Goal: Task Accomplishment & Management: Manage account settings

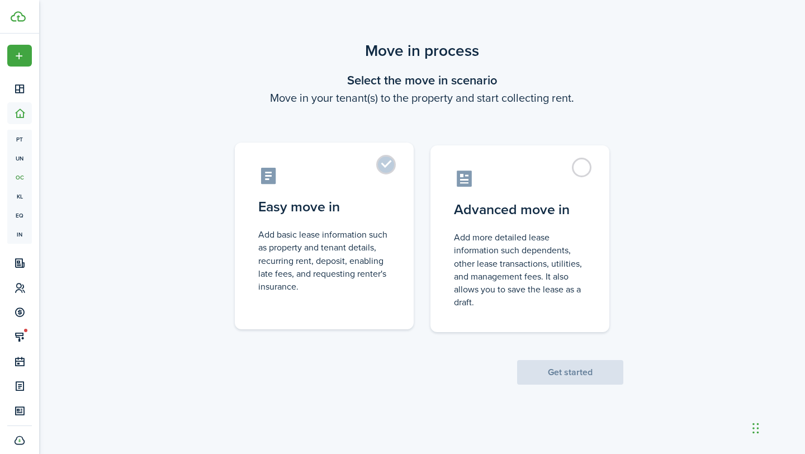
click at [391, 174] on label "Easy move in Add basic lease information such as property and tenant details, r…" at bounding box center [324, 236] width 179 height 187
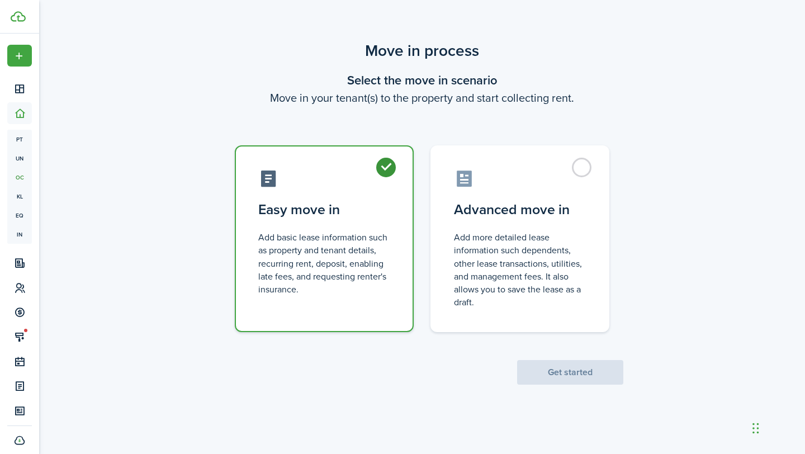
radio input "true"
click at [585, 371] on button "Get started" at bounding box center [570, 372] width 106 height 25
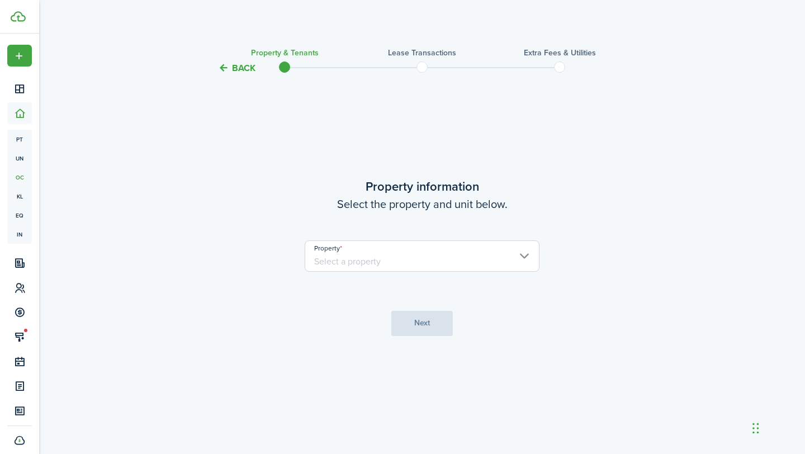
click at [354, 254] on input "Property" at bounding box center [422, 255] width 235 height 31
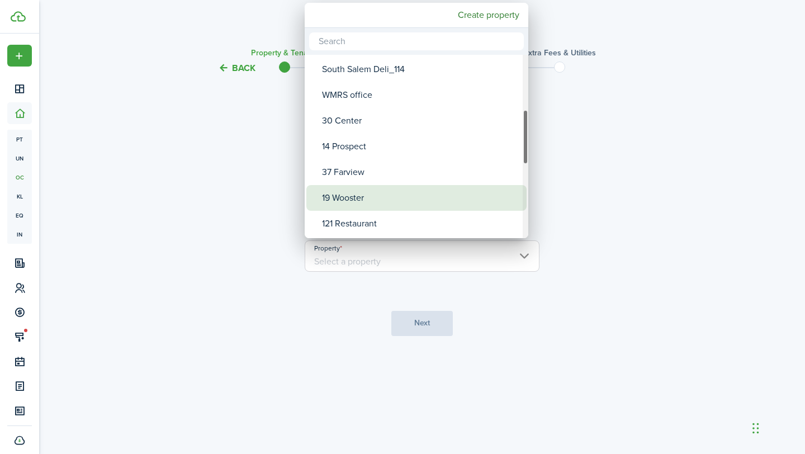
click at [388, 185] on div "19 Wooster" at bounding box center [421, 198] width 198 height 26
type input "19 Wooster"
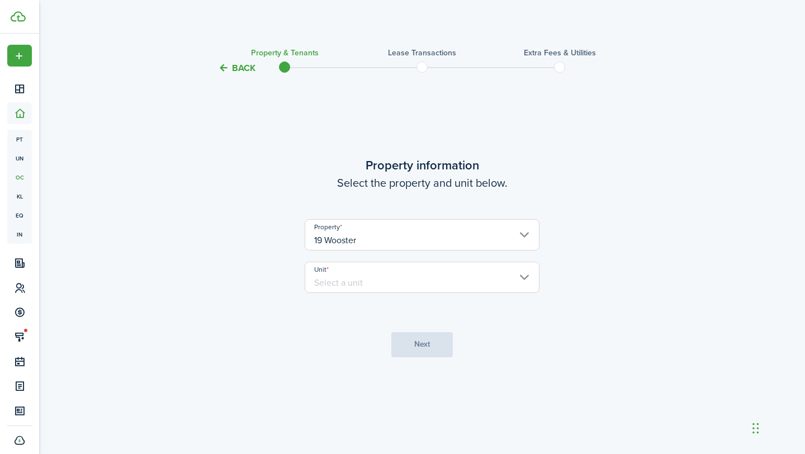
click at [359, 271] on input "Unit" at bounding box center [422, 277] width 235 height 31
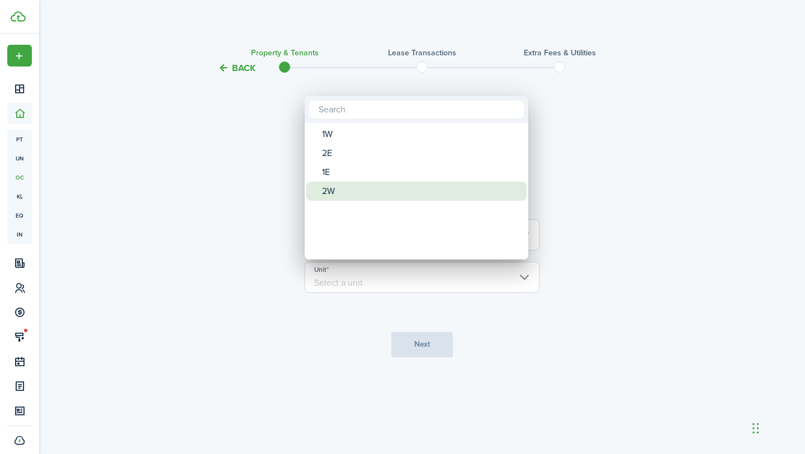
click at [355, 188] on div "2W" at bounding box center [421, 191] width 198 height 19
type input "2W"
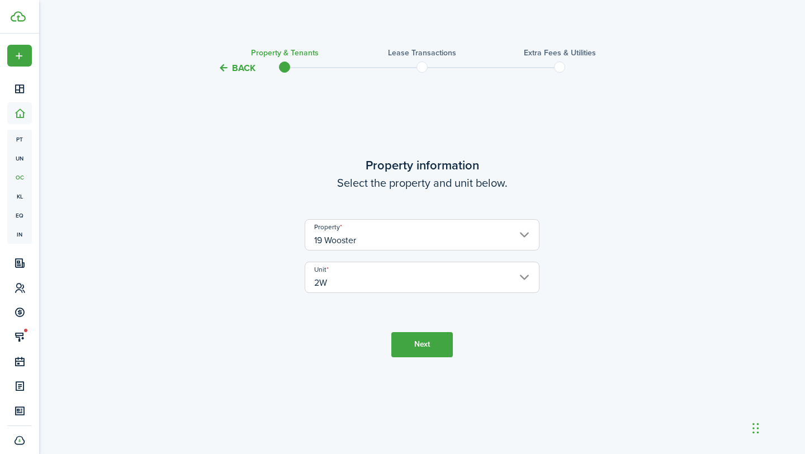
click at [418, 343] on button "Next" at bounding box center [421, 344] width 61 height 25
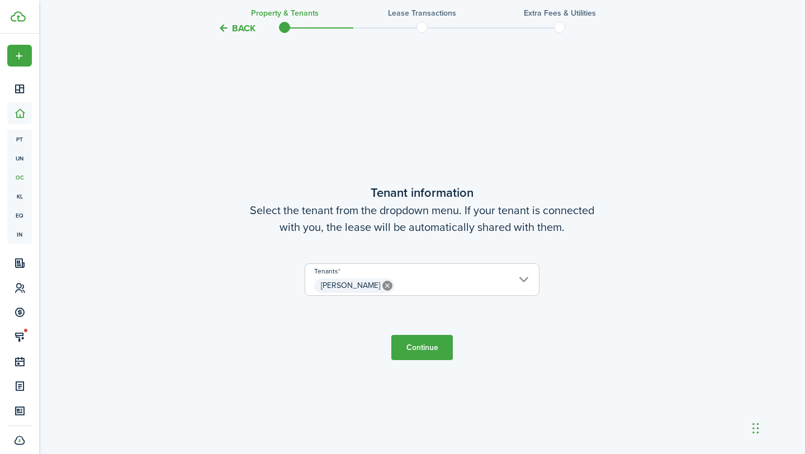
scroll to position [379, 0]
click at [419, 348] on button "Continue" at bounding box center [421, 346] width 61 height 25
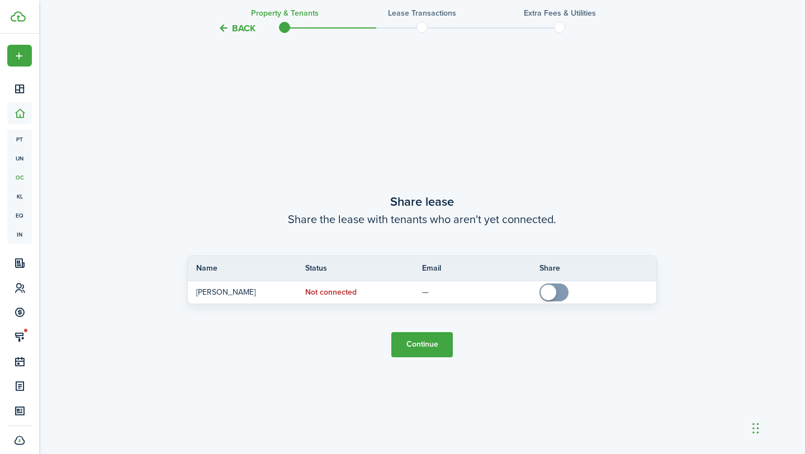
scroll to position [833, 0]
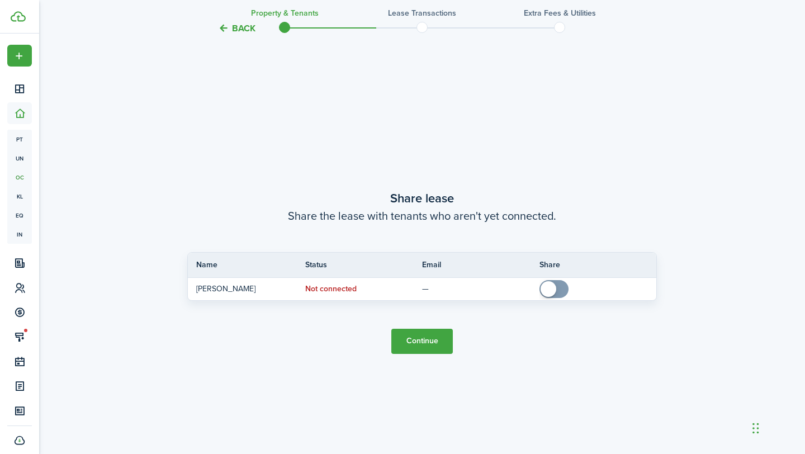
click at [413, 335] on button "Continue" at bounding box center [421, 341] width 61 height 25
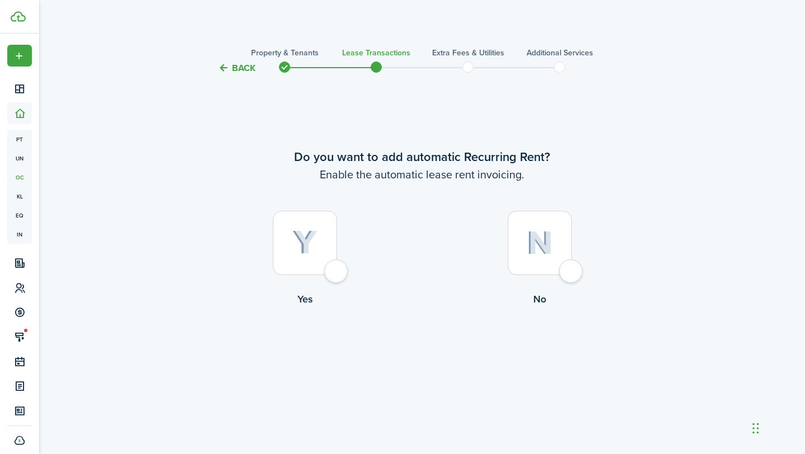
click at [564, 249] on div at bounding box center [540, 243] width 64 height 64
radio input "true"
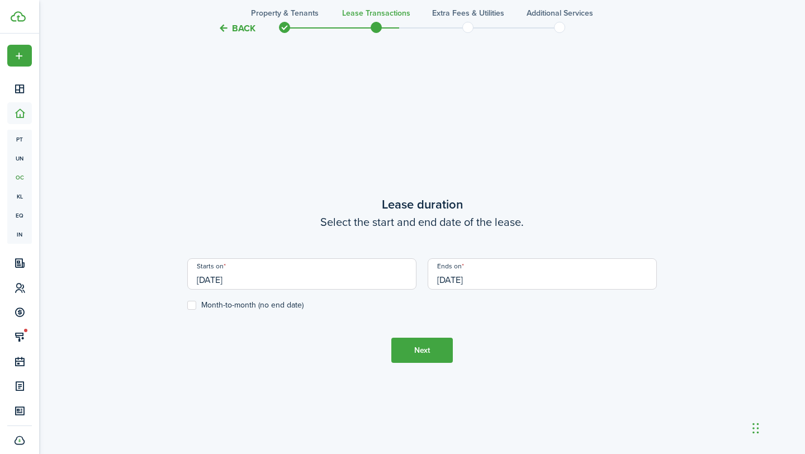
scroll to position [379, 0]
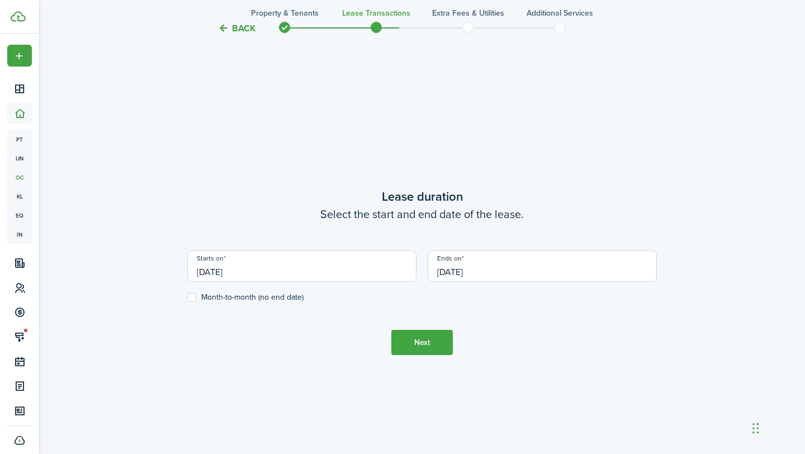
click at [229, 271] on input "[DATE]" at bounding box center [301, 265] width 229 height 31
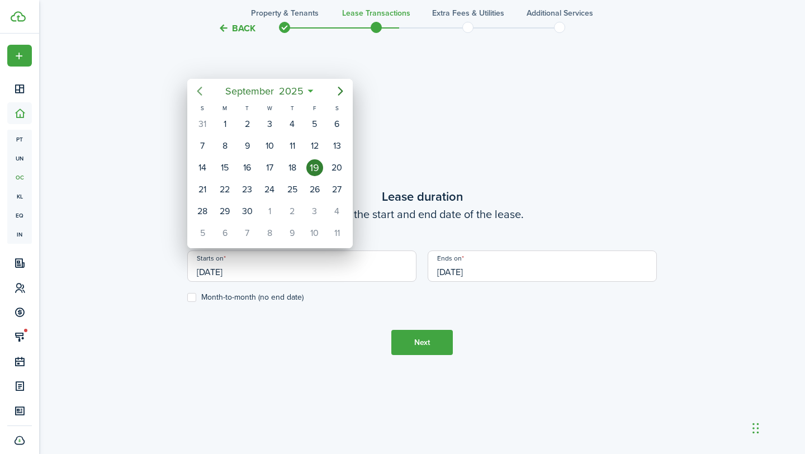
click at [204, 91] on icon "Previous page" at bounding box center [199, 90] width 13 height 13
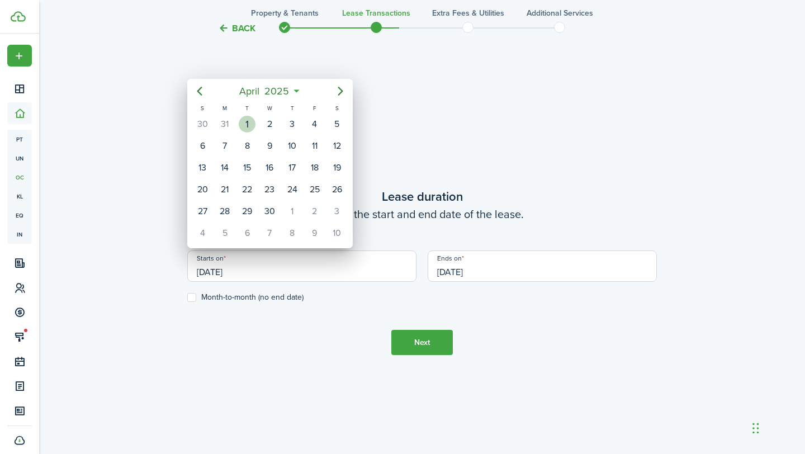
click at [247, 120] on div "1" at bounding box center [247, 124] width 17 height 17
type input "[DATE]"
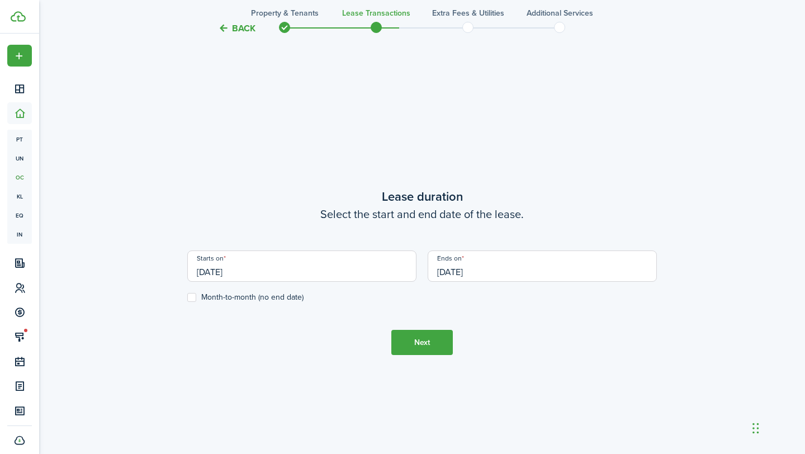
click at [504, 259] on input "[DATE]" at bounding box center [542, 265] width 229 height 31
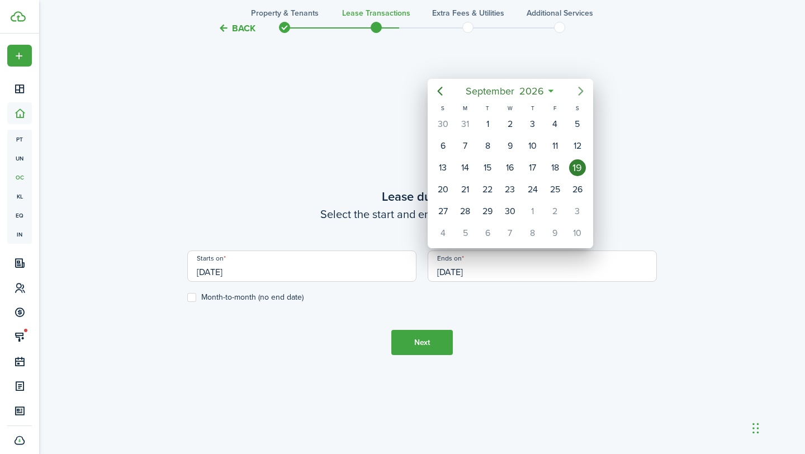
click at [574, 92] on icon "Next page" at bounding box center [580, 90] width 13 height 13
click at [575, 93] on icon "Next page" at bounding box center [580, 90] width 13 height 13
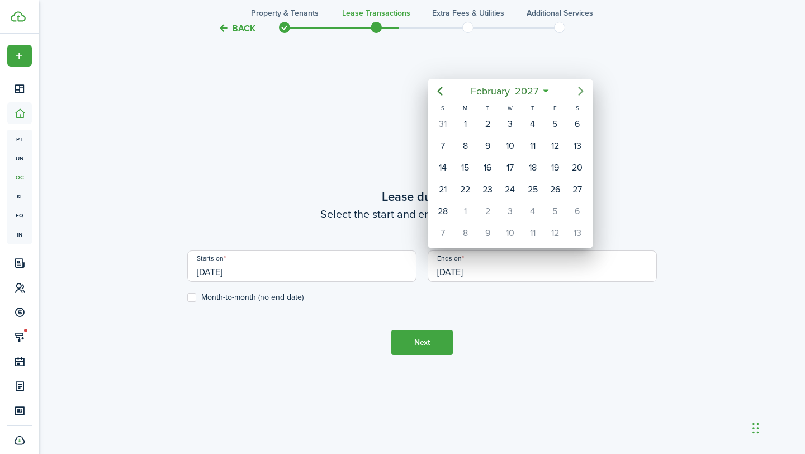
click at [575, 93] on icon "Next page" at bounding box center [580, 90] width 13 height 13
click at [442, 92] on icon "Previous page" at bounding box center [439, 90] width 13 height 13
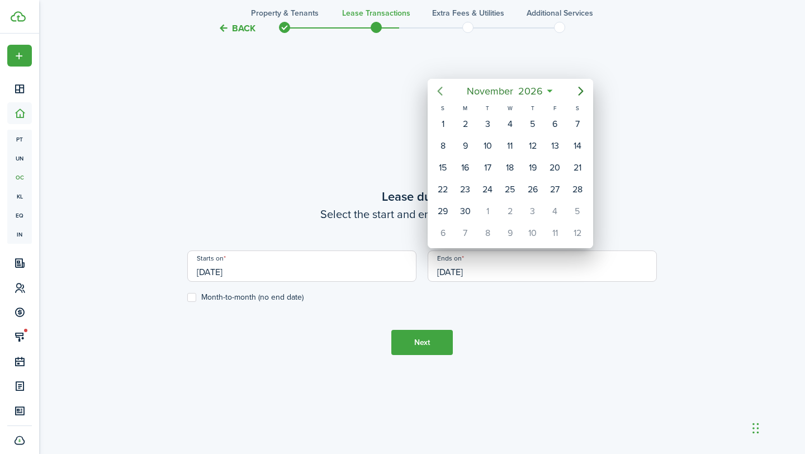
click at [442, 92] on icon "Previous page" at bounding box center [439, 90] width 13 height 13
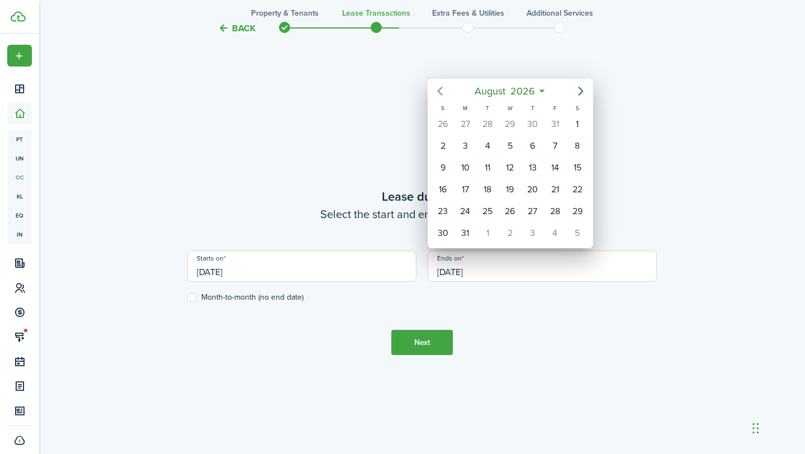
click at [442, 92] on icon "Previous page" at bounding box center [439, 90] width 13 height 13
click at [442, 91] on icon "Previous page" at bounding box center [439, 90] width 13 height 13
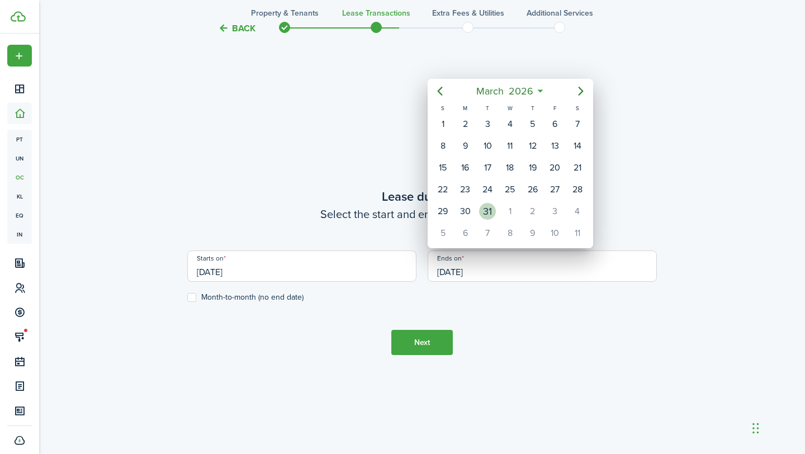
click at [484, 212] on div "31" at bounding box center [487, 211] width 17 height 17
type input "[DATE]"
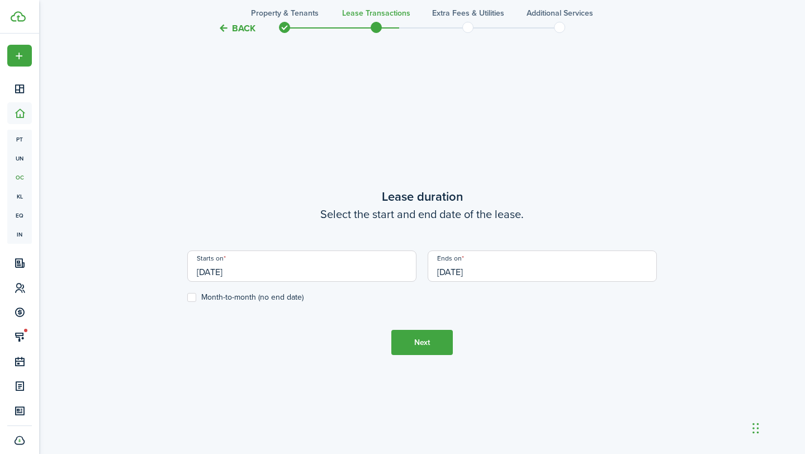
click at [426, 346] on button "Next" at bounding box center [421, 342] width 61 height 25
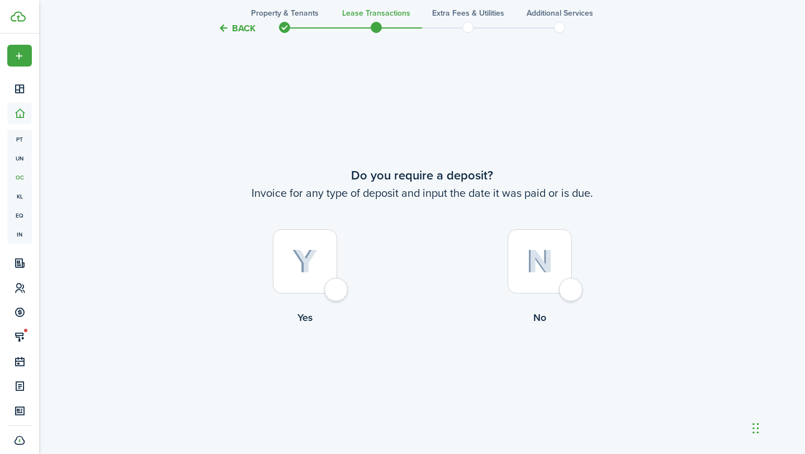
scroll to position [833, 0]
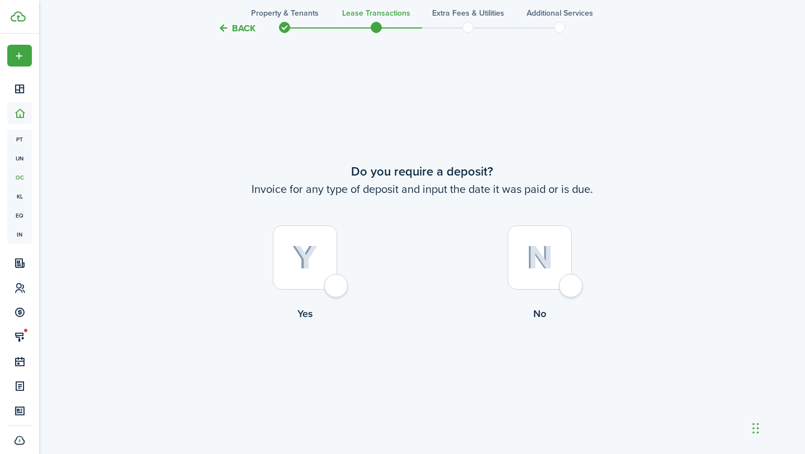
click at [316, 238] on div at bounding box center [305, 257] width 64 height 64
radio input "true"
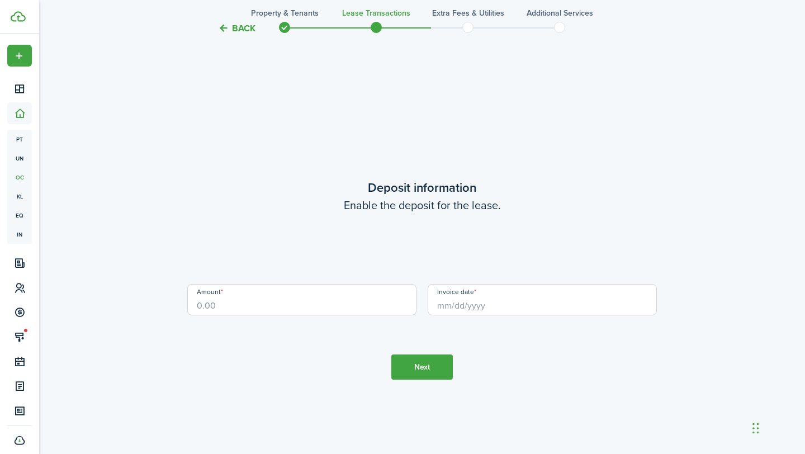
scroll to position [1287, 0]
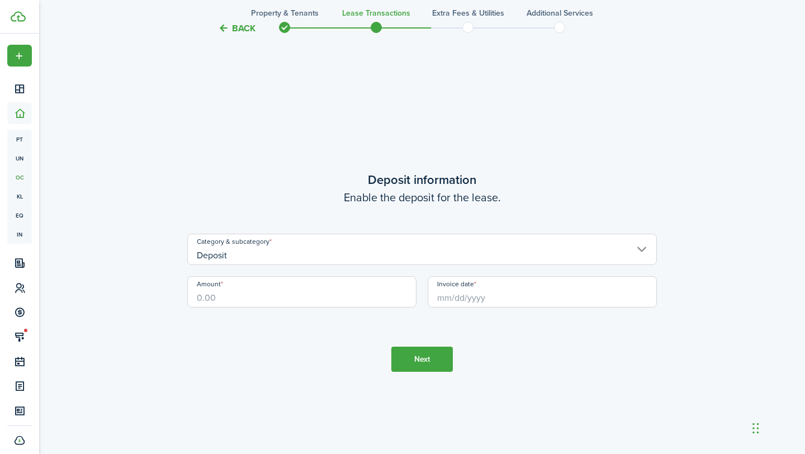
click at [250, 297] on input "Amount" at bounding box center [301, 291] width 229 height 31
type input "$1,700.00"
click at [479, 275] on div "Category & subcategory Deposit" at bounding box center [422, 255] width 481 height 42
click at [474, 292] on input "Invoice date" at bounding box center [542, 291] width 229 height 31
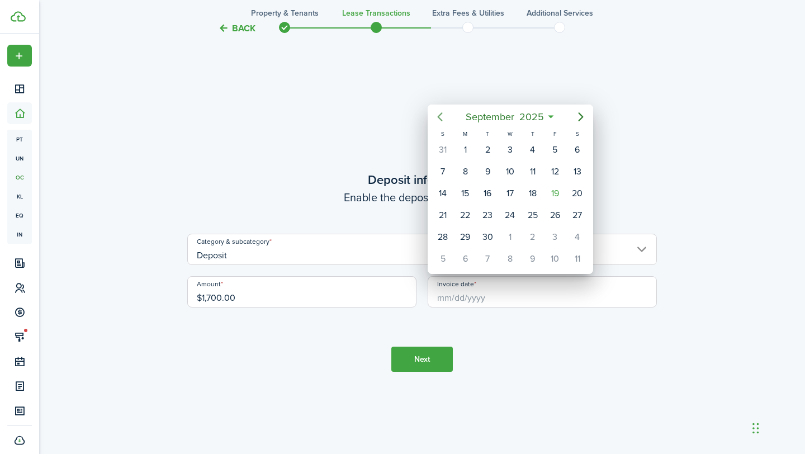
click at [441, 119] on icon "Previous page" at bounding box center [440, 116] width 5 height 9
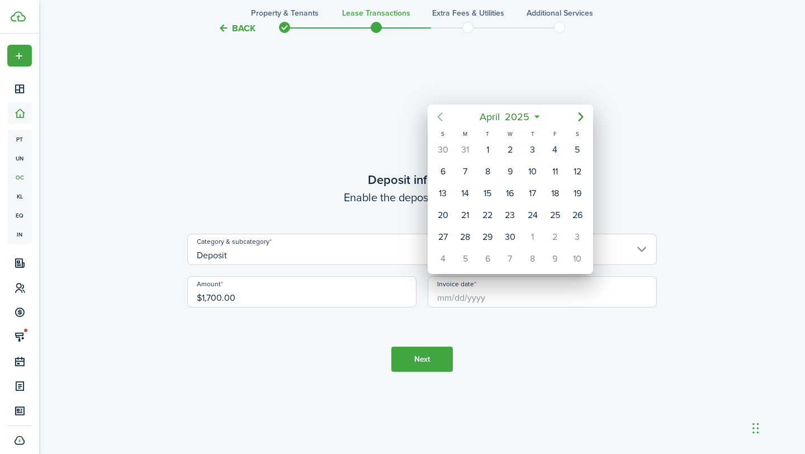
click at [441, 119] on icon "Previous page" at bounding box center [440, 116] width 5 height 9
click at [579, 117] on icon "Next page" at bounding box center [580, 116] width 13 height 13
click at [481, 149] on div "1" at bounding box center [487, 149] width 17 height 17
type input "[DATE]"
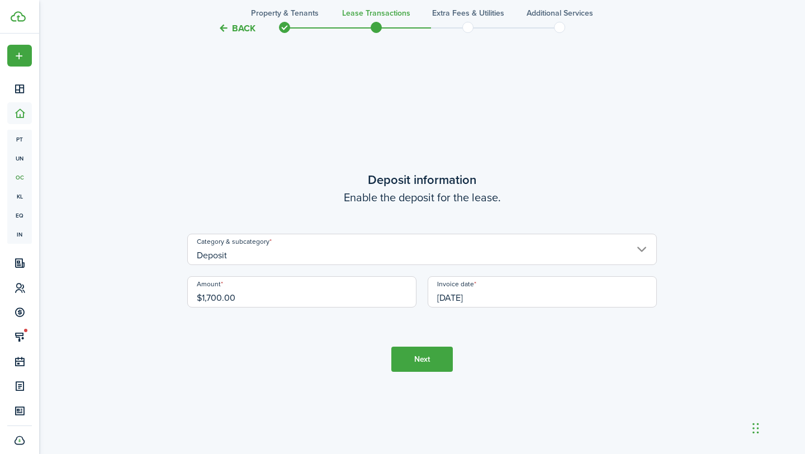
click at [359, 191] on wizard-step-header-description "Enable the deposit for the lease." at bounding box center [422, 197] width 470 height 17
click at [433, 366] on button "Next" at bounding box center [421, 359] width 61 height 25
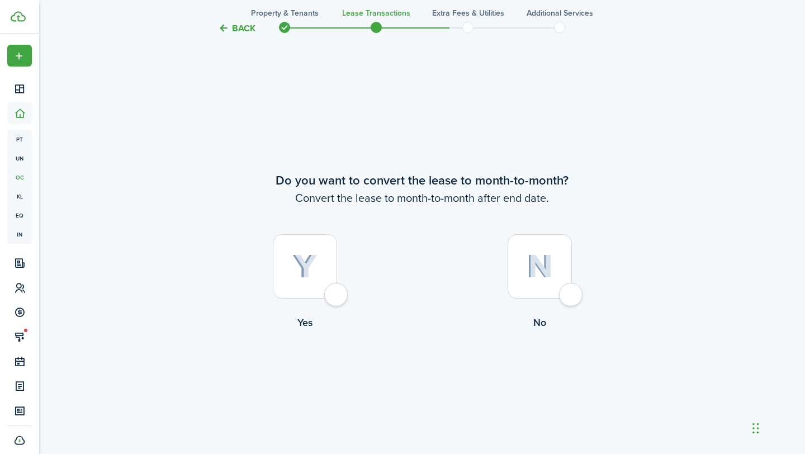
scroll to position [1741, 0]
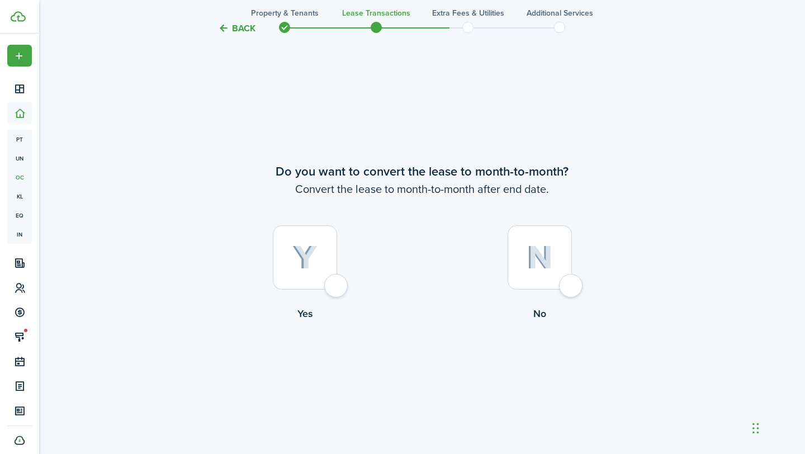
click at [532, 258] on img at bounding box center [540, 257] width 26 height 24
radio input "true"
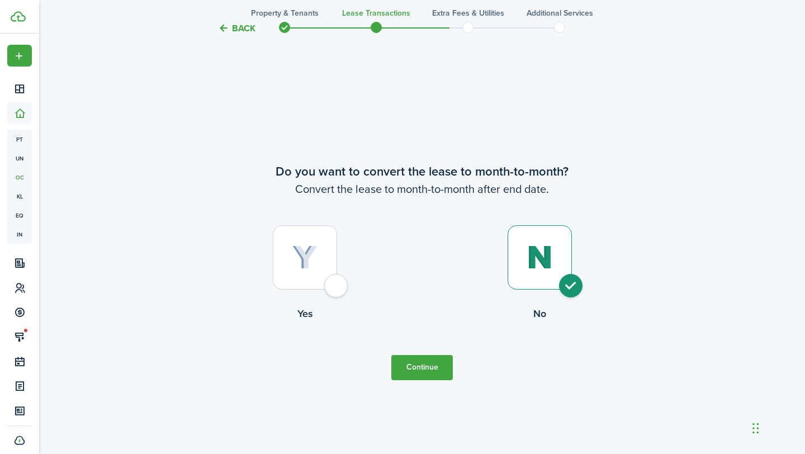
click at [415, 361] on button "Continue" at bounding box center [421, 367] width 61 height 25
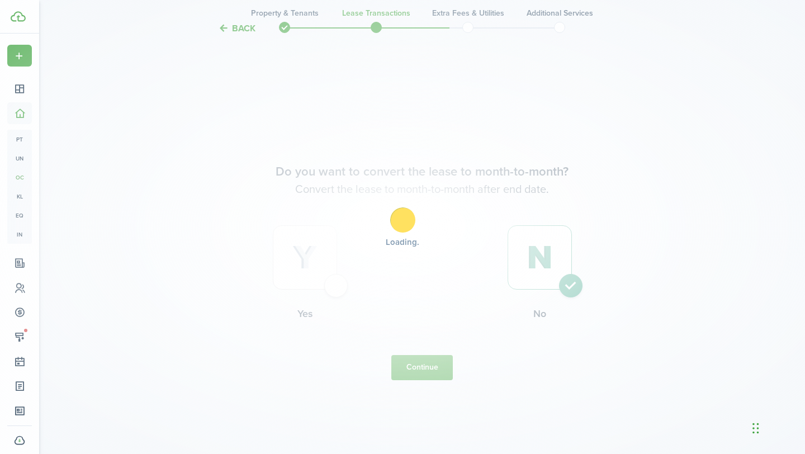
scroll to position [0, 0]
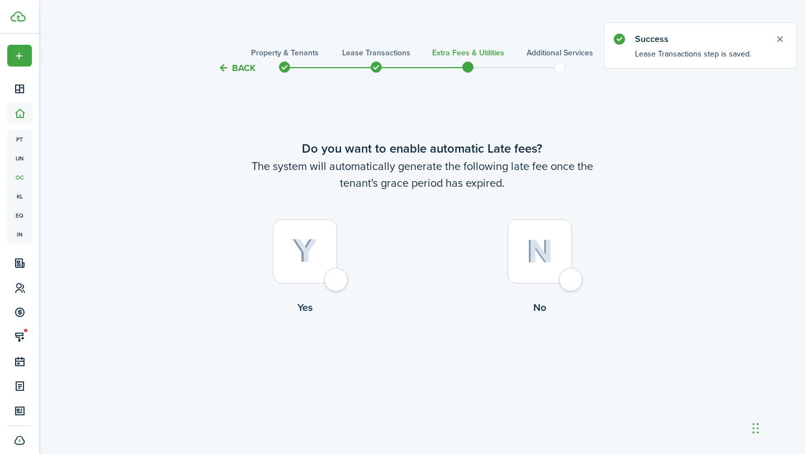
click at [544, 252] on img at bounding box center [540, 251] width 26 height 24
radio input "true"
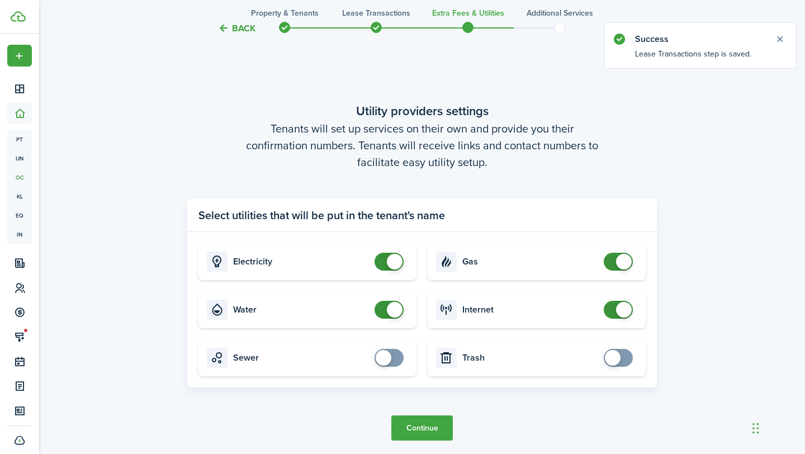
scroll to position [454, 0]
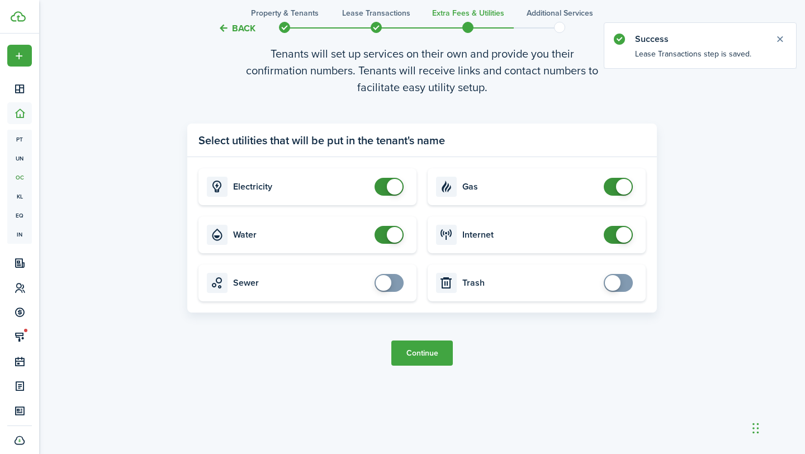
click at [431, 354] on button "Continue" at bounding box center [421, 352] width 61 height 25
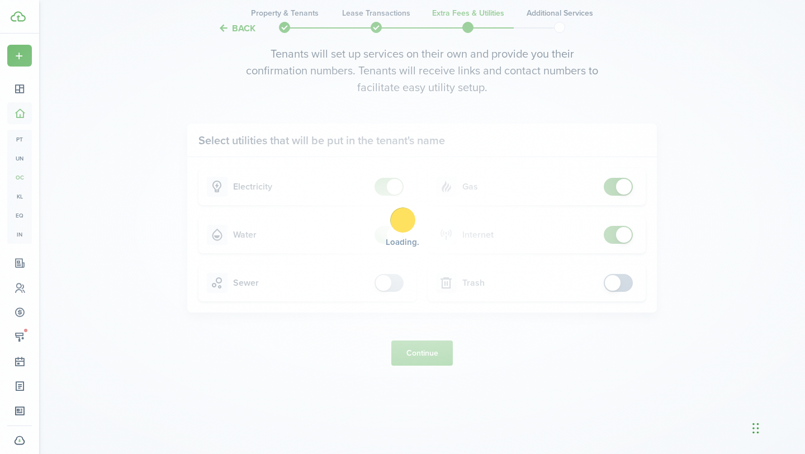
scroll to position [0, 0]
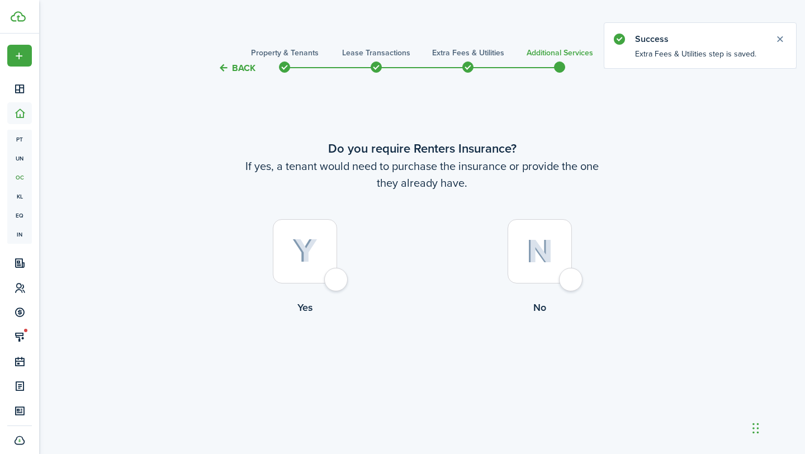
click at [518, 280] on div at bounding box center [540, 251] width 64 height 64
radio input "true"
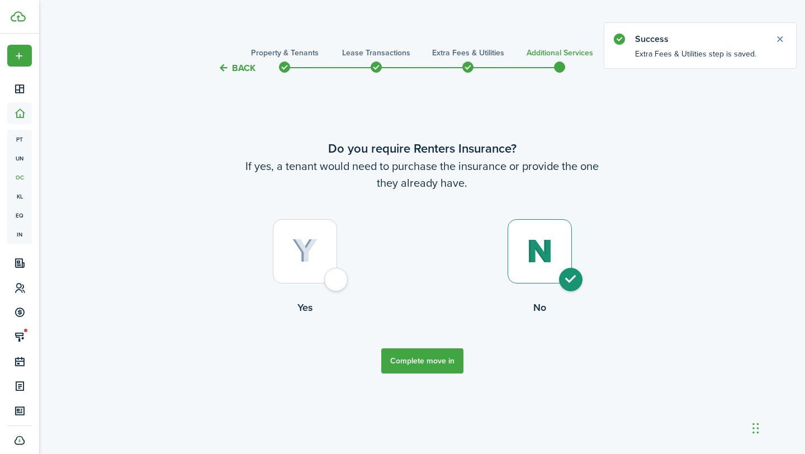
click at [410, 375] on tc-wizard-step "Do you require Renters Insurance? If yes, a tenant would need to purchase the i…" at bounding box center [422, 256] width 470 height 334
click at [411, 365] on button "Complete move in" at bounding box center [422, 360] width 82 height 25
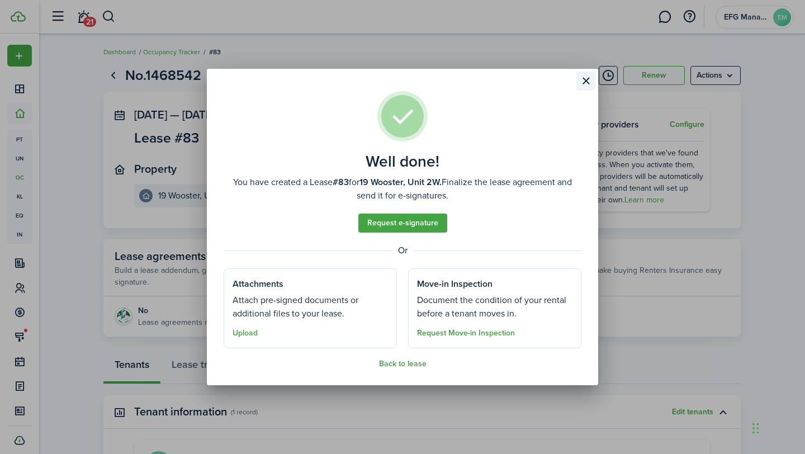
click at [588, 77] on button "Close modal" at bounding box center [585, 81] width 19 height 19
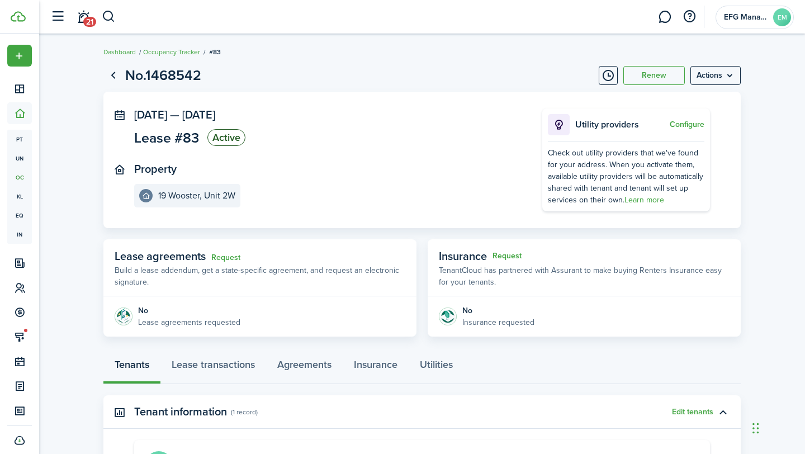
click at [455, 144] on panel-main-section "[DATE] — [DATE] Lease #83 Active" at bounding box center [321, 128] width 375 height 41
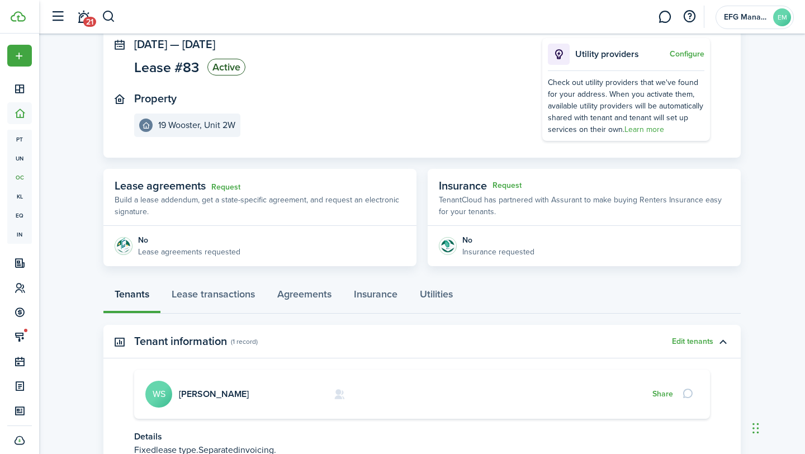
scroll to position [132, 0]
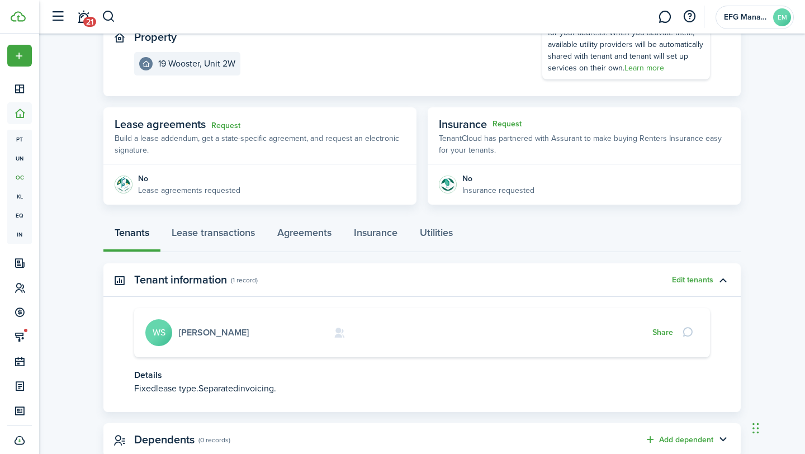
click at [203, 335] on link "[PERSON_NAME]" at bounding box center [214, 332] width 70 height 13
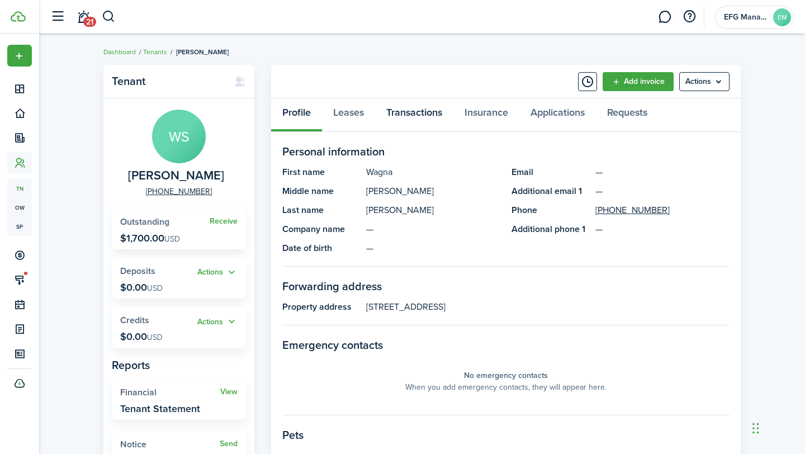
click at [404, 115] on link "Transactions" at bounding box center [414, 115] width 78 height 34
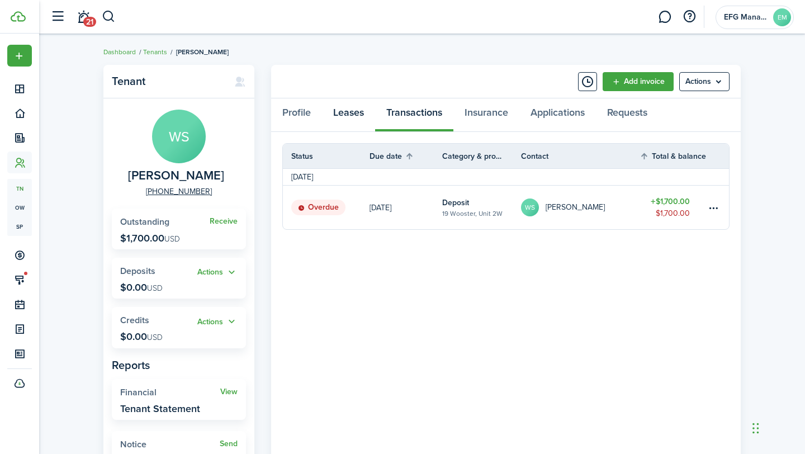
click at [356, 115] on link "Leases" at bounding box center [348, 115] width 53 height 34
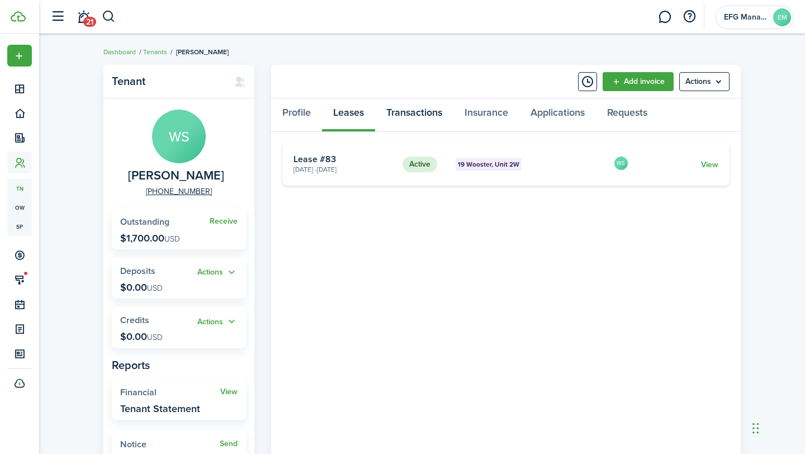
click at [409, 108] on link "Transactions" at bounding box center [414, 115] width 78 height 34
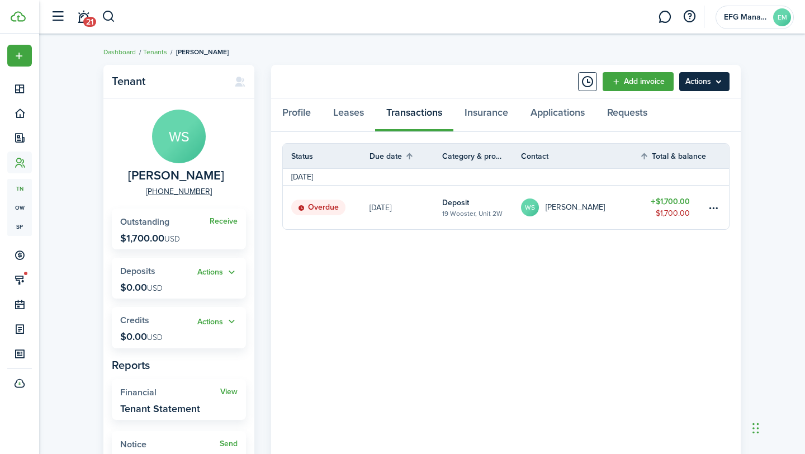
click at [709, 81] on menu-btn "Actions" at bounding box center [704, 81] width 50 height 19
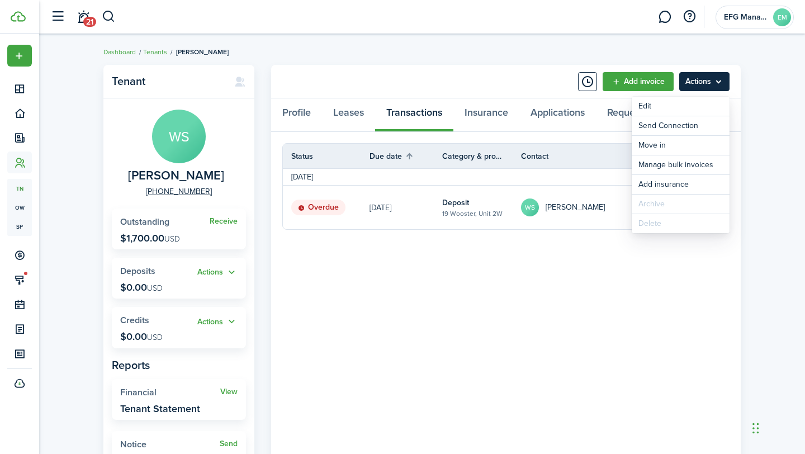
click at [709, 81] on menu-btn "Actions" at bounding box center [704, 81] width 50 height 19
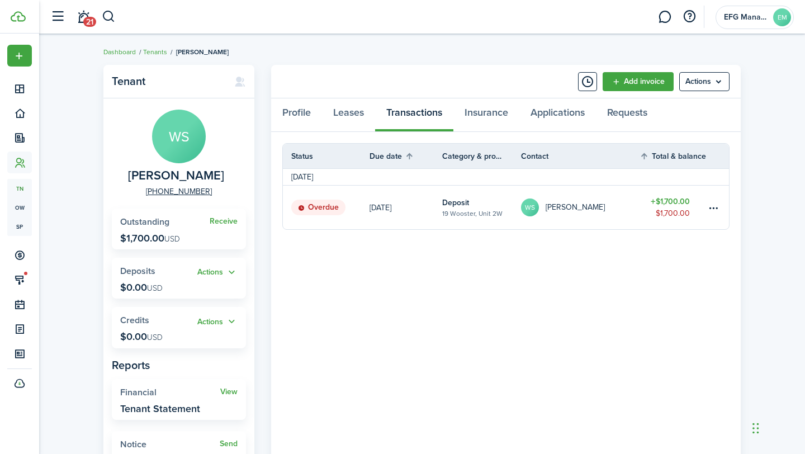
click at [716, 223] on link at bounding box center [718, 208] width 22 height 44
click at [716, 210] on table-menu-btn-icon at bounding box center [713, 207] width 13 height 13
click at [662, 254] on link "Mark as paid" at bounding box center [672, 248] width 98 height 19
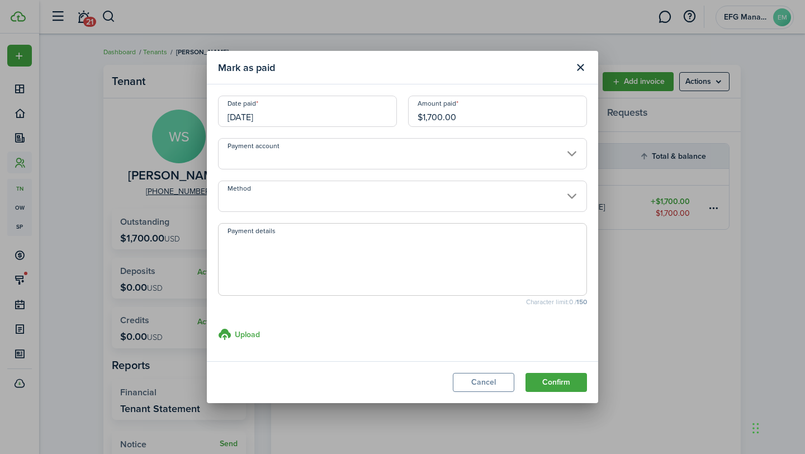
click at [296, 157] on input "Payment account" at bounding box center [402, 153] width 369 height 31
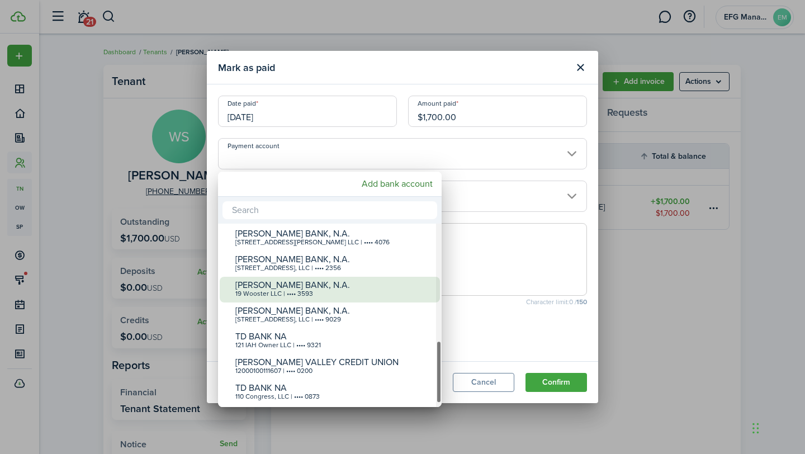
click at [315, 288] on div "[PERSON_NAME] BANK, N.A." at bounding box center [334, 285] width 198 height 10
type input "•••• •••• •••• 3593"
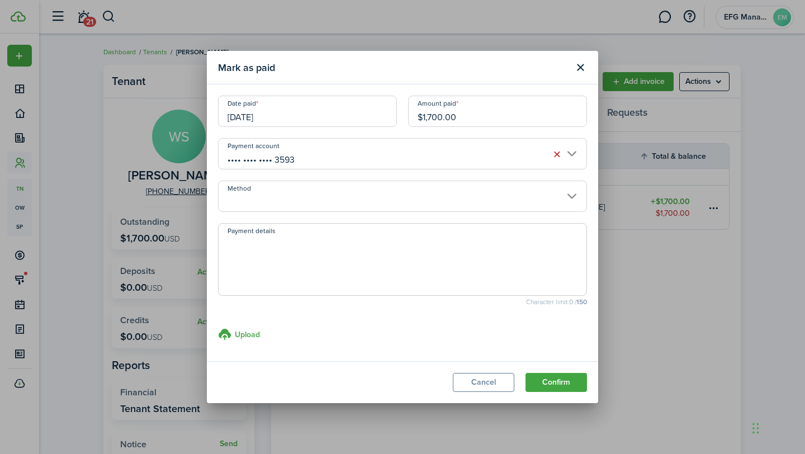
click at [399, 199] on input "Method" at bounding box center [402, 196] width 369 height 31
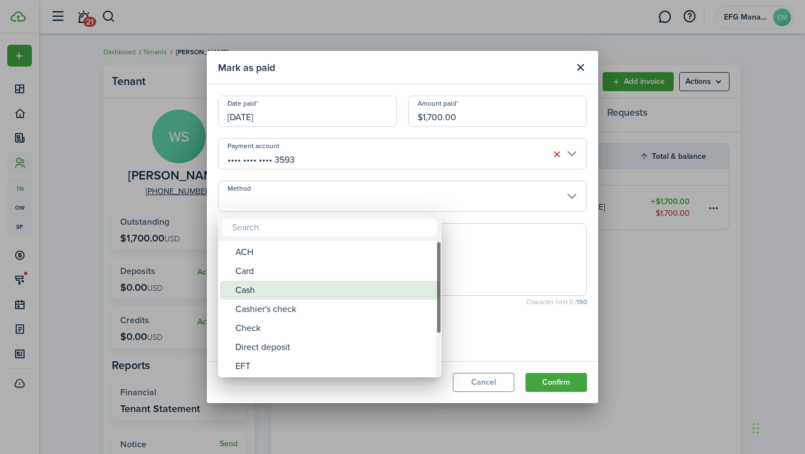
click at [311, 294] on div "Cash" at bounding box center [334, 290] width 198 height 19
type input "Cash"
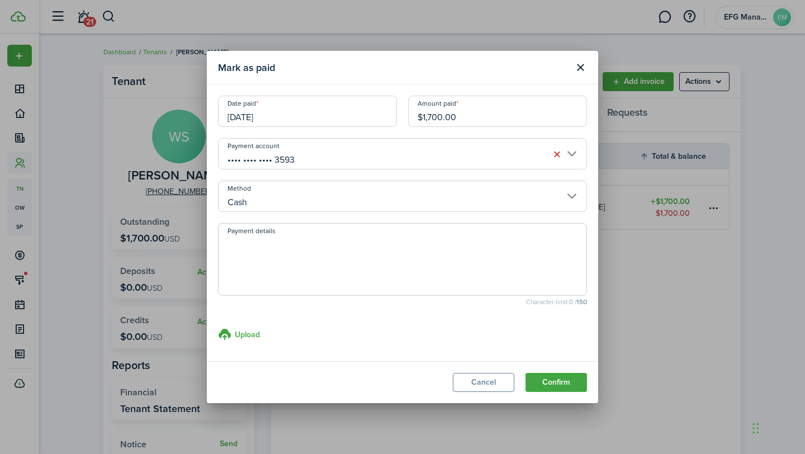
click at [565, 390] on button "Confirm" at bounding box center [556, 382] width 61 height 19
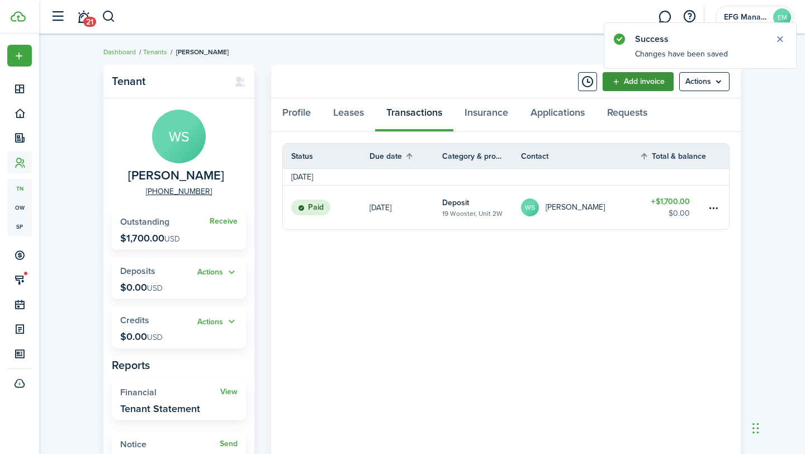
click at [636, 86] on link "Add invoice" at bounding box center [638, 81] width 71 height 19
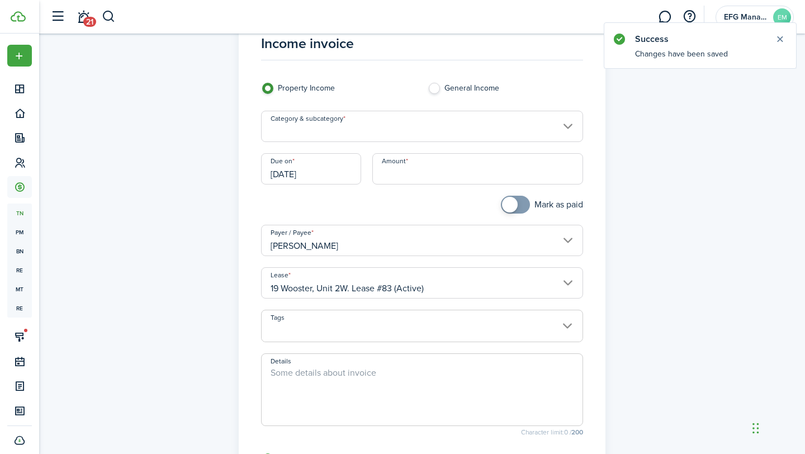
scroll to position [54, 0]
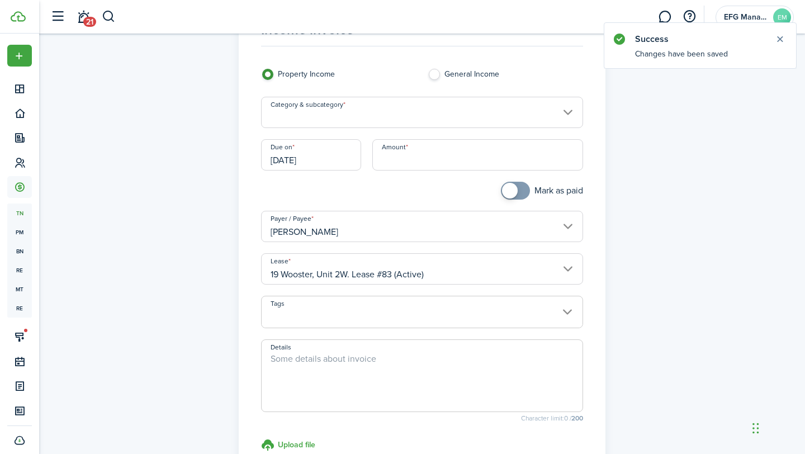
click at [339, 154] on input "[DATE]" at bounding box center [311, 154] width 100 height 31
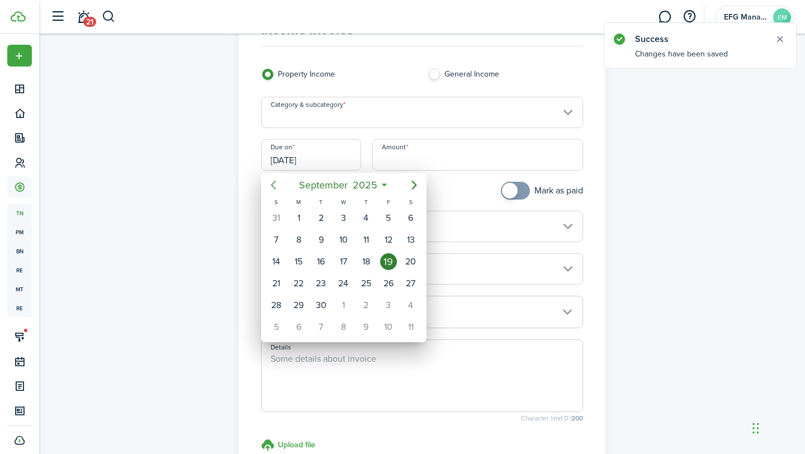
click at [276, 183] on icon "Previous page" at bounding box center [273, 184] width 13 height 13
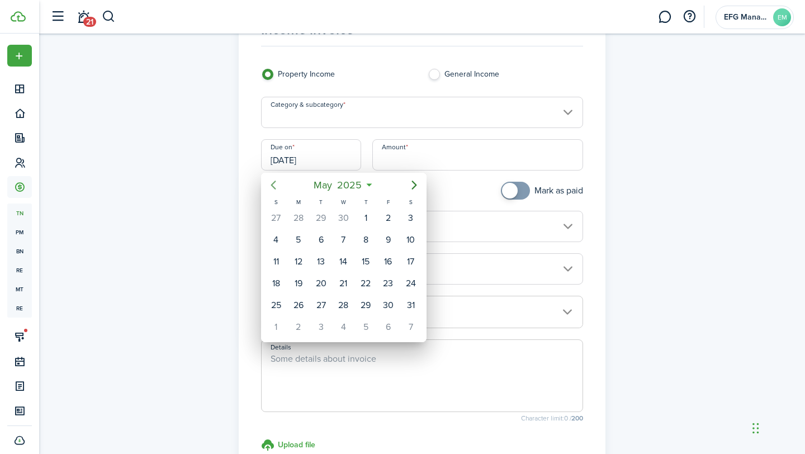
click at [276, 183] on icon "Previous page" at bounding box center [273, 184] width 13 height 13
click at [419, 182] on icon "Next page" at bounding box center [414, 184] width 13 height 13
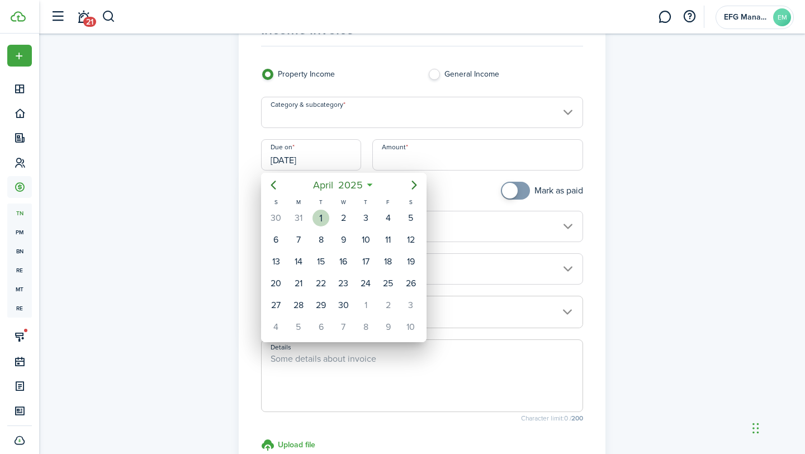
click at [328, 215] on div "1" at bounding box center [321, 218] width 17 height 17
type input "[DATE]"
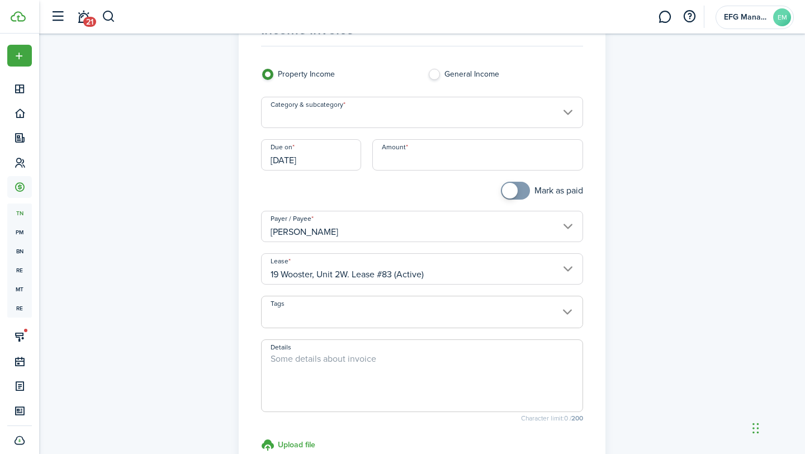
click at [396, 159] on input "Amount" at bounding box center [477, 154] width 211 height 31
click at [346, 121] on input "Category & subcategory" at bounding box center [422, 112] width 323 height 31
type input "$1,700.00"
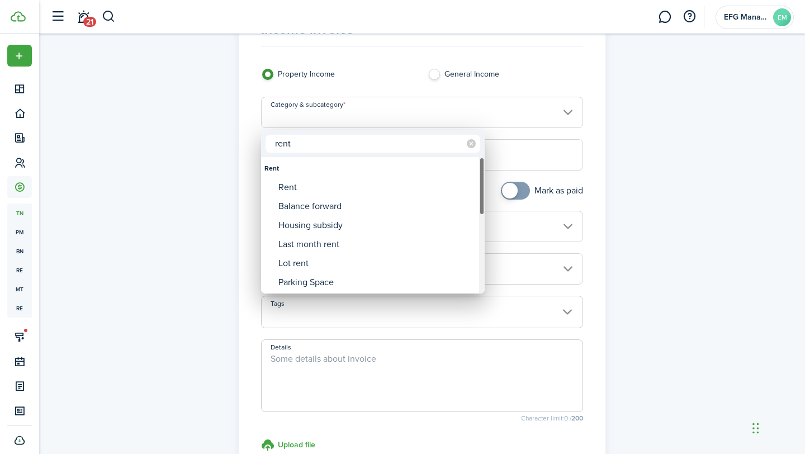
type input "rent"
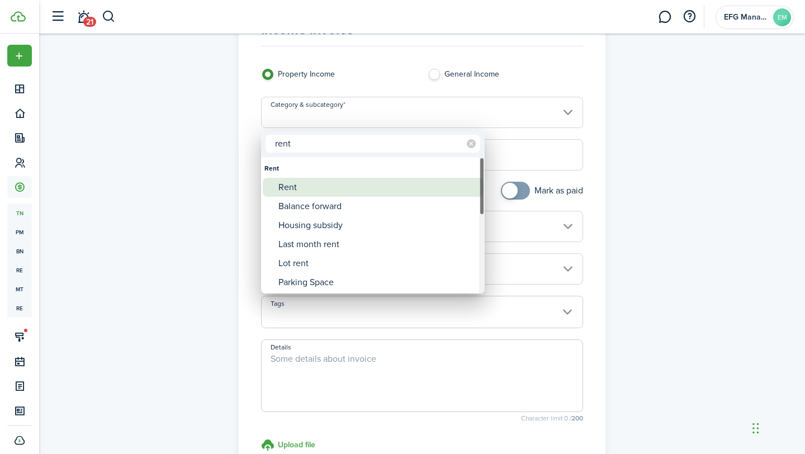
click at [296, 183] on div "Rent" at bounding box center [377, 187] width 198 height 19
type input "Rent"
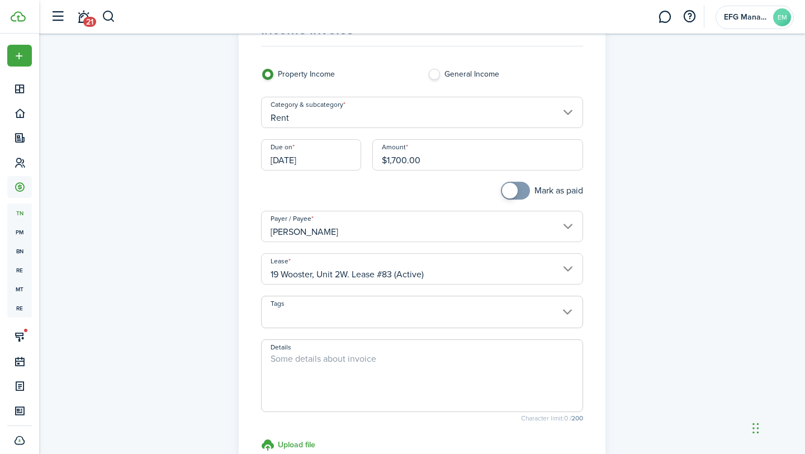
click at [528, 196] on input "checkbox" at bounding box center [542, 191] width 82 height 18
checkbox input "true"
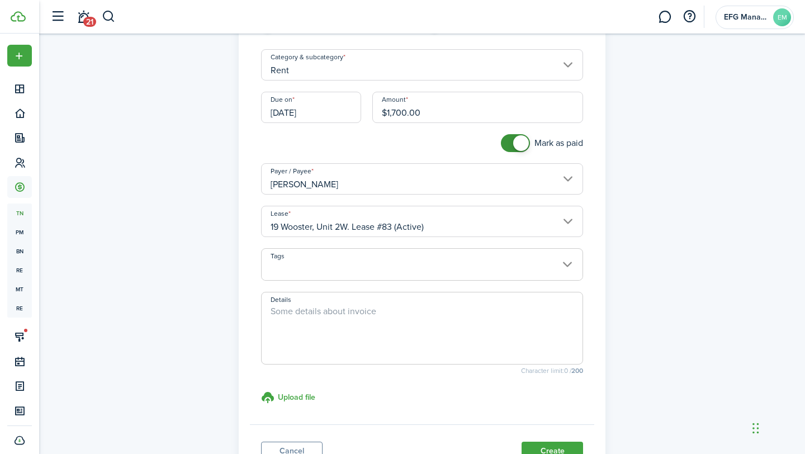
scroll to position [107, 0]
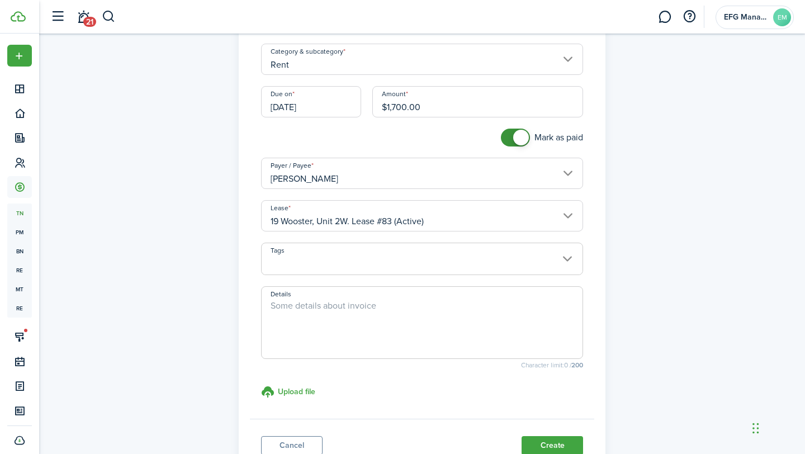
click at [421, 308] on textarea "Details" at bounding box center [422, 326] width 321 height 54
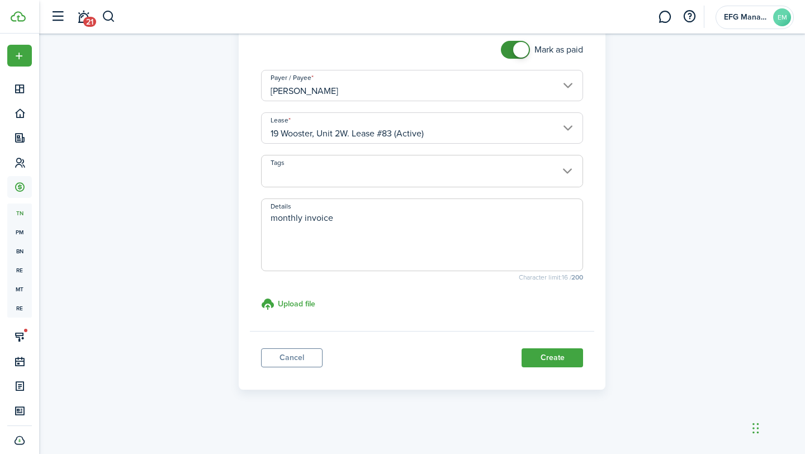
type textarea "monthly invoice"
click at [572, 347] on panel-main-footer "Cancel Create" at bounding box center [422, 355] width 345 height 48
click at [566, 359] on button "Create" at bounding box center [552, 357] width 61 height 19
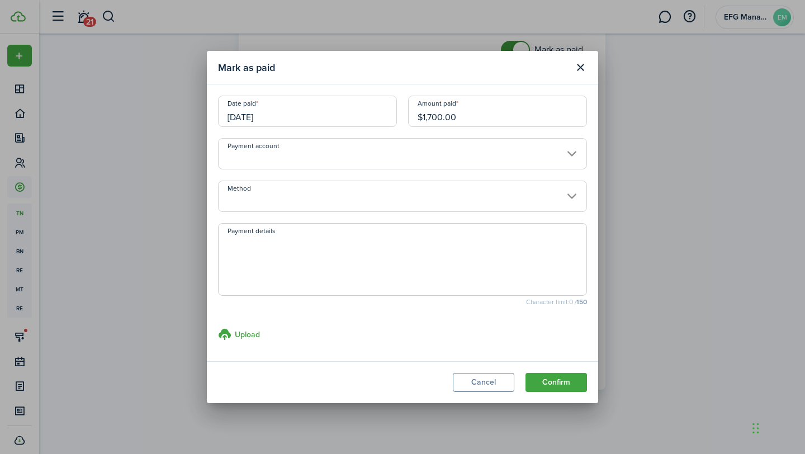
click at [353, 162] on input "Payment account" at bounding box center [402, 153] width 369 height 31
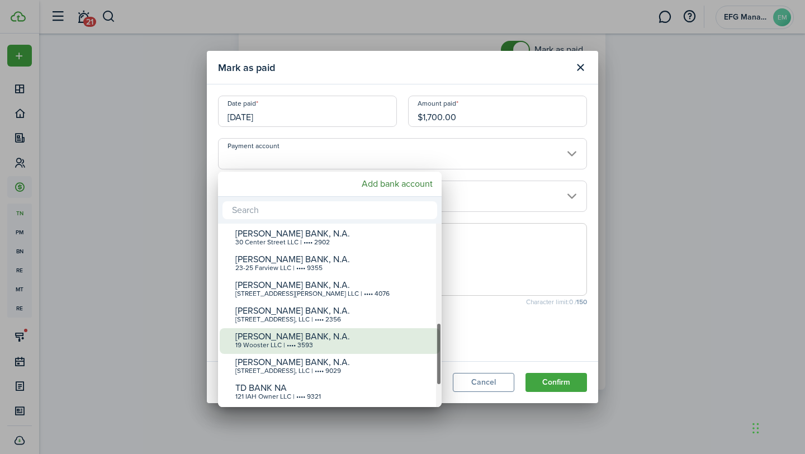
click at [292, 345] on div "19 Wooster LLC | •••• 3593" at bounding box center [334, 346] width 198 height 8
type input "•••• •••• •••• 3593"
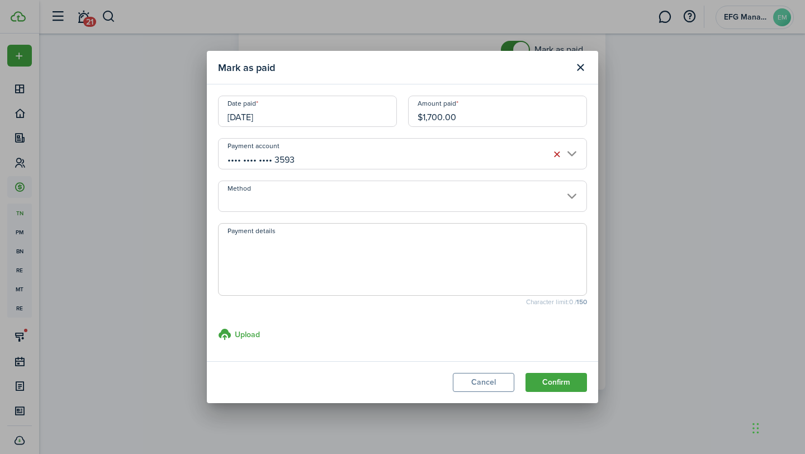
click at [426, 200] on input "Method" at bounding box center [402, 196] width 369 height 31
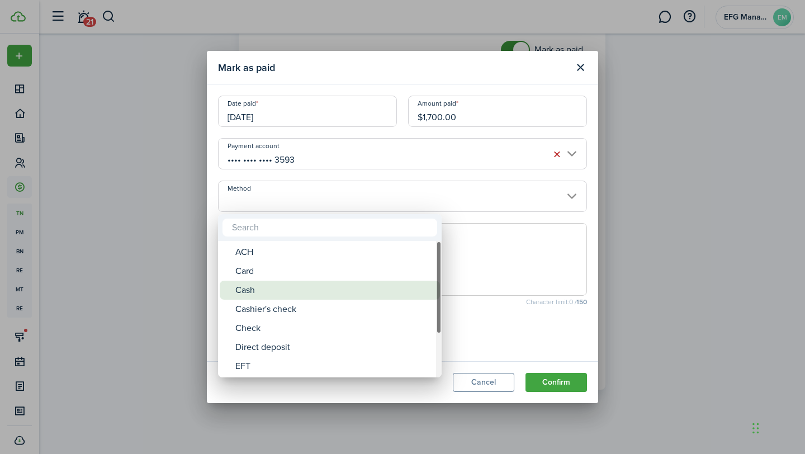
click at [321, 294] on div "Cash" at bounding box center [334, 290] width 198 height 19
type input "Cash"
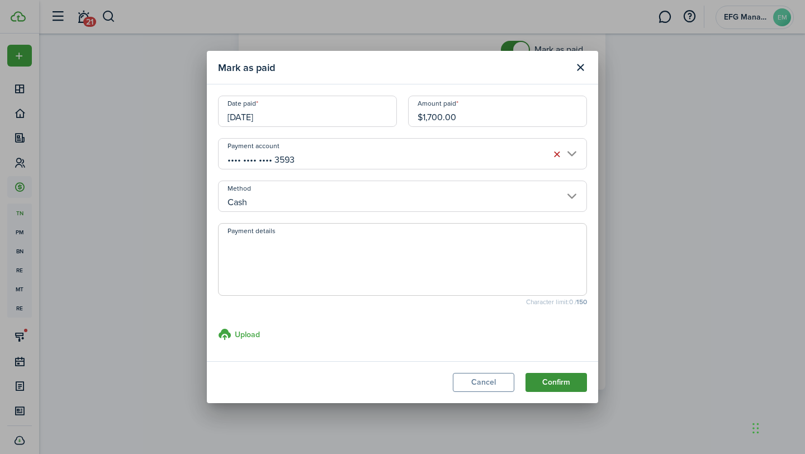
click at [558, 381] on button "Confirm" at bounding box center [556, 382] width 61 height 19
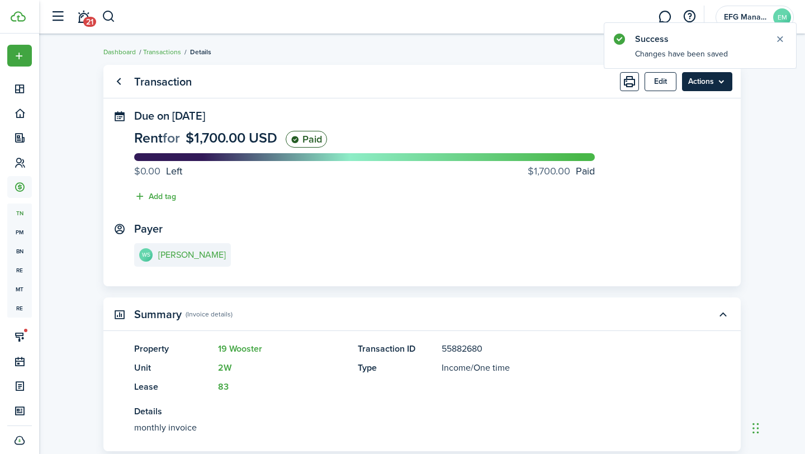
click at [706, 81] on menu-btn "Actions" at bounding box center [707, 81] width 50 height 19
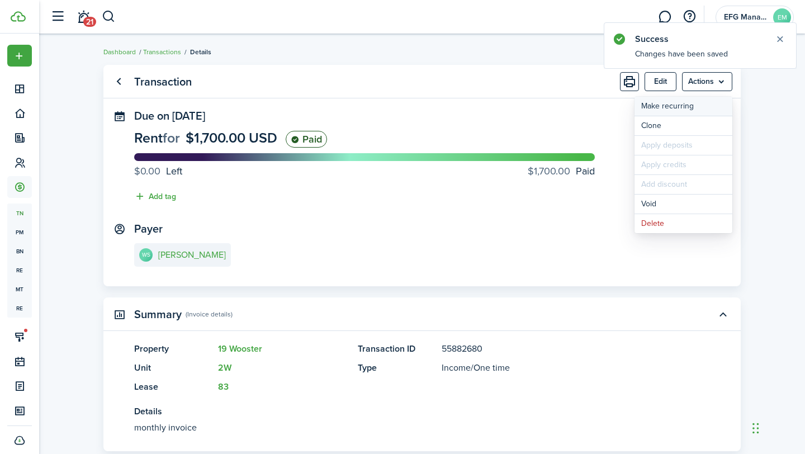
click at [680, 106] on link "Make recurring" at bounding box center [684, 106] width 98 height 19
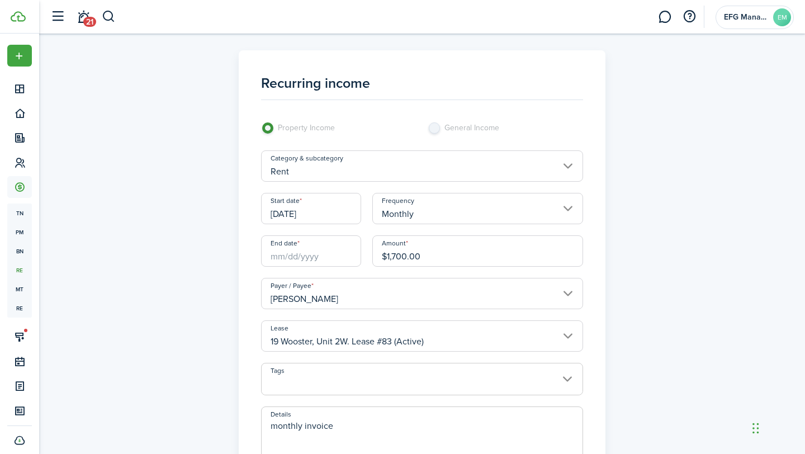
click at [292, 206] on input "[DATE]" at bounding box center [311, 208] width 100 height 31
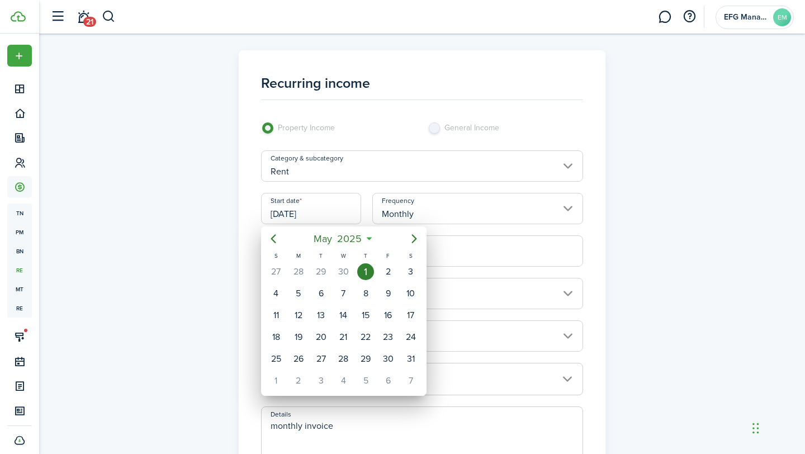
click at [366, 269] on div "1" at bounding box center [365, 271] width 17 height 17
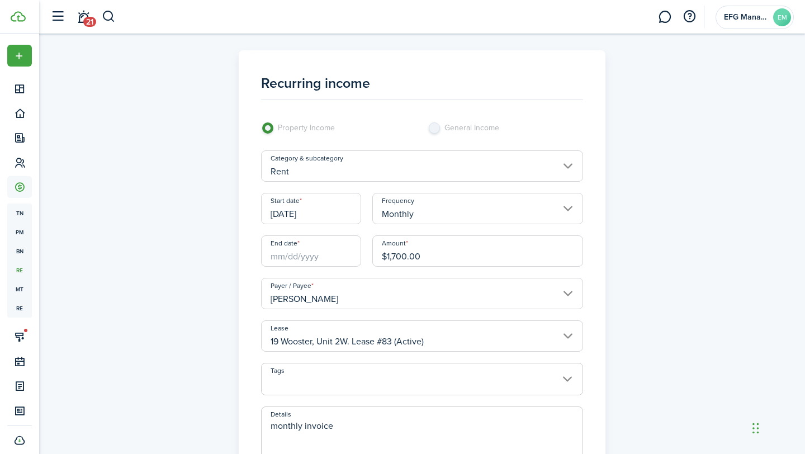
click at [313, 267] on div "End date" at bounding box center [310, 256] width 111 height 42
click at [318, 252] on input "End date" at bounding box center [311, 250] width 100 height 31
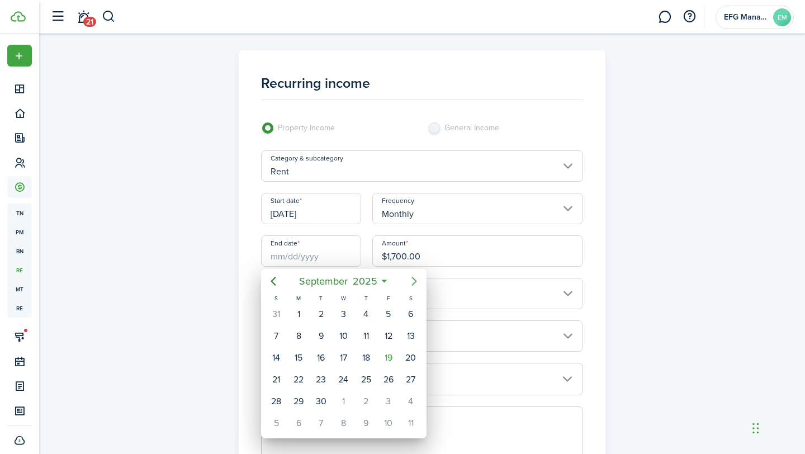
click at [418, 283] on icon "Next page" at bounding box center [414, 281] width 13 height 13
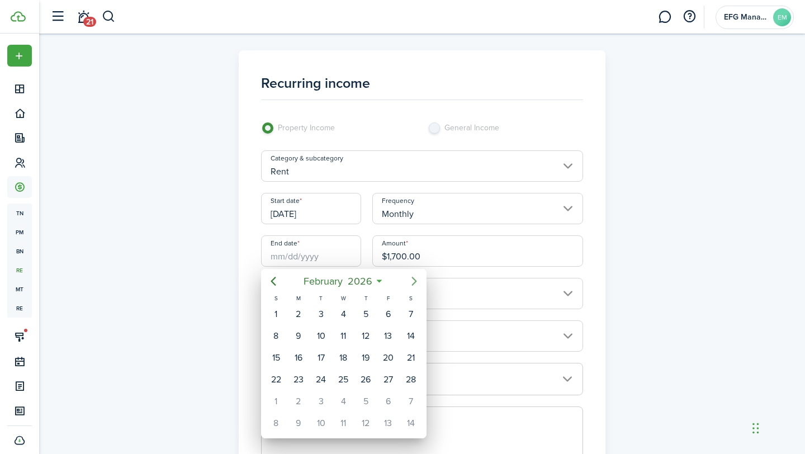
click at [418, 283] on icon "Next page" at bounding box center [414, 281] width 13 height 13
click at [274, 282] on icon "Previous page" at bounding box center [273, 281] width 13 height 13
click at [321, 395] on div "31" at bounding box center [321, 401] width 17 height 17
type input "[DATE]"
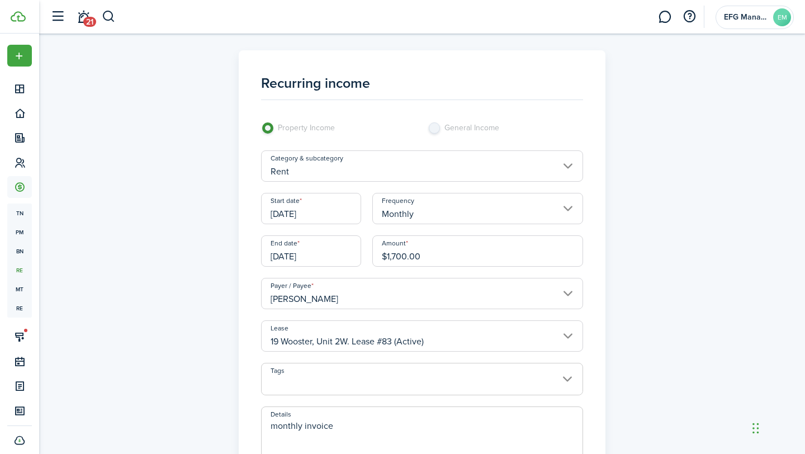
scroll to position [198, 0]
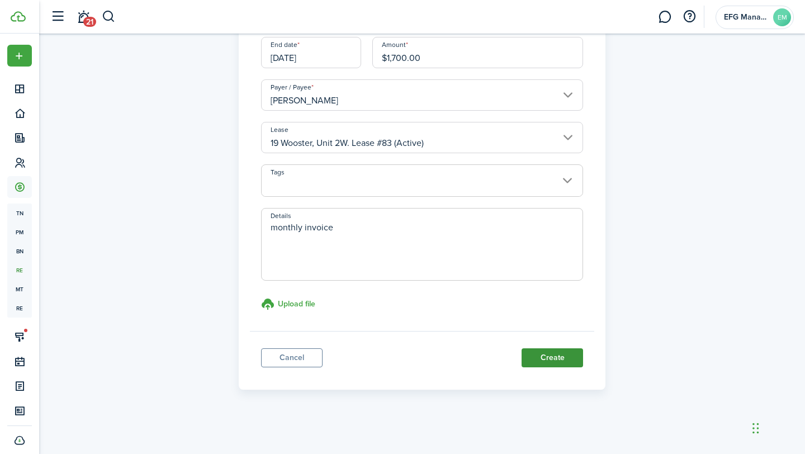
click at [571, 364] on button "Create" at bounding box center [552, 357] width 61 height 19
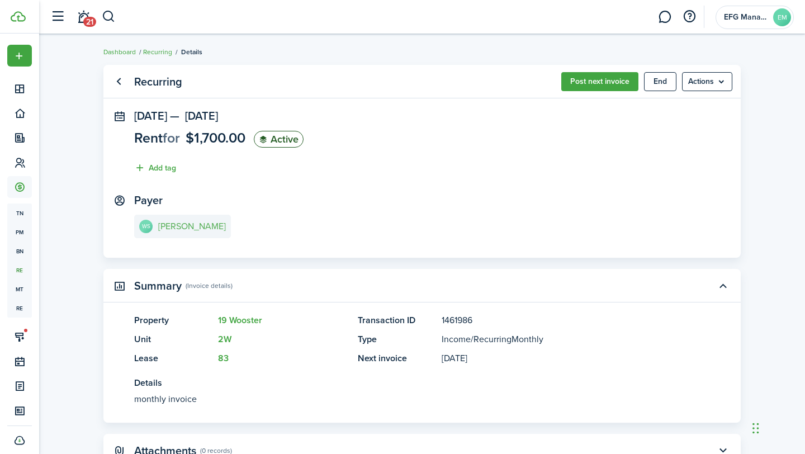
click at [168, 221] on link "WS [PERSON_NAME]" at bounding box center [182, 226] width 97 height 23
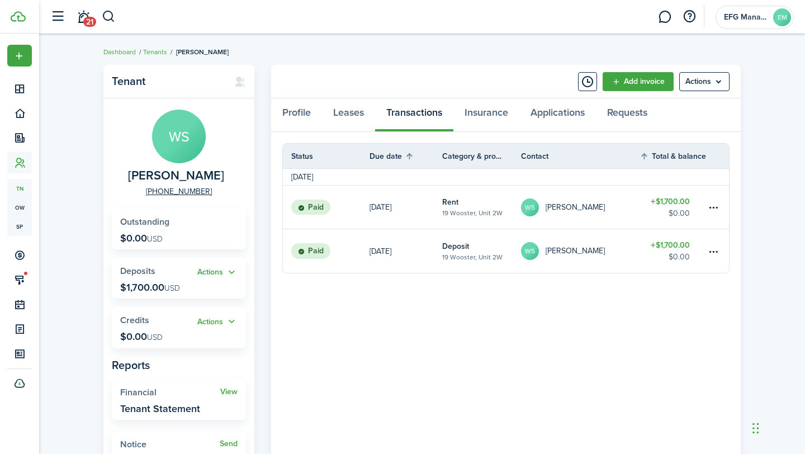
click at [527, 211] on avatar-text "WS" at bounding box center [530, 207] width 18 height 18
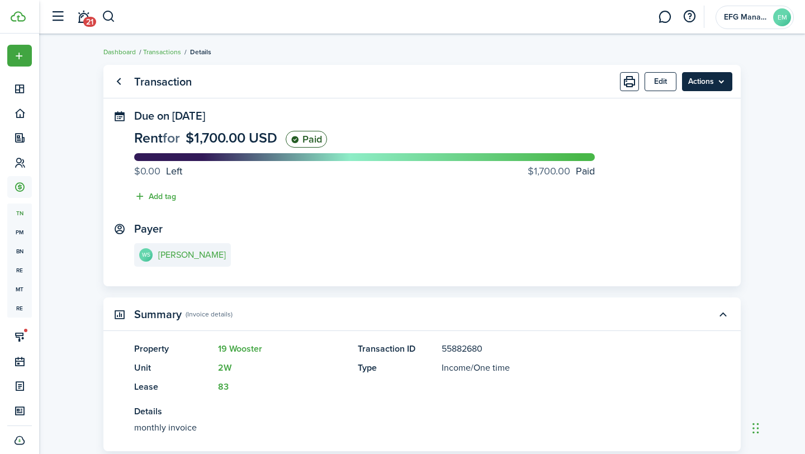
click at [714, 86] on menu-btn "Actions" at bounding box center [707, 81] width 50 height 19
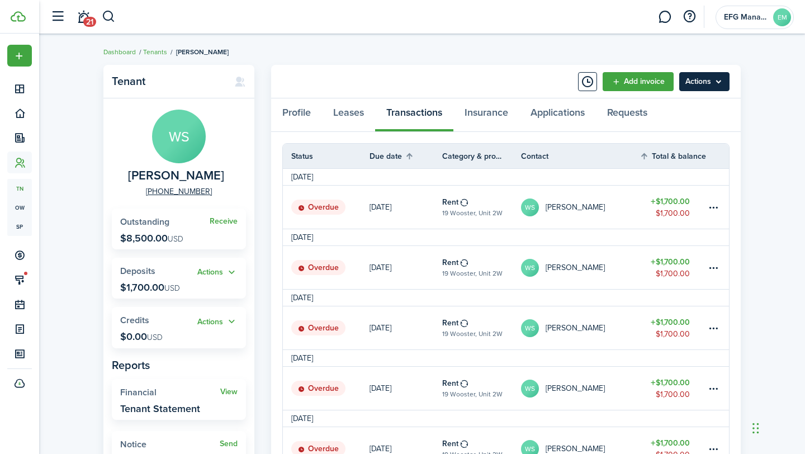
click at [721, 74] on menu-btn "Actions" at bounding box center [704, 81] width 50 height 19
click at [791, 181] on div "Tenant WS [PERSON_NAME] [PHONE_NUMBER] Receive Outstanding $8,500.00 USD Action…" at bounding box center [422, 337] width 766 height 556
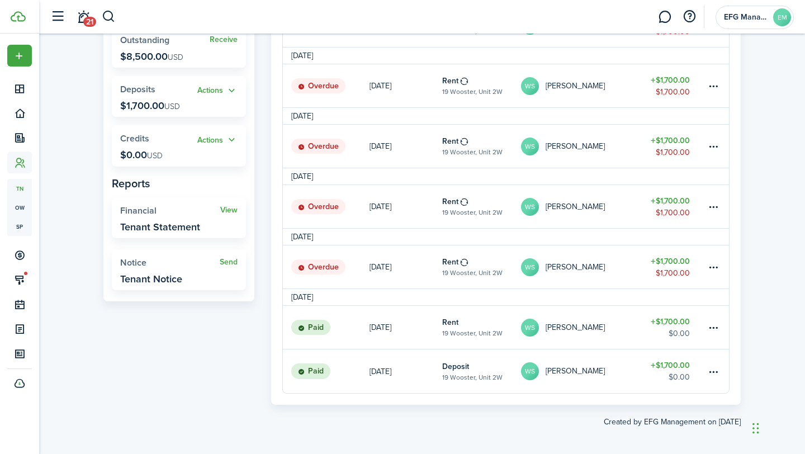
scroll to position [186, 0]
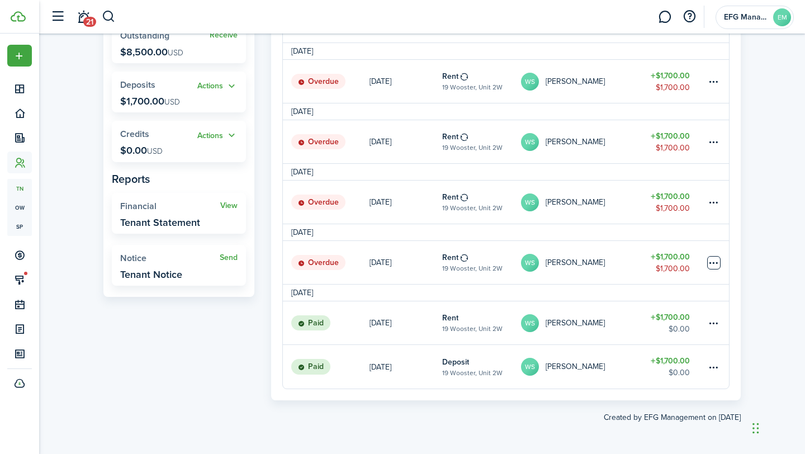
click at [720, 264] on table-menu-btn-icon at bounding box center [713, 262] width 13 height 13
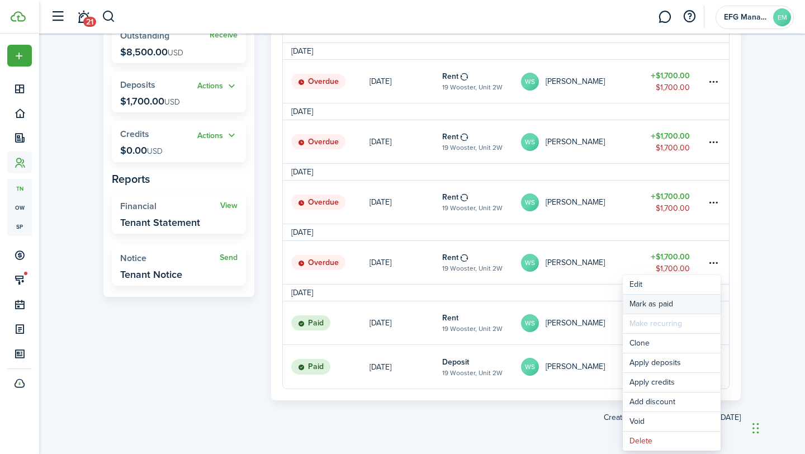
click at [681, 300] on link "Mark as paid" at bounding box center [672, 304] width 98 height 19
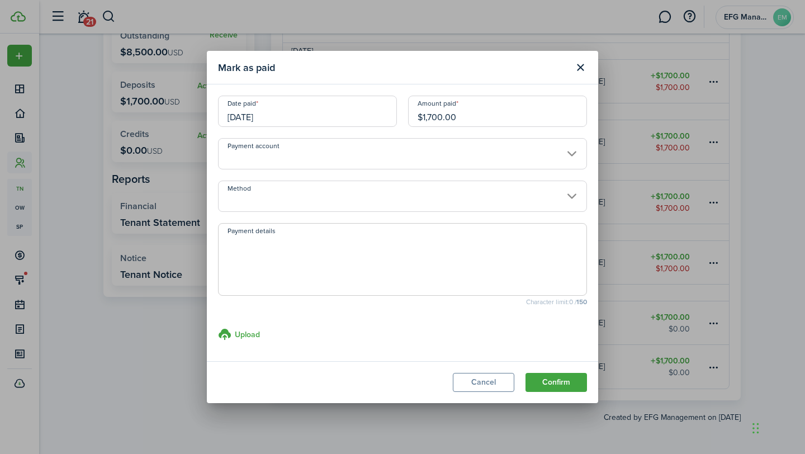
click at [363, 152] on input "Payment account" at bounding box center [402, 153] width 369 height 31
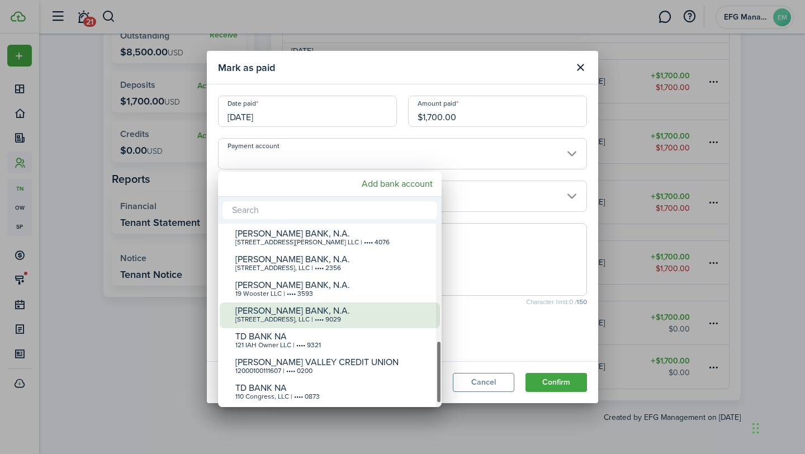
click at [285, 306] on div "[PERSON_NAME] BANK, N.A." at bounding box center [334, 311] width 198 height 10
type input "•••• •••• •••• 9029"
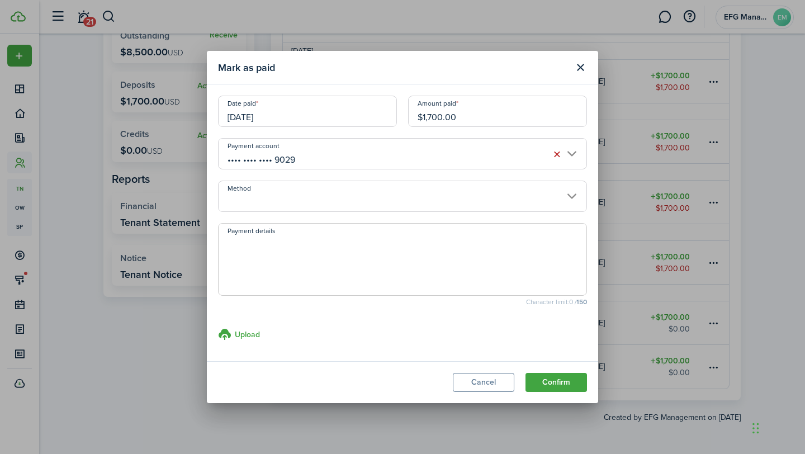
click at [494, 178] on reconciliation-bank-account-select "Payment account •••• •••• •••• 9029" at bounding box center [402, 159] width 369 height 42
click at [494, 196] on input "Method" at bounding box center [402, 196] width 369 height 31
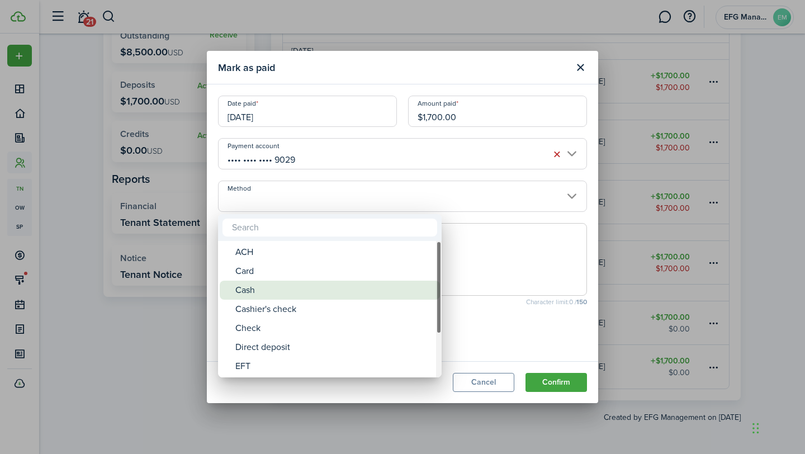
click at [321, 286] on div "Cash" at bounding box center [334, 290] width 198 height 19
type input "Cash"
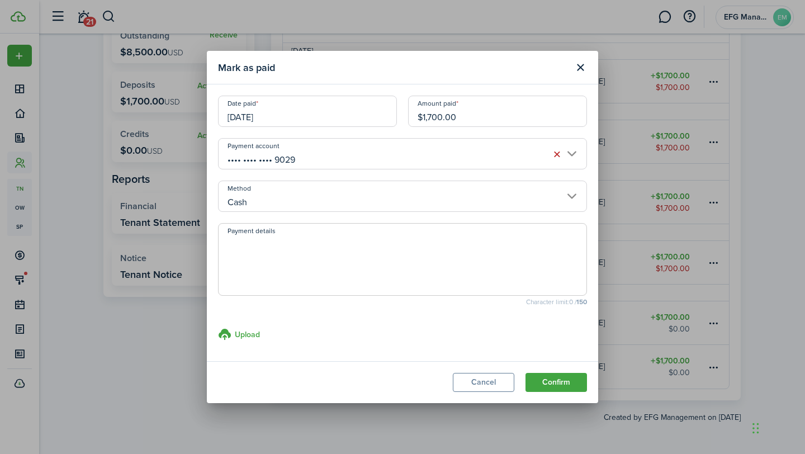
click at [559, 379] on button "Confirm" at bounding box center [556, 382] width 61 height 19
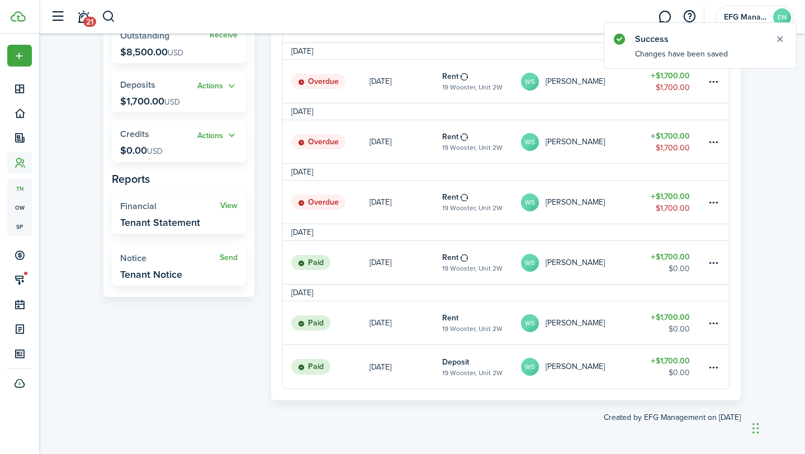
click at [704, 206] on link "$1,700.00 $1,700.00" at bounding box center [673, 202] width 67 height 43
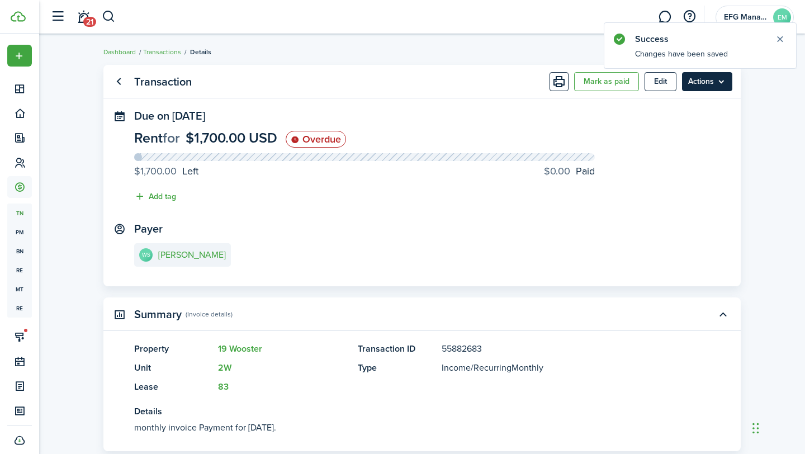
click at [702, 84] on menu-btn "Actions" at bounding box center [707, 81] width 50 height 19
click at [600, 82] on button "Mark as paid" at bounding box center [606, 81] width 65 height 19
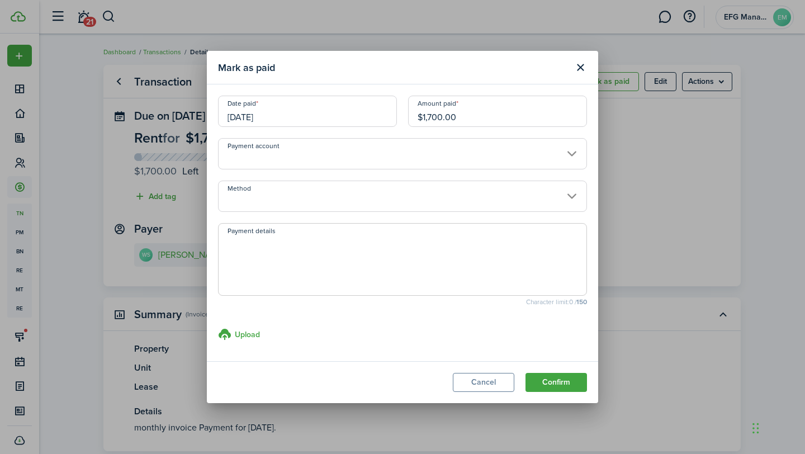
click at [369, 157] on input "Payment account" at bounding box center [402, 153] width 369 height 31
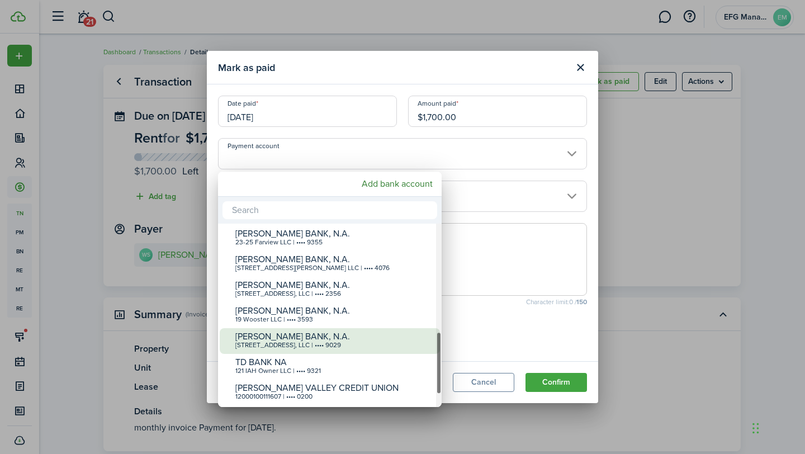
click at [304, 343] on div "[STREET_ADDRESS], LLC | •••• 9029" at bounding box center [334, 346] width 198 height 8
type input "•••• •••• •••• 9029"
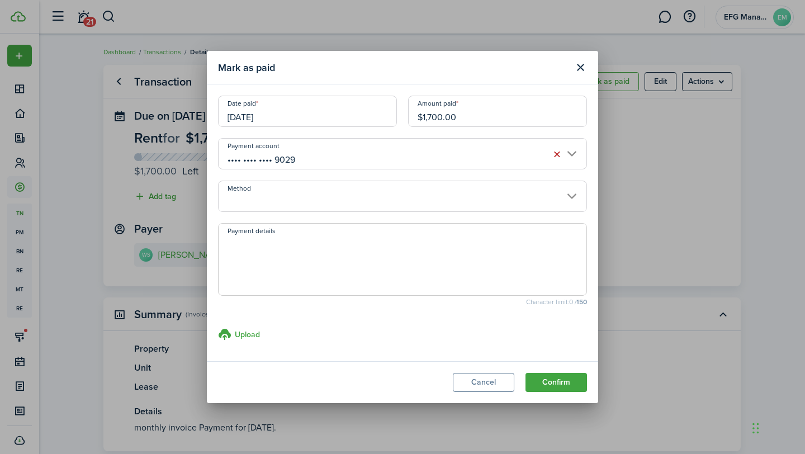
click at [390, 201] on input "Method" at bounding box center [402, 196] width 369 height 31
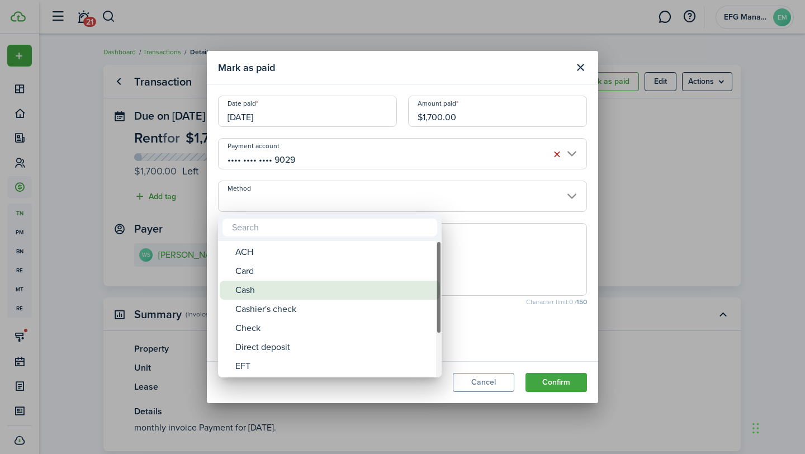
click at [320, 299] on div "Cash" at bounding box center [334, 290] width 198 height 19
type input "Cash"
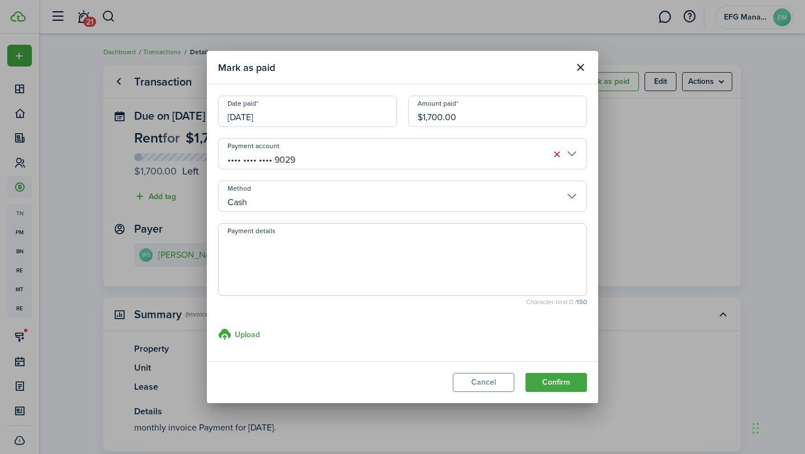
click at [570, 392] on modal-footer "Cancel Confirm" at bounding box center [402, 382] width 391 height 42
click at [569, 385] on button "Confirm" at bounding box center [556, 382] width 61 height 19
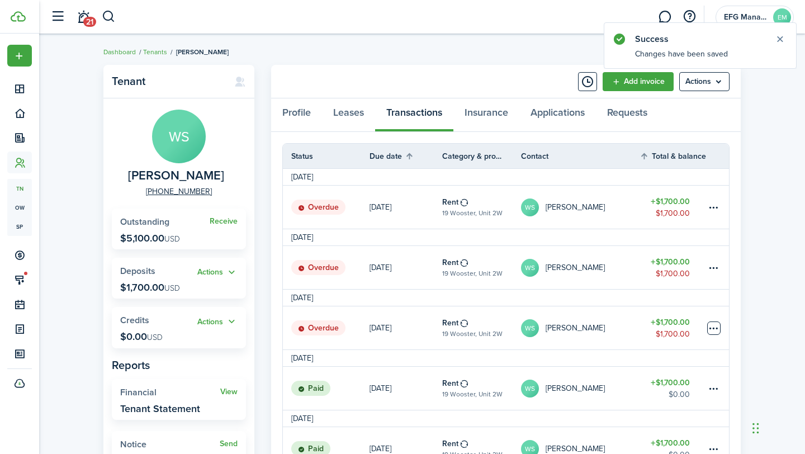
click at [715, 325] on table-menu-btn-icon at bounding box center [713, 327] width 13 height 13
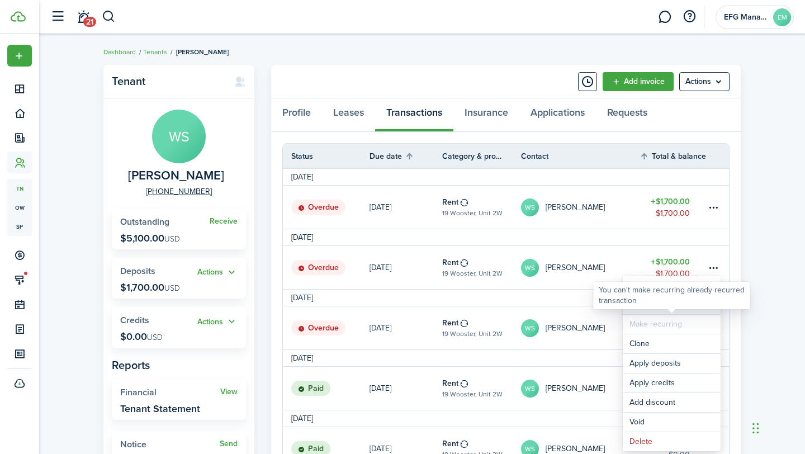
click at [648, 312] on link "Mark as paid" at bounding box center [672, 304] width 98 height 19
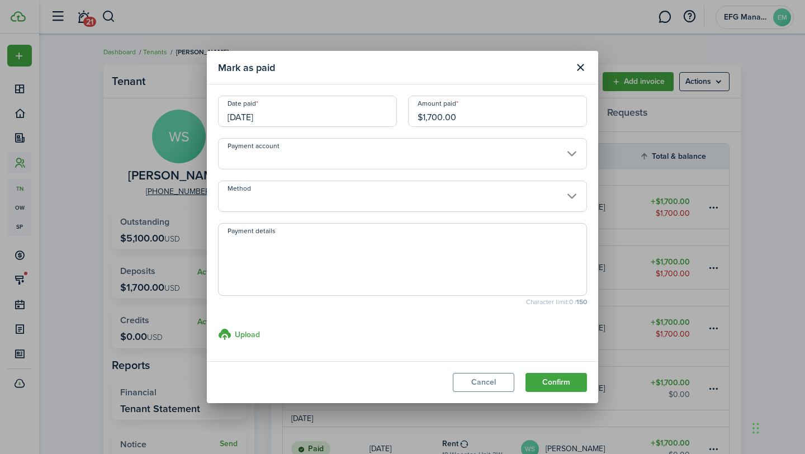
click at [343, 155] on input "Payment account" at bounding box center [402, 153] width 369 height 31
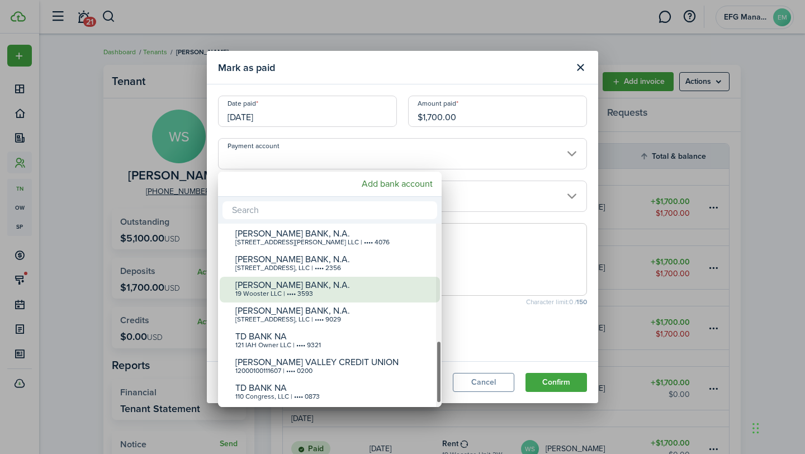
click at [293, 301] on mbsc-wheel-item "[PERSON_NAME] BANK, N.A. 19 Wooster LLC | •••• 3593" at bounding box center [330, 290] width 220 height 26
type input "•••• •••• •••• 3593"
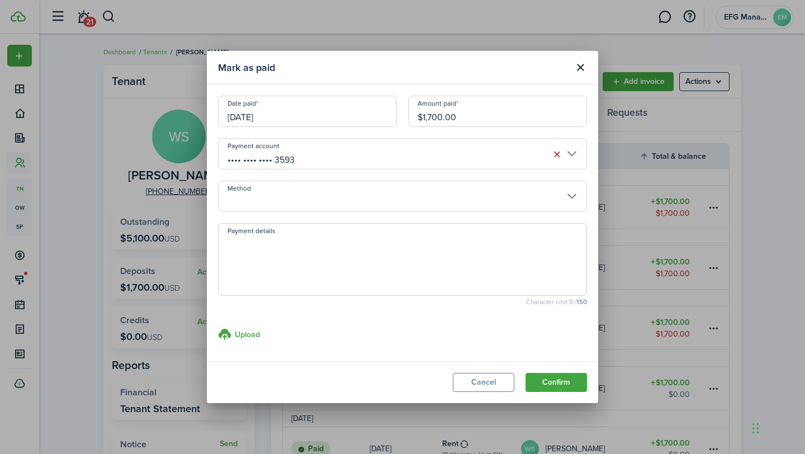
click at [334, 201] on input "Method" at bounding box center [402, 196] width 369 height 31
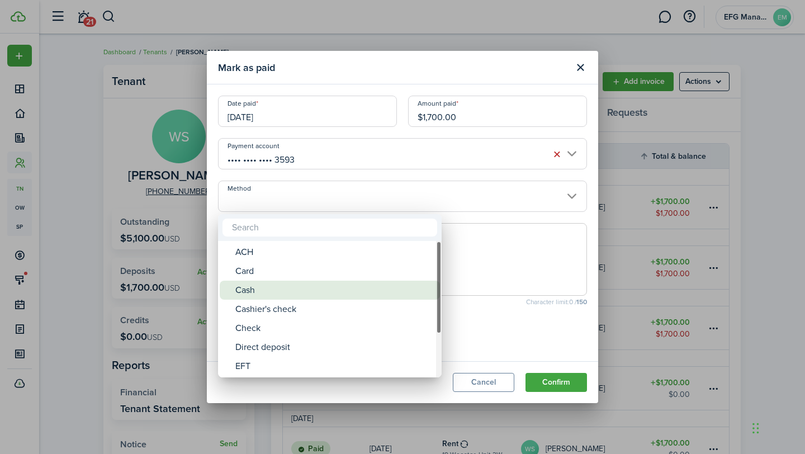
click at [282, 294] on div "Cash" at bounding box center [334, 290] width 198 height 19
type input "Cash"
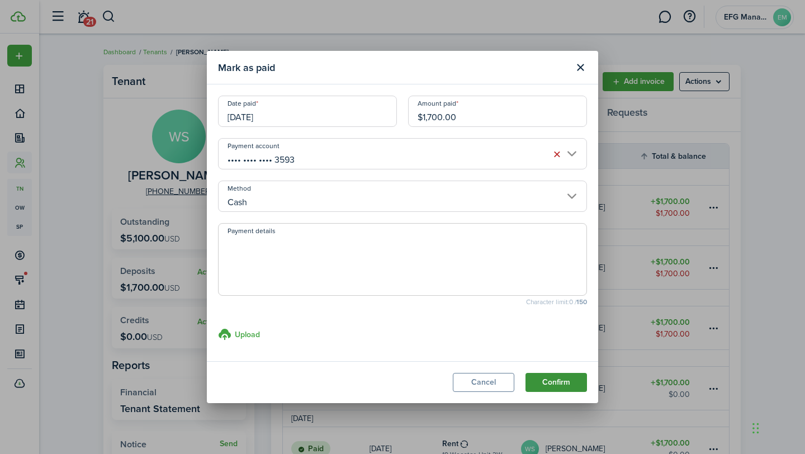
click at [545, 384] on button "Confirm" at bounding box center [556, 382] width 61 height 19
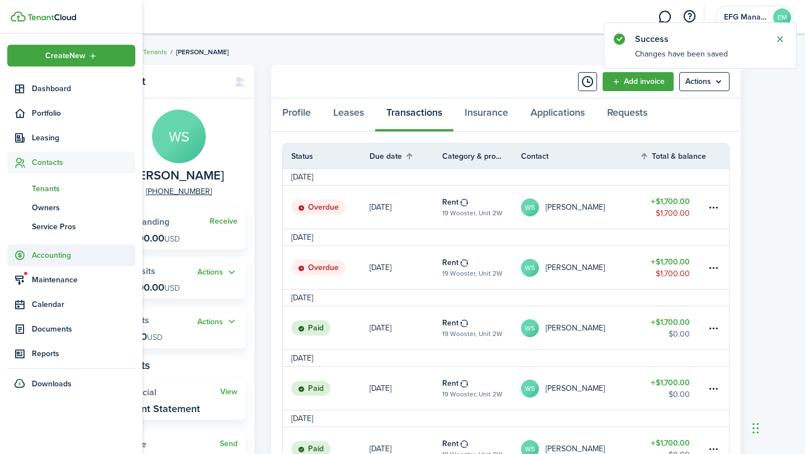
click at [65, 260] on span "Accounting" at bounding box center [83, 255] width 103 height 12
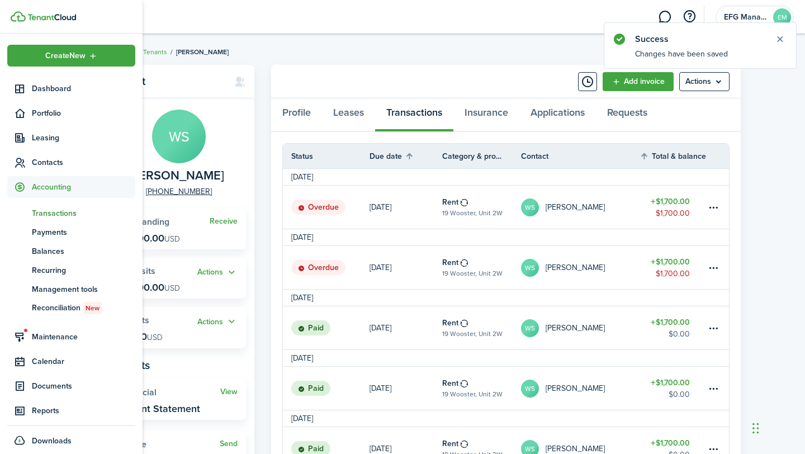
click at [60, 205] on link "tn Transactions" at bounding box center [71, 213] width 128 height 19
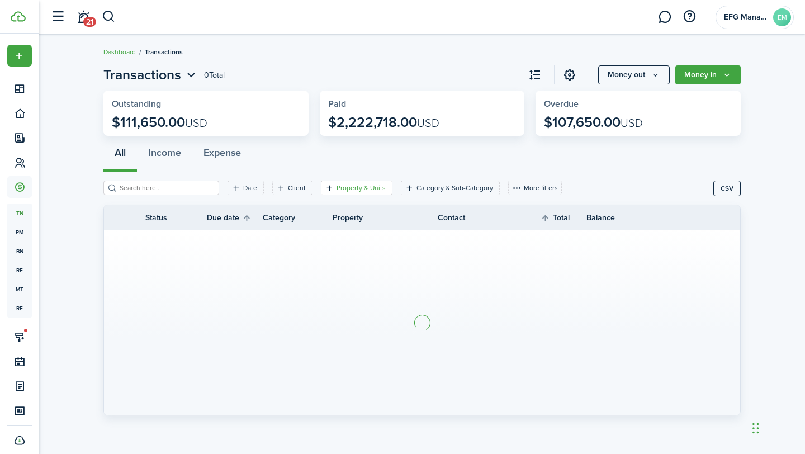
click at [337, 191] on filter-tag-label "Property & Units" at bounding box center [361, 188] width 49 height 10
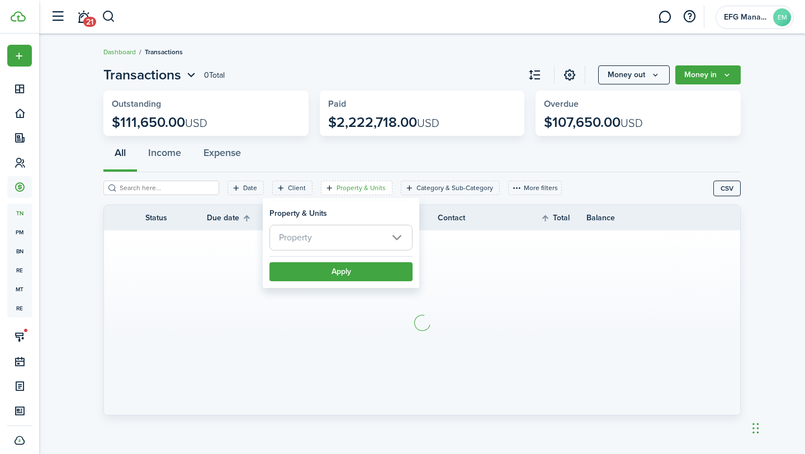
click at [307, 243] on span "Property" at bounding box center [295, 237] width 33 height 13
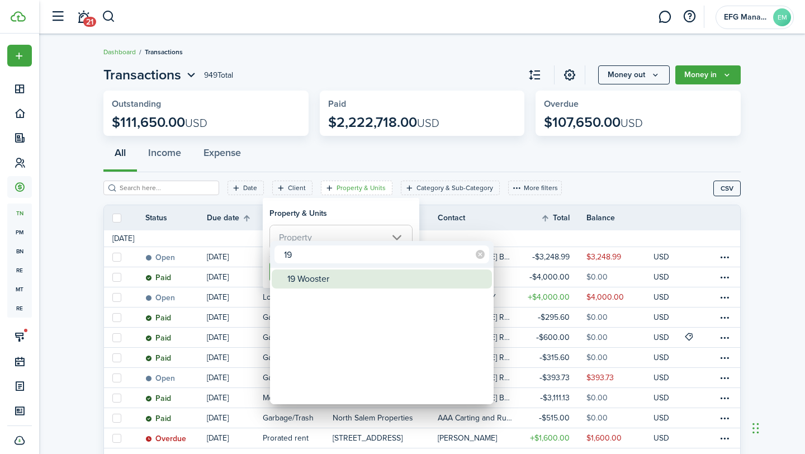
type input "19"
click at [323, 277] on div "19 Wooster" at bounding box center [386, 278] width 198 height 19
type input "19 Wooster"
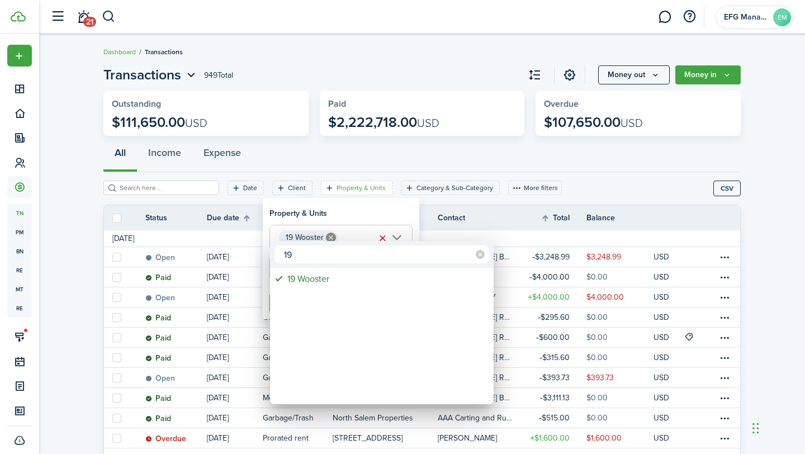
click at [418, 193] on div at bounding box center [403, 227] width 984 height 633
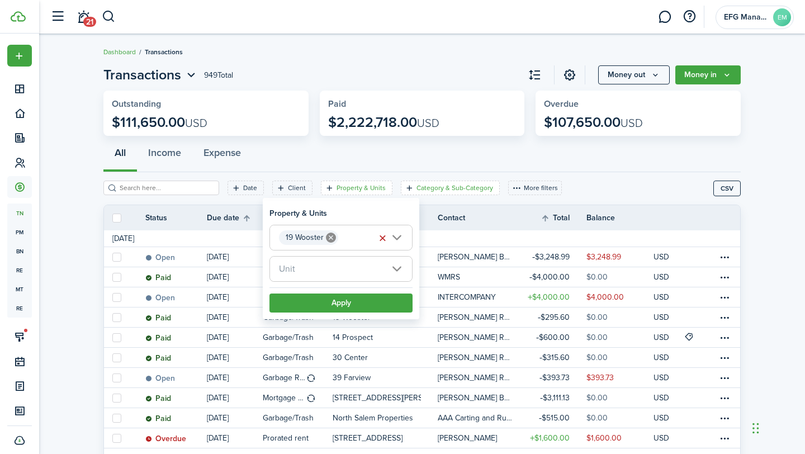
click at [418, 184] on filter-tag-label "Category & Sub-Category" at bounding box center [455, 188] width 77 height 10
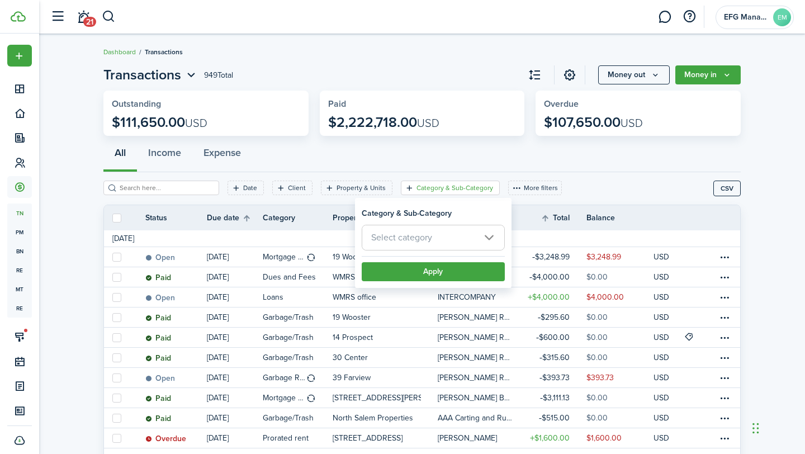
click at [418, 184] on filter-tag-label "Category & Sub-Category" at bounding box center [455, 188] width 77 height 10
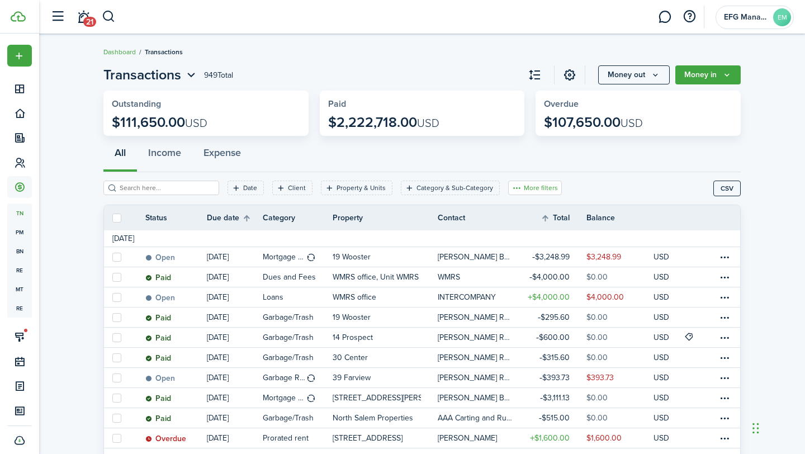
click at [531, 184] on button "More filters" at bounding box center [535, 188] width 54 height 15
click at [370, 171] on tabs "All Income Expense" at bounding box center [421, 156] width 637 height 34
click at [341, 189] on filter-tag-label "Property & Units" at bounding box center [361, 188] width 49 height 10
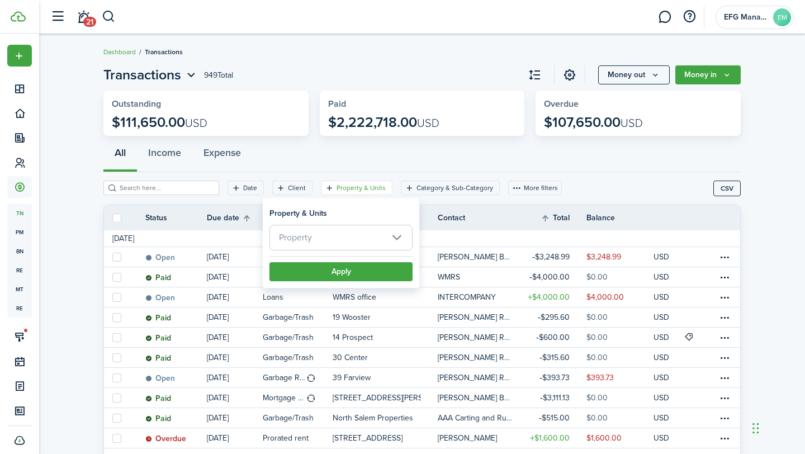
click at [310, 238] on span "Property" at bounding box center [295, 237] width 33 height 13
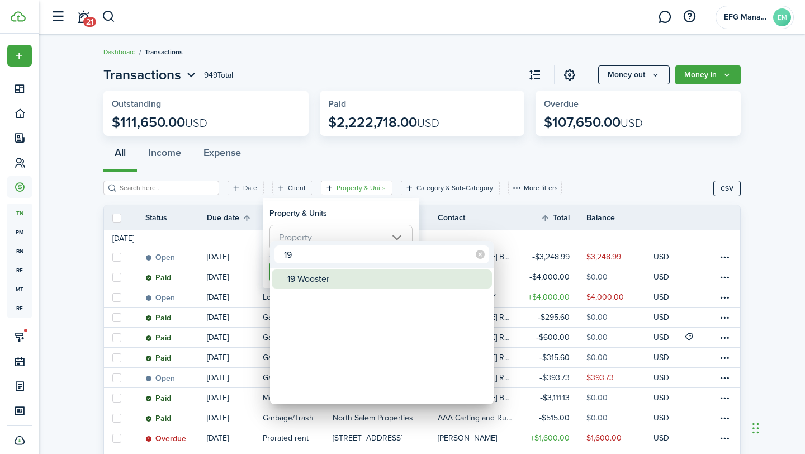
type input "19"
click at [282, 280] on span at bounding box center [280, 279] width 16 height 16
type input "19 Wooster"
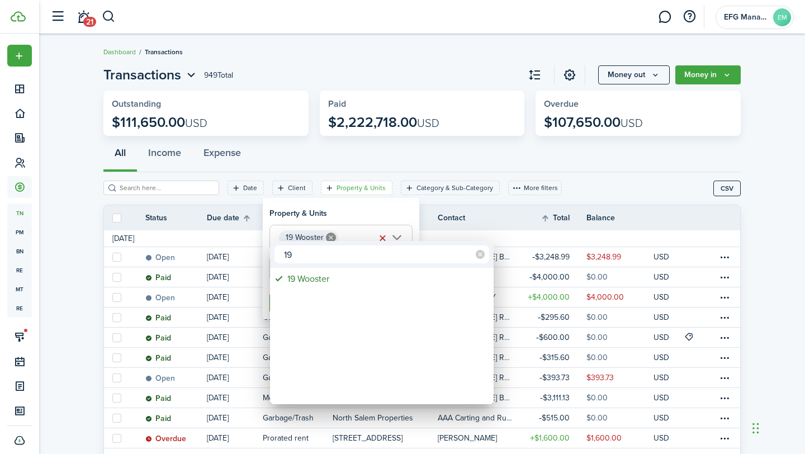
click at [315, 225] on div at bounding box center [403, 227] width 984 height 633
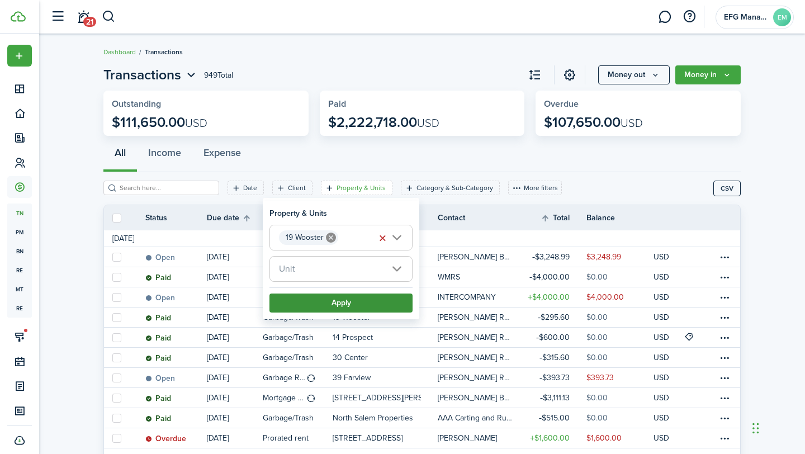
click at [325, 305] on button "Apply" at bounding box center [340, 303] width 143 height 19
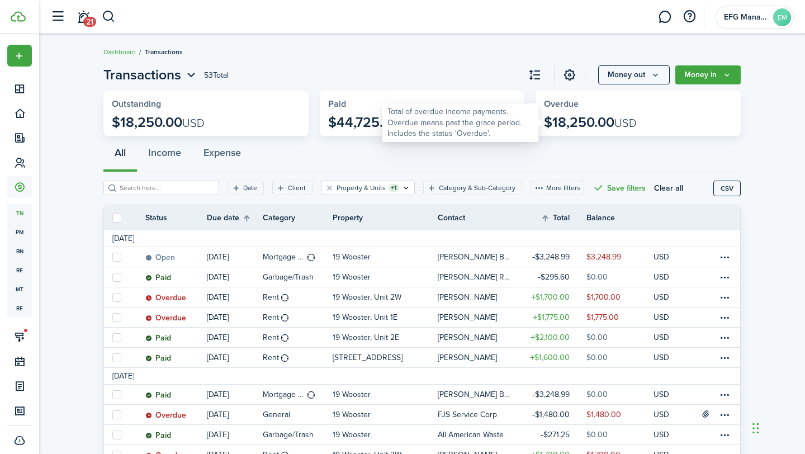
click at [572, 124] on p "$18,250.00 USD" at bounding box center [590, 123] width 93 height 16
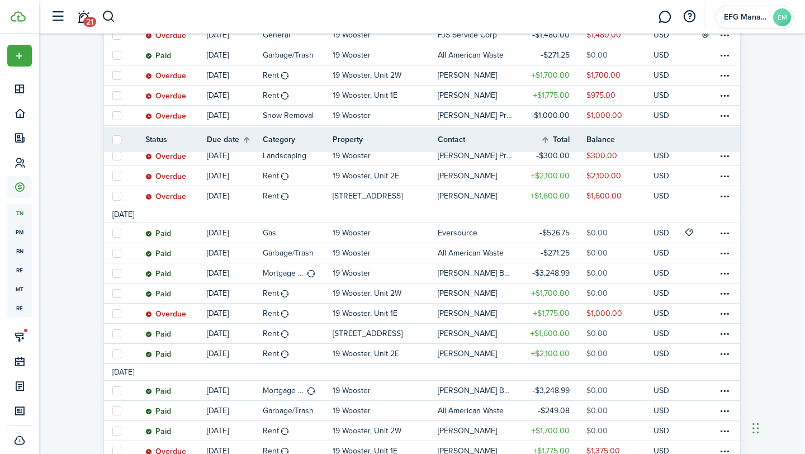
scroll to position [563, 0]
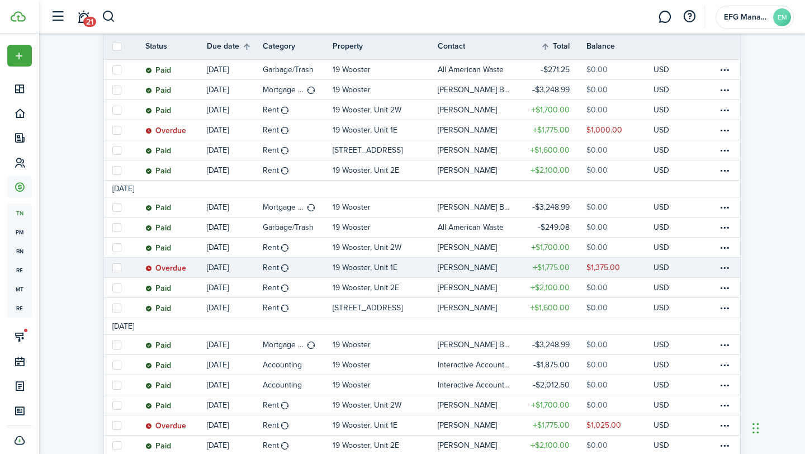
click at [479, 263] on table-profile-info-text "[PERSON_NAME]" at bounding box center [467, 267] width 59 height 9
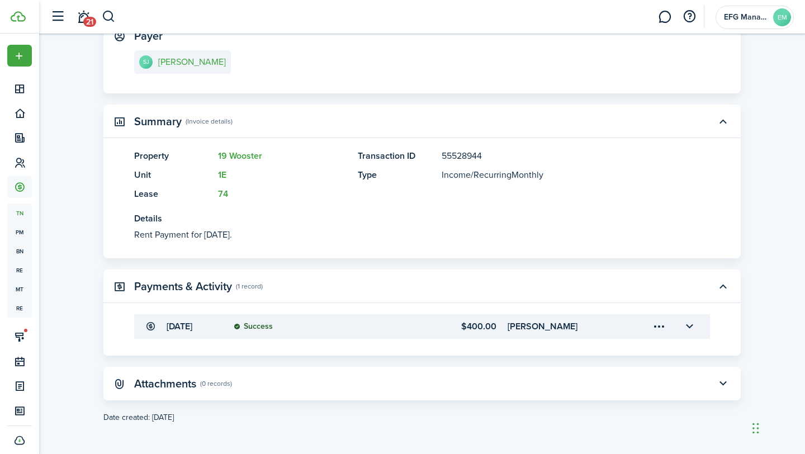
scroll to position [193, 0]
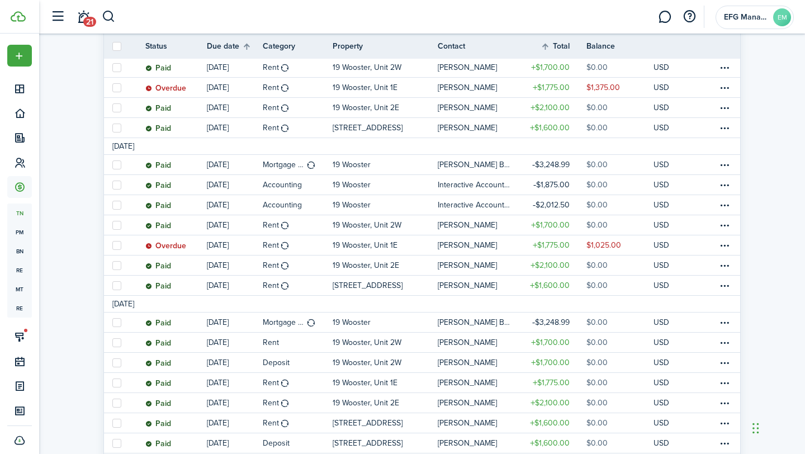
scroll to position [745, 0]
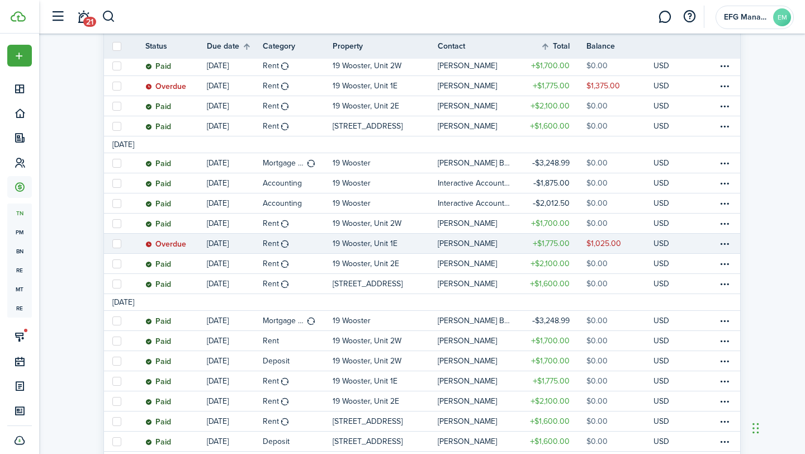
click at [359, 250] on link "19 Wooster, Unit 1E" at bounding box center [385, 244] width 105 height 20
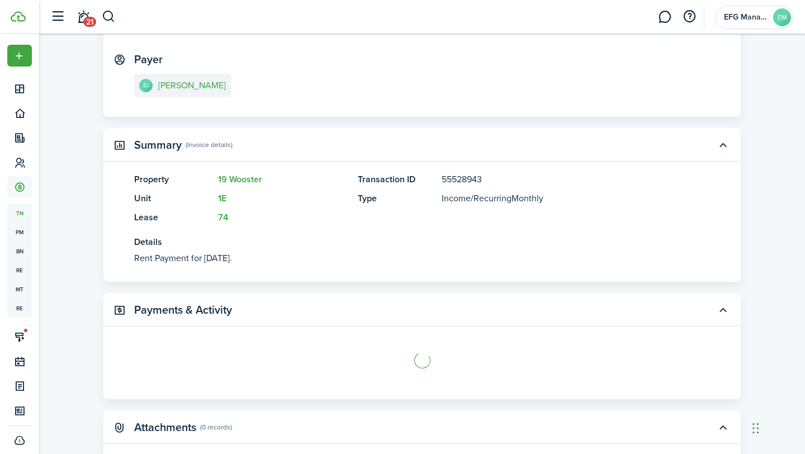
scroll to position [269, 0]
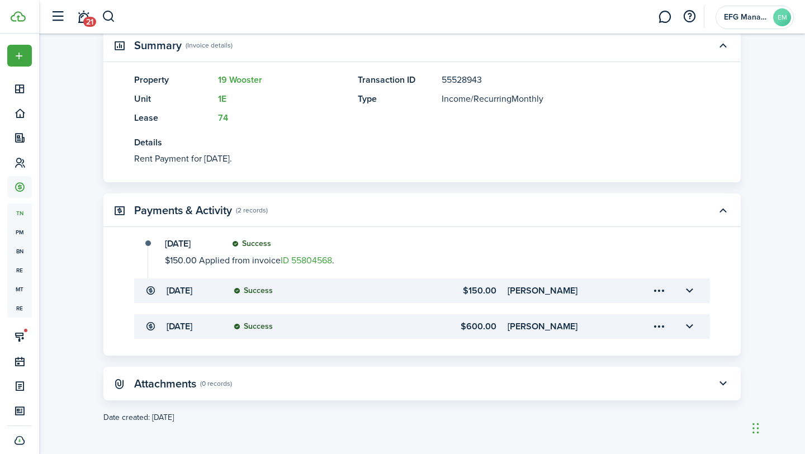
click at [517, 296] on transaction-details-table-item-client "[PERSON_NAME]" at bounding box center [563, 290] width 111 height 13
click at [695, 292] on button "button" at bounding box center [689, 290] width 19 height 19
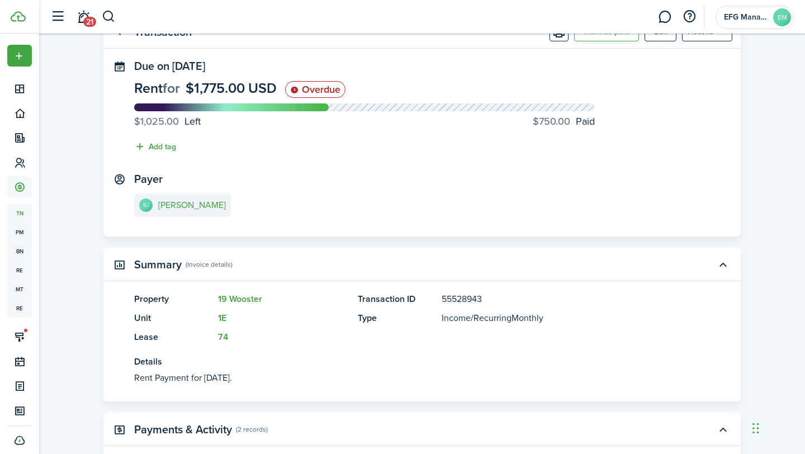
scroll to position [0, 0]
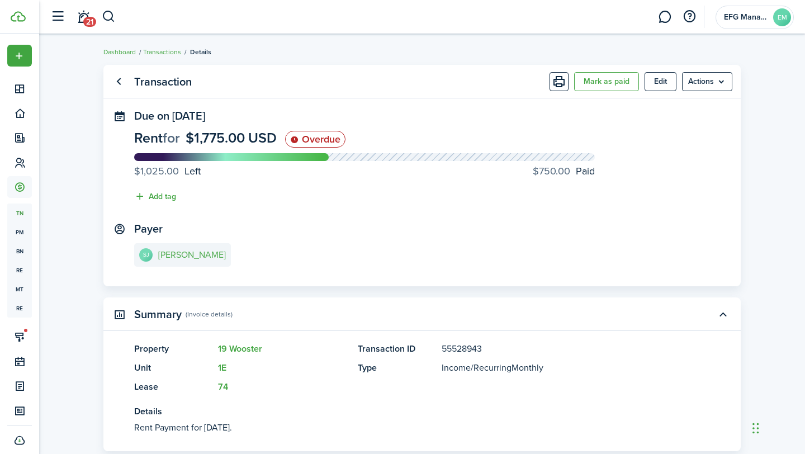
click at [182, 264] on link "[PERSON_NAME]" at bounding box center [182, 254] width 97 height 23
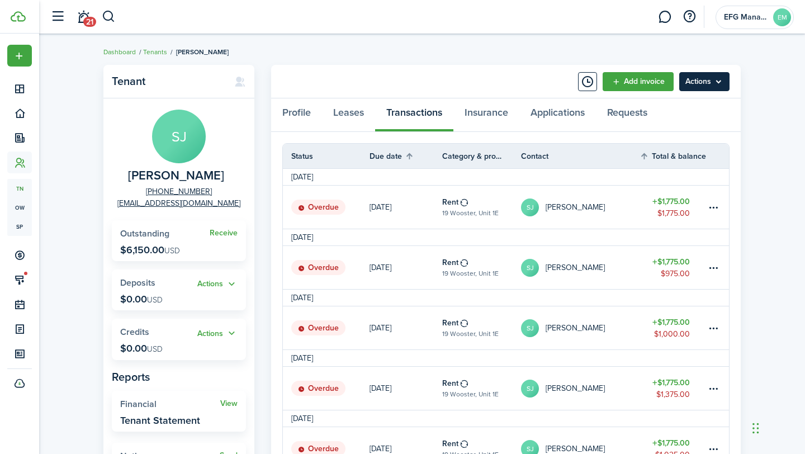
click at [716, 81] on menu-btn "Actions" at bounding box center [704, 81] width 50 height 19
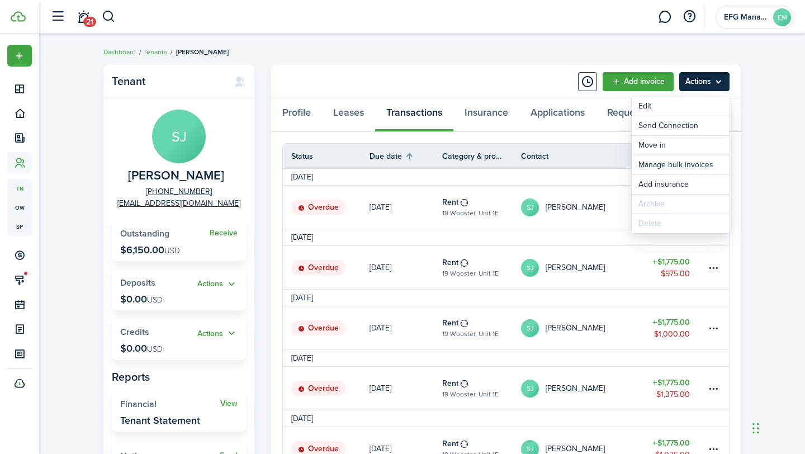
click at [716, 81] on menu-btn "Actions" at bounding box center [704, 81] width 50 height 19
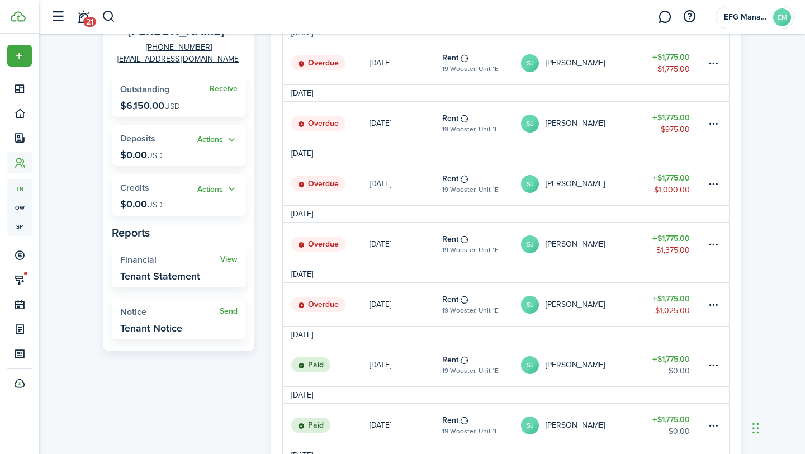
scroll to position [152, 0]
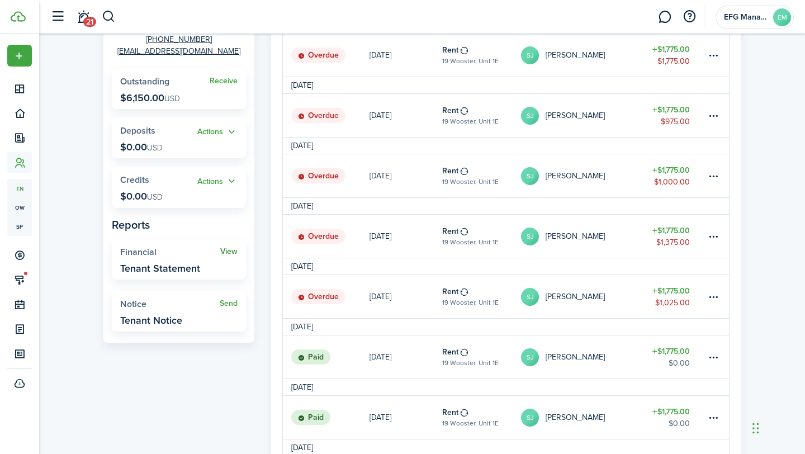
click at [228, 252] on link "View" at bounding box center [228, 251] width 17 height 9
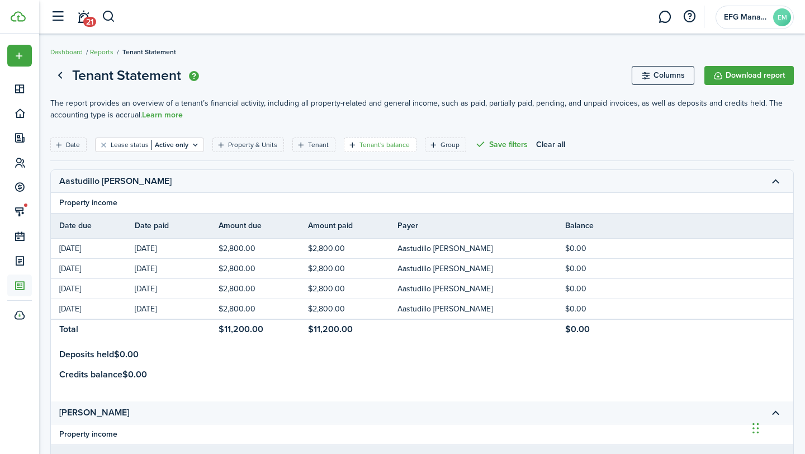
click at [378, 147] on filter-tag-label "Tenant's balance" at bounding box center [384, 145] width 50 height 10
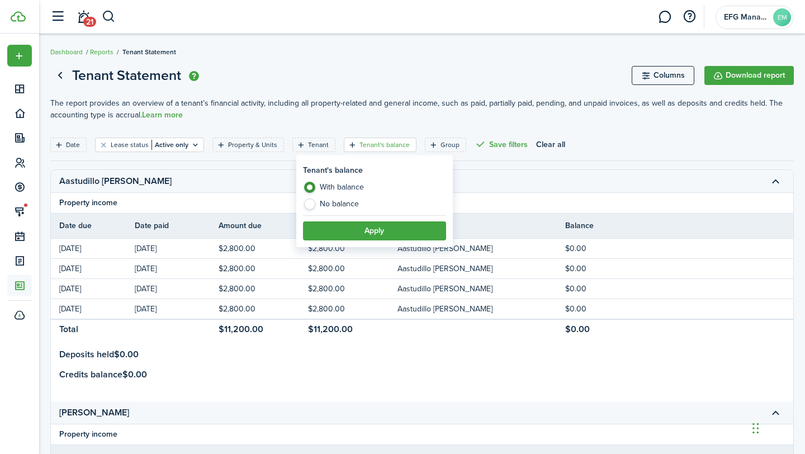
click at [375, 150] on filter-tag "Tenant's balance" at bounding box center [380, 145] width 73 height 15
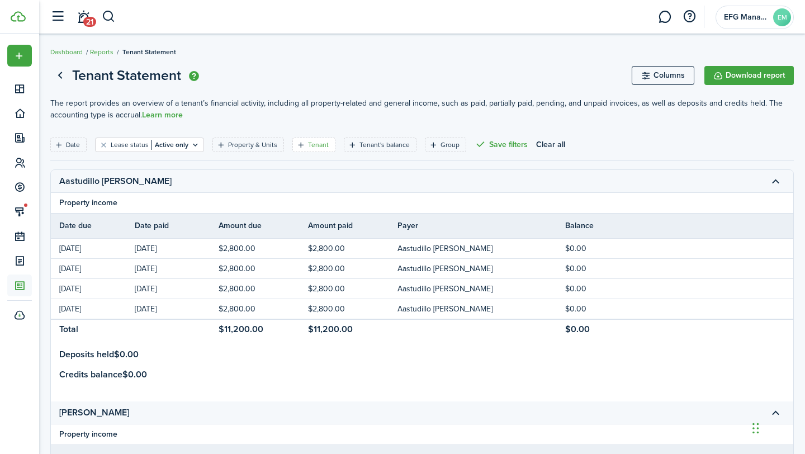
click at [315, 148] on filter-tag-label "Tenant" at bounding box center [318, 145] width 21 height 10
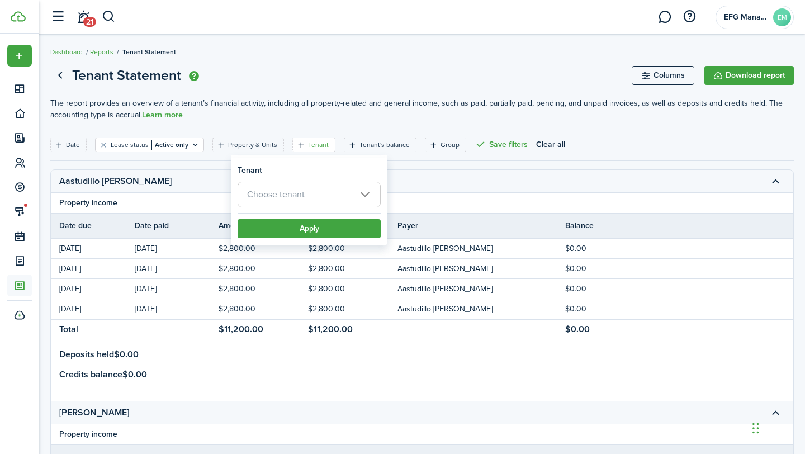
click at [290, 184] on span "Choose tenant" at bounding box center [309, 194] width 142 height 25
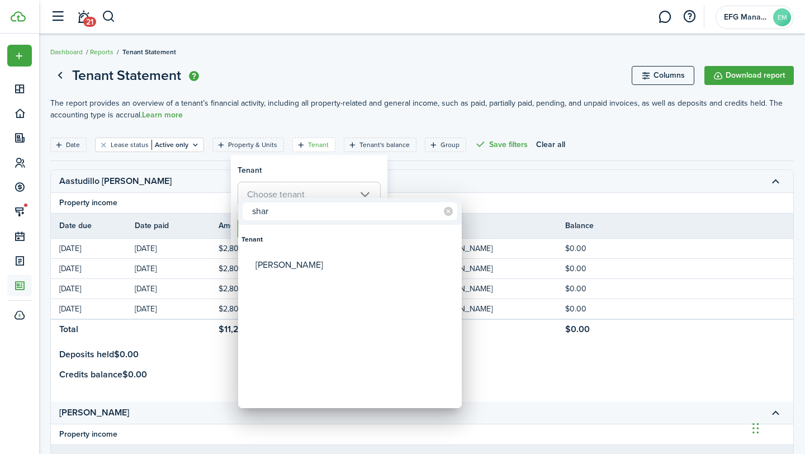
type input "shar"
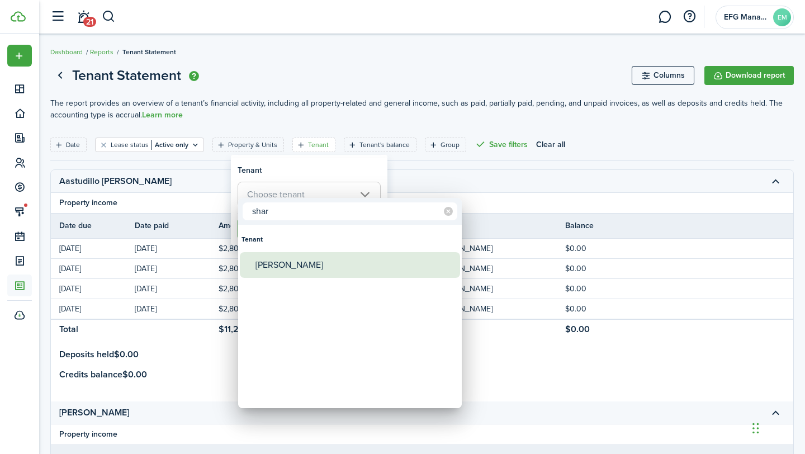
click at [286, 274] on div "[PERSON_NAME]" at bounding box center [354, 265] width 198 height 26
type input "[PERSON_NAME]"
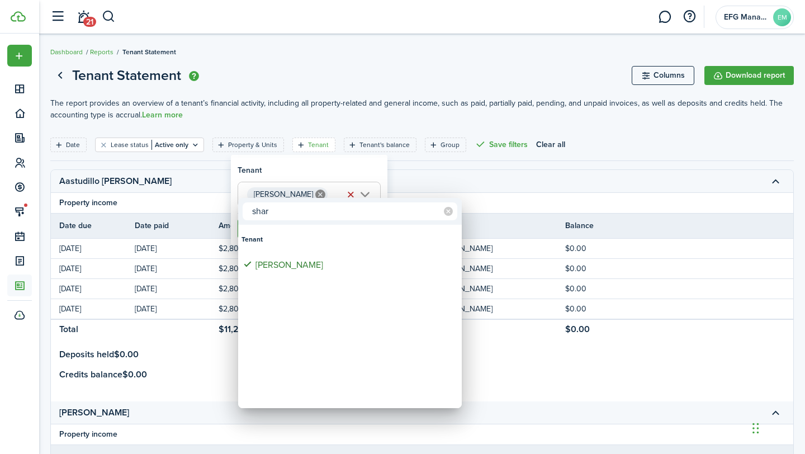
click at [307, 158] on div at bounding box center [403, 227] width 984 height 633
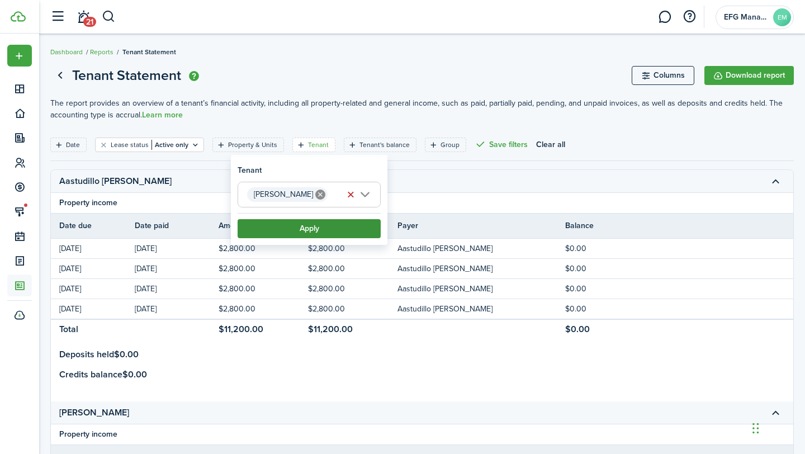
click at [304, 229] on button "Apply" at bounding box center [309, 228] width 143 height 19
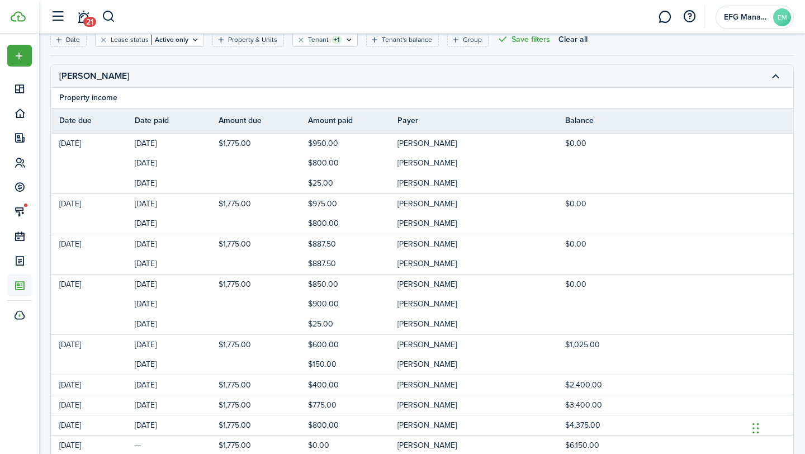
scroll to position [220, 0]
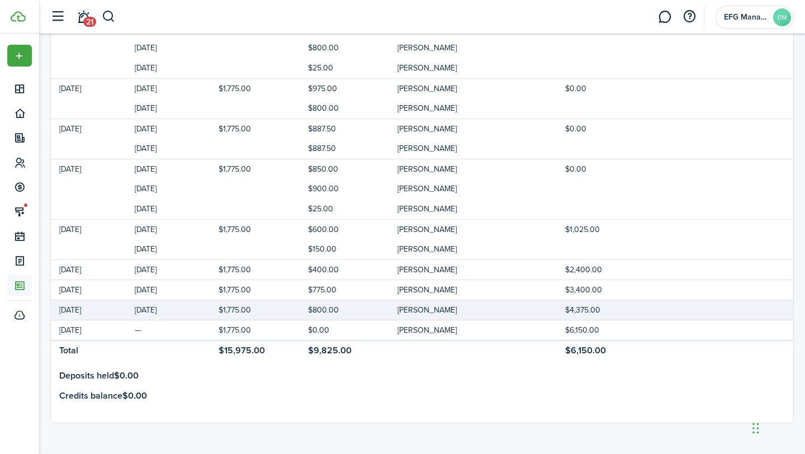
click at [334, 305] on td "$800.00" at bounding box center [352, 309] width 89 height 15
click at [333, 312] on td "$800.00" at bounding box center [352, 309] width 89 height 15
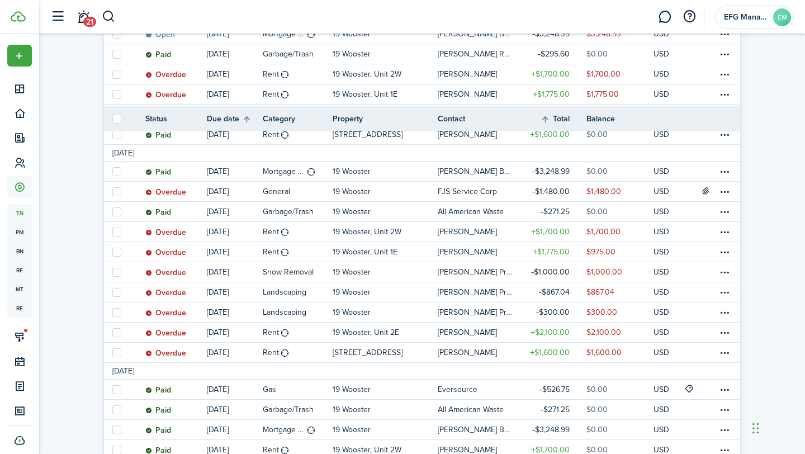
scroll to position [296, 0]
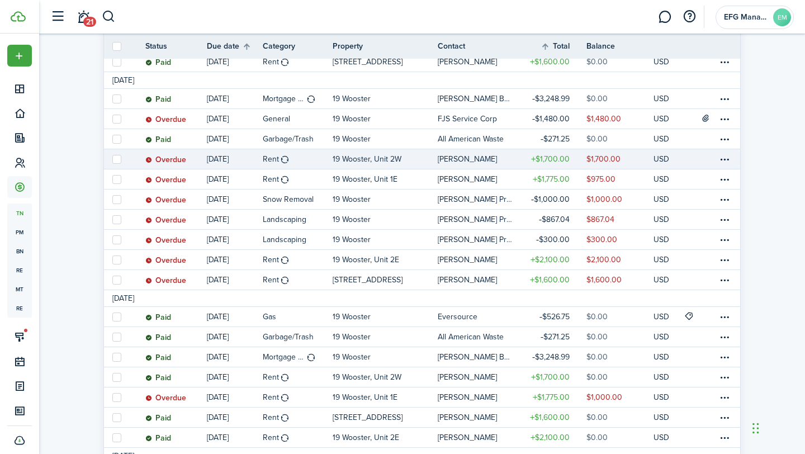
click at [120, 160] on label at bounding box center [116, 159] width 9 height 9
click at [112, 159] on input "checkbox" at bounding box center [112, 159] width 1 height 1
checkbox input "true"
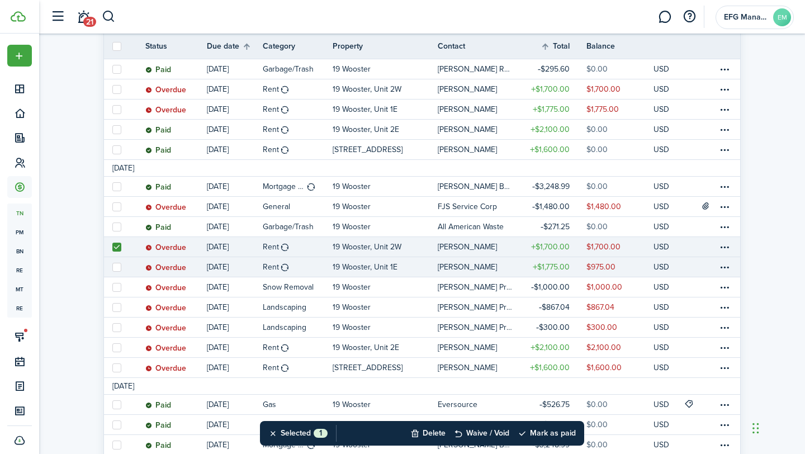
scroll to position [209, 0]
click at [122, 264] on link at bounding box center [116, 266] width 25 height 20
click at [115, 263] on label at bounding box center [116, 266] width 9 height 9
click at [112, 266] on input "checkbox" at bounding box center [112, 266] width 1 height 1
click at [115, 263] on label at bounding box center [116, 266] width 9 height 9
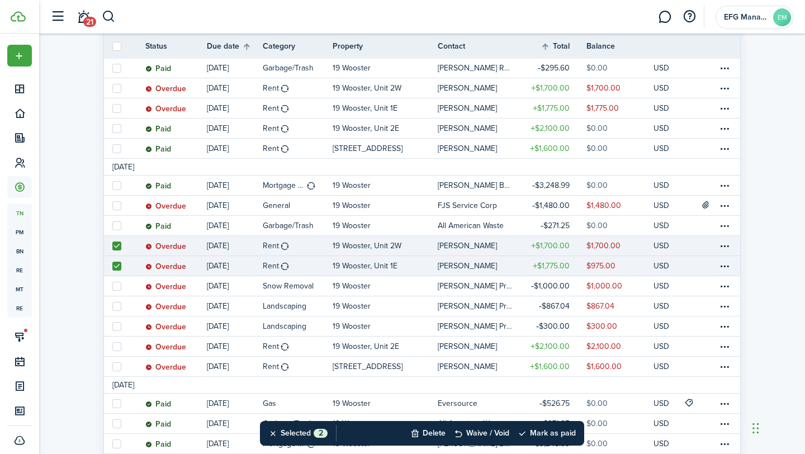
click at [112, 266] on input "checkbox" at bounding box center [112, 266] width 1 height 1
checkbox input "false"
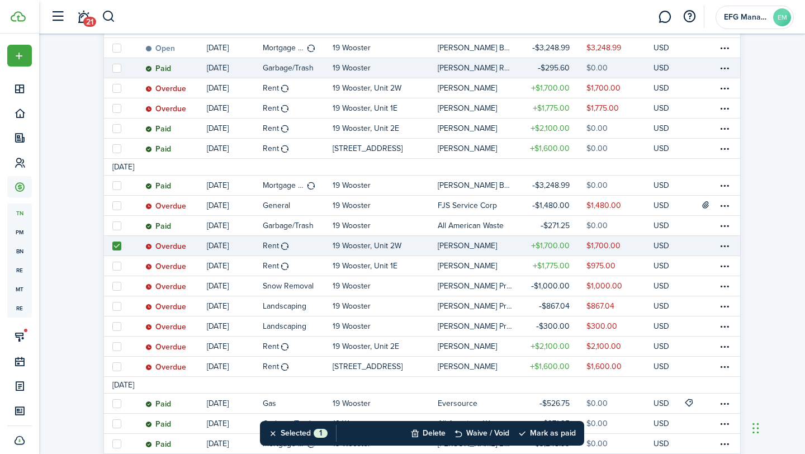
scroll to position [863, 0]
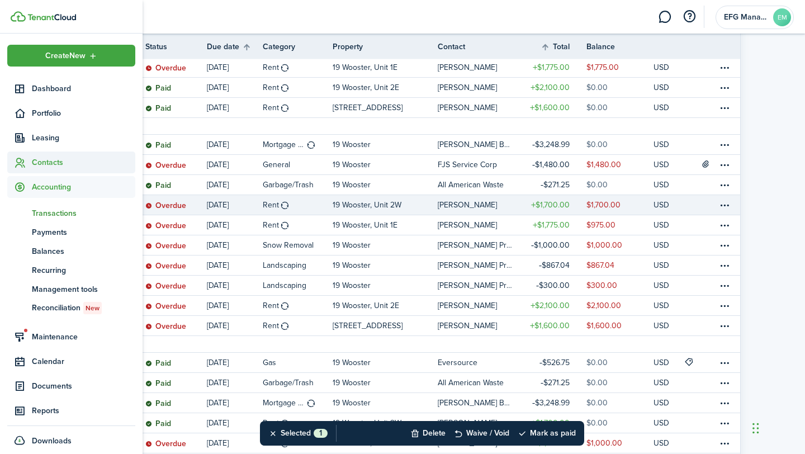
scroll to position [0, 0]
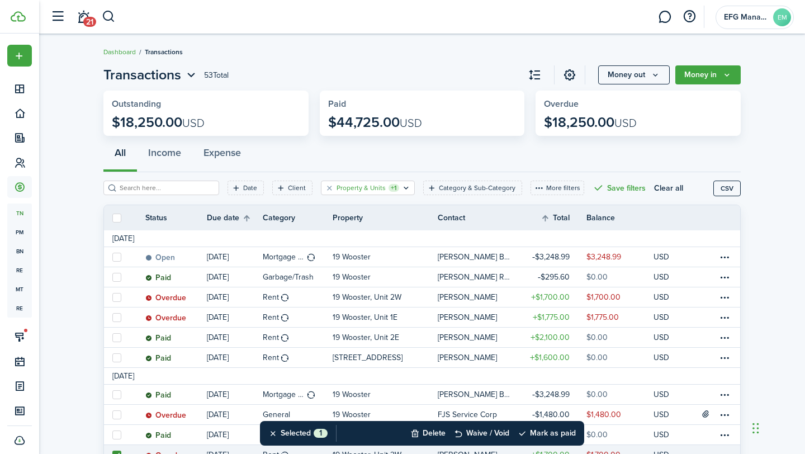
click at [362, 185] on filter-tag-label "Property & Units" at bounding box center [361, 188] width 49 height 10
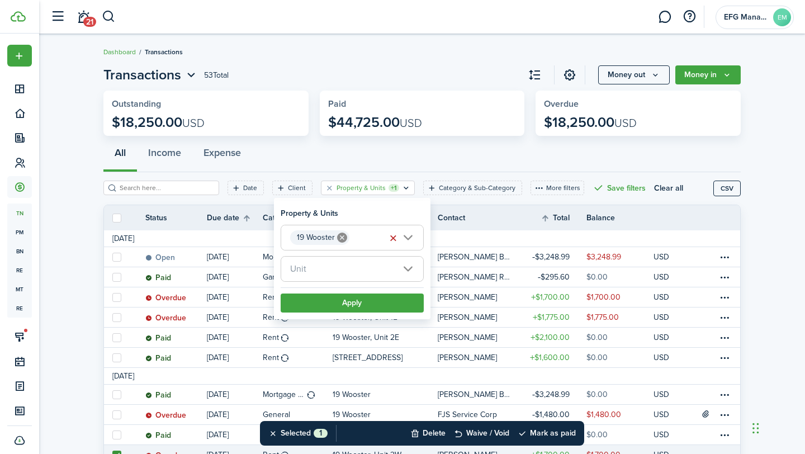
click at [406, 238] on span "19 Wooster" at bounding box center [352, 237] width 142 height 25
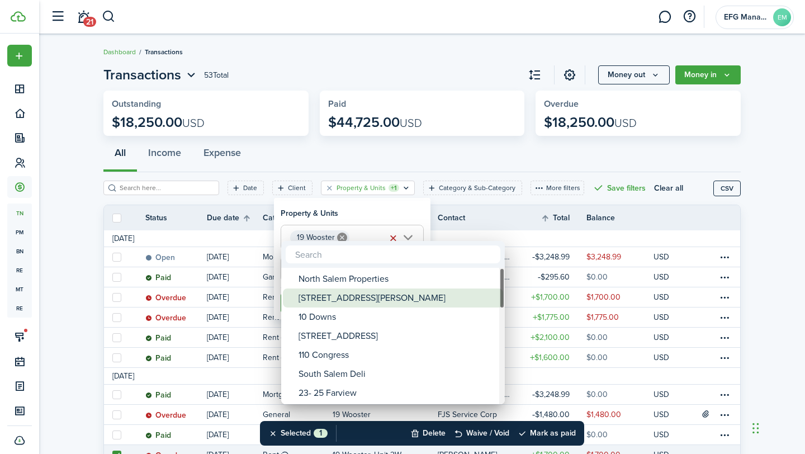
click at [330, 292] on div "[STREET_ADDRESS][PERSON_NAME]" at bounding box center [398, 297] width 198 height 19
type input "19 Wooster, [STREET_ADDRESS][PERSON_NAME]"
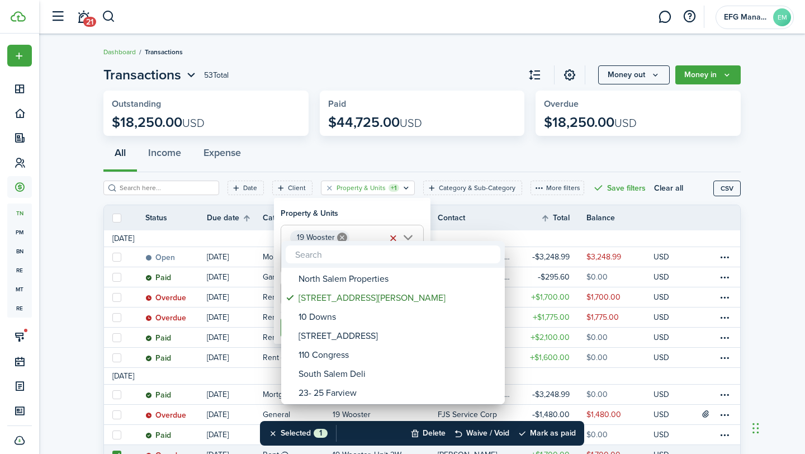
click at [363, 150] on div at bounding box center [403, 227] width 984 height 633
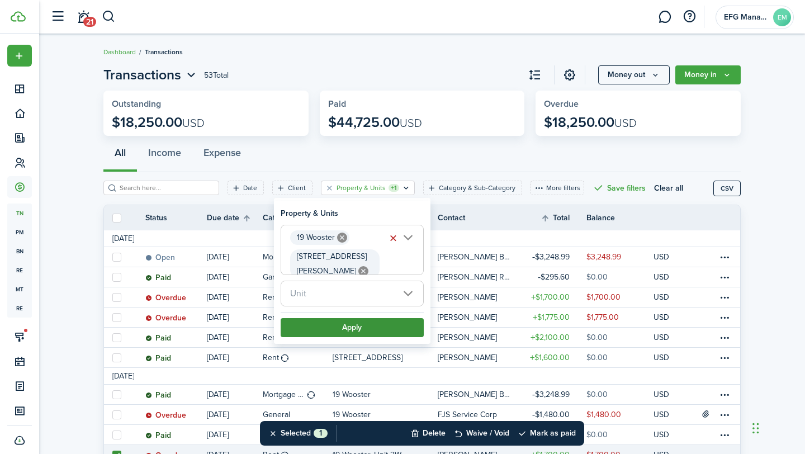
click at [342, 318] on button "Apply" at bounding box center [352, 327] width 143 height 19
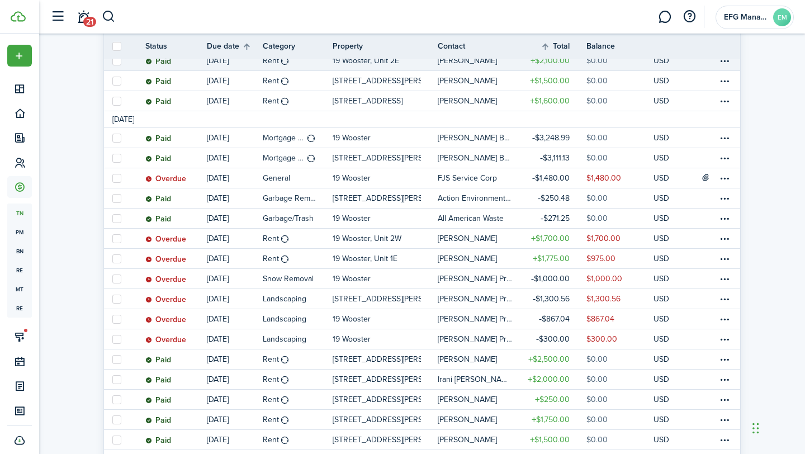
scroll to position [381, 0]
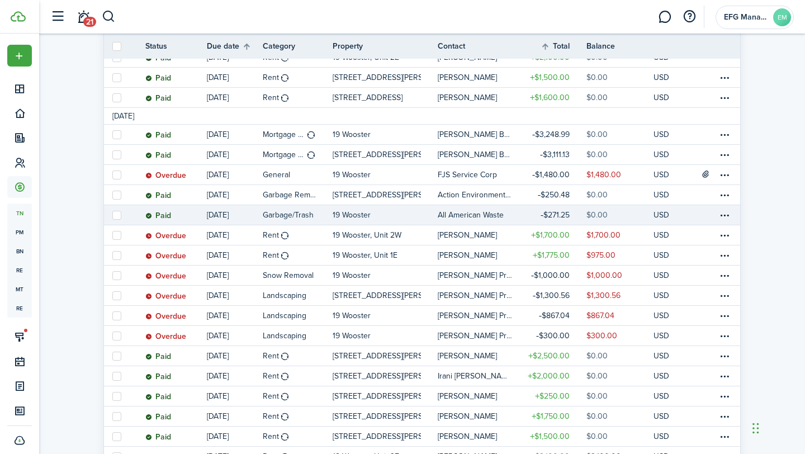
click at [115, 209] on link at bounding box center [116, 215] width 25 height 20
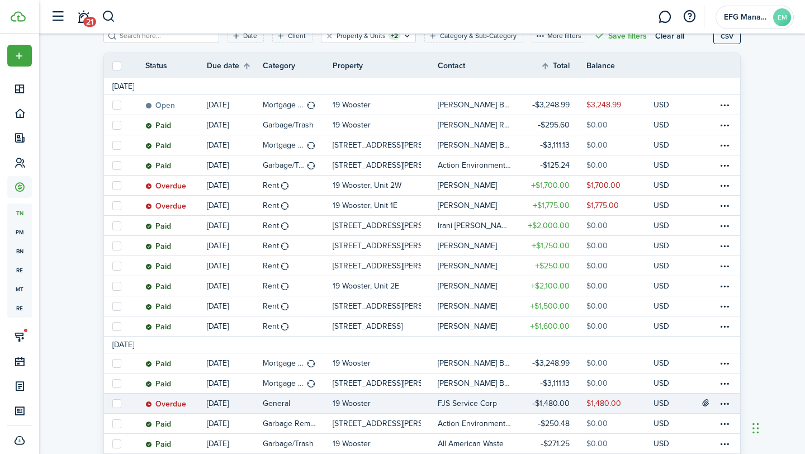
scroll to position [147, 0]
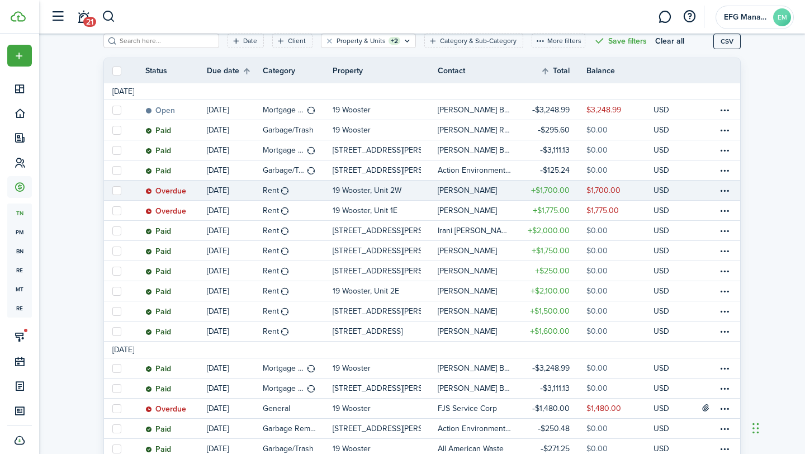
click at [117, 190] on label at bounding box center [116, 190] width 9 height 9
click at [112, 190] on input "checkbox" at bounding box center [112, 190] width 1 height 1
checkbox input "true"
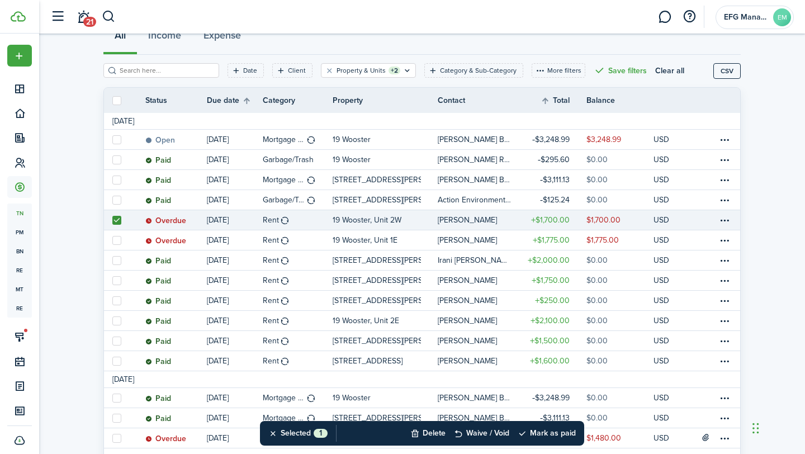
scroll to position [125, 0]
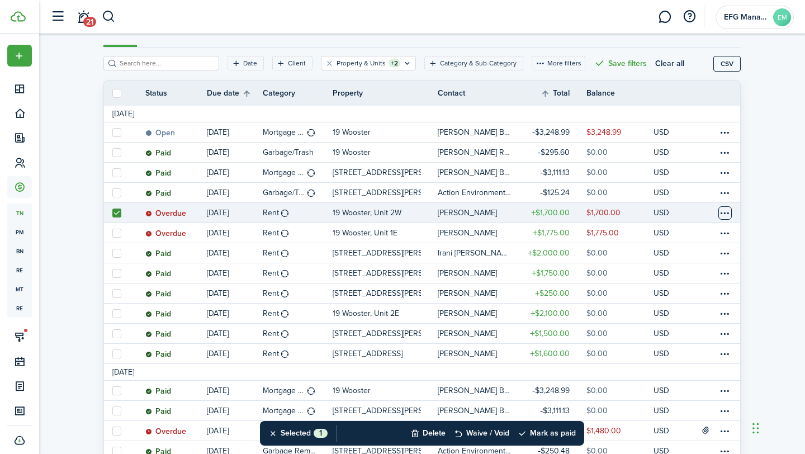
click at [723, 215] on table-menu-btn-icon at bounding box center [724, 212] width 13 height 13
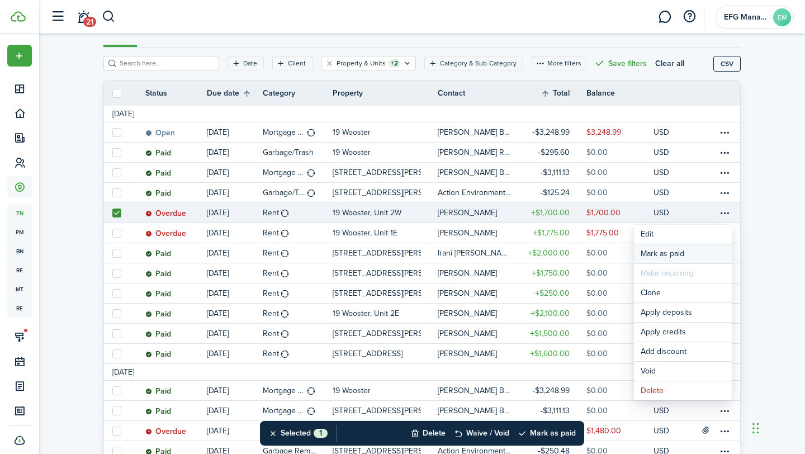
click at [678, 249] on link "Mark as paid" at bounding box center [683, 253] width 98 height 19
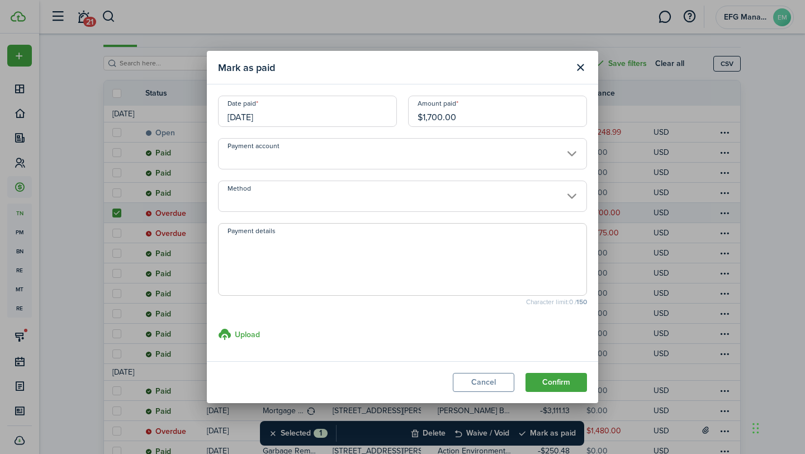
click at [266, 108] on input "[DATE]" at bounding box center [307, 111] width 179 height 31
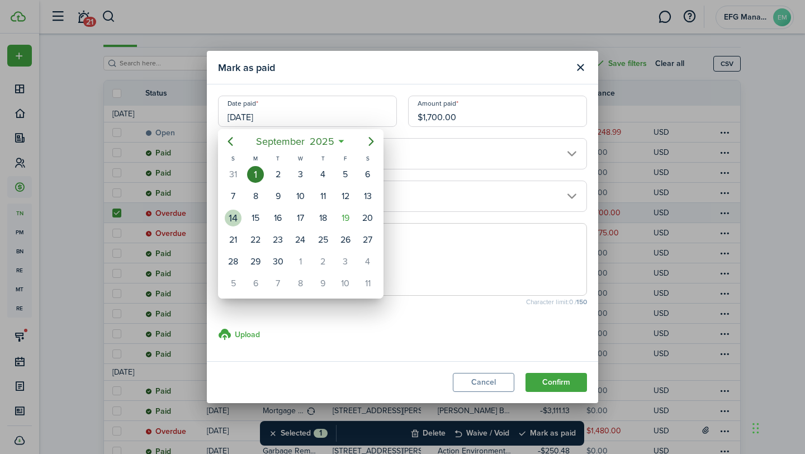
click at [239, 214] on div "14" at bounding box center [233, 218] width 17 height 17
type input "[DATE]"
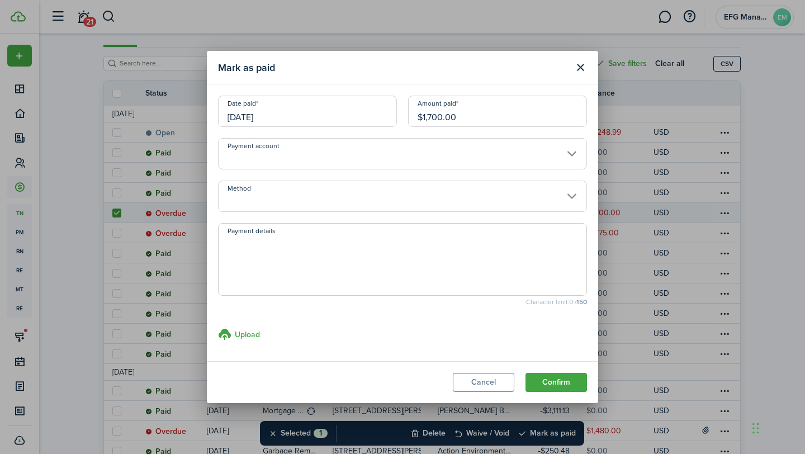
click at [296, 156] on input "Payment account" at bounding box center [402, 153] width 369 height 31
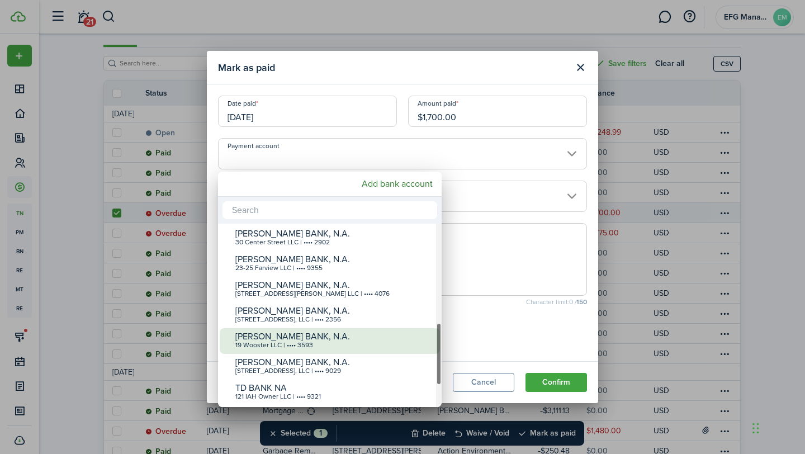
click at [276, 332] on div "[PERSON_NAME] BANK, N.A." at bounding box center [334, 337] width 198 height 10
type input "•••• •••• •••• 3593"
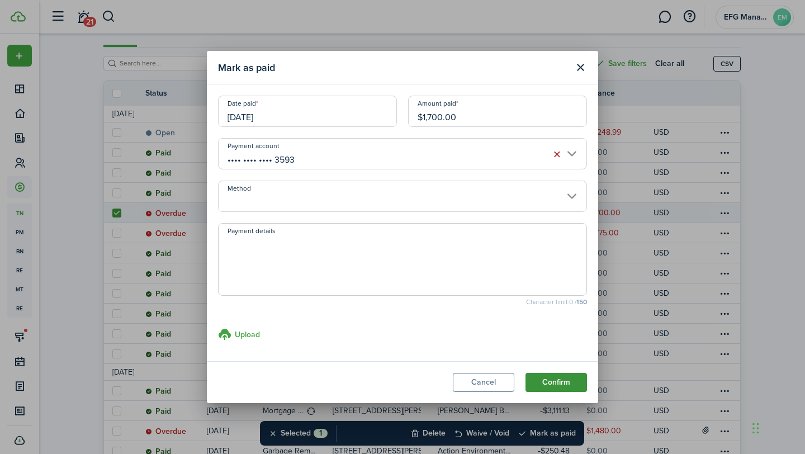
click at [548, 379] on button "Confirm" at bounding box center [556, 382] width 61 height 19
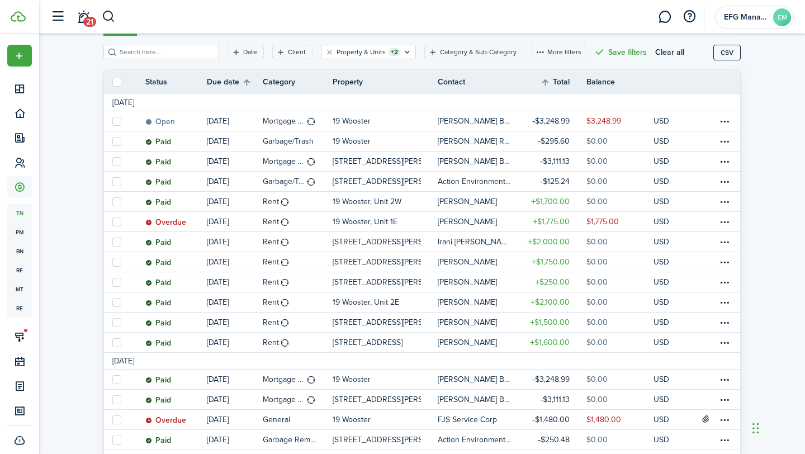
scroll to position [137, 0]
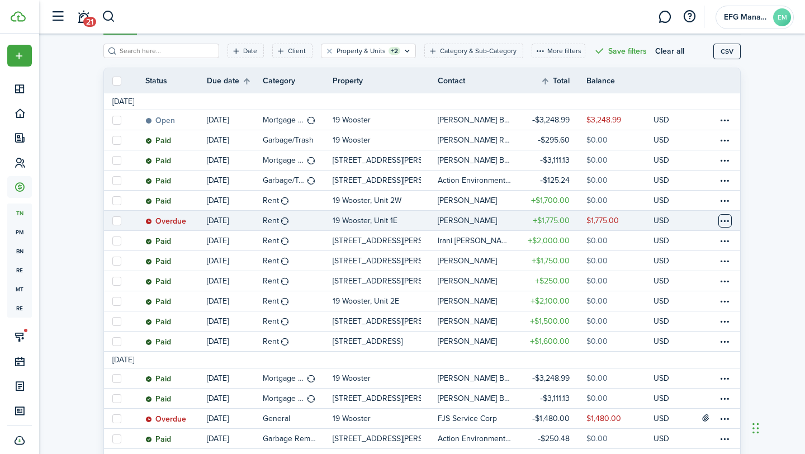
click at [726, 222] on table-menu-btn-icon at bounding box center [724, 220] width 13 height 13
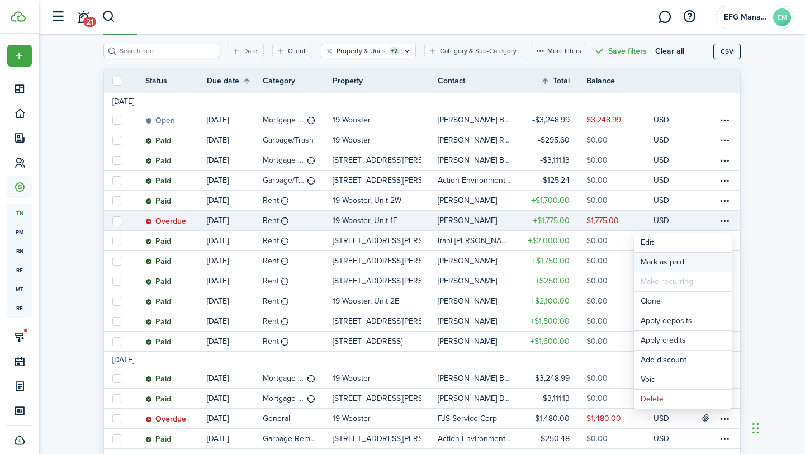
click at [683, 261] on link "Mark as paid" at bounding box center [683, 262] width 98 height 19
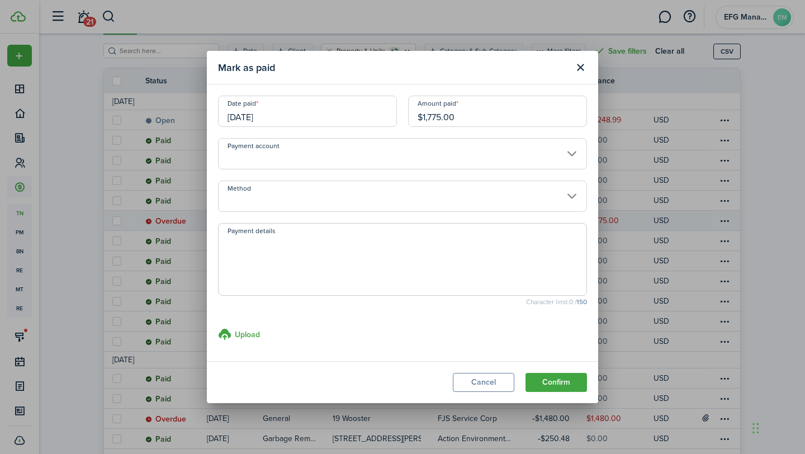
click at [294, 115] on input "[DATE]" at bounding box center [307, 111] width 179 height 31
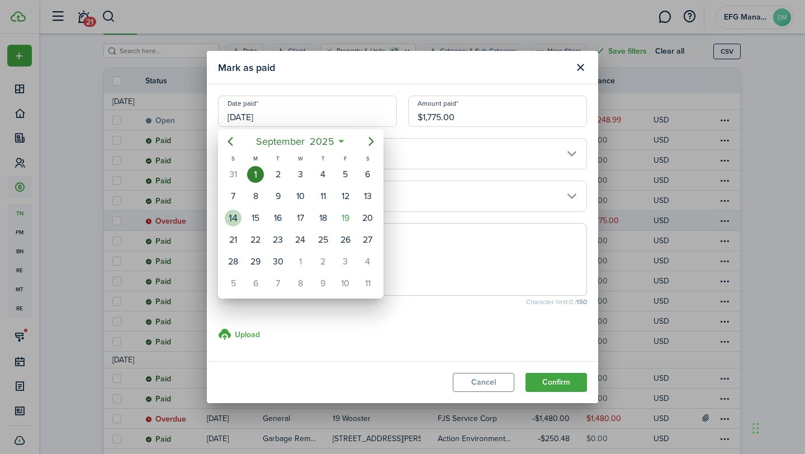
click at [236, 219] on div "14" at bounding box center [233, 218] width 17 height 17
type input "[DATE]"
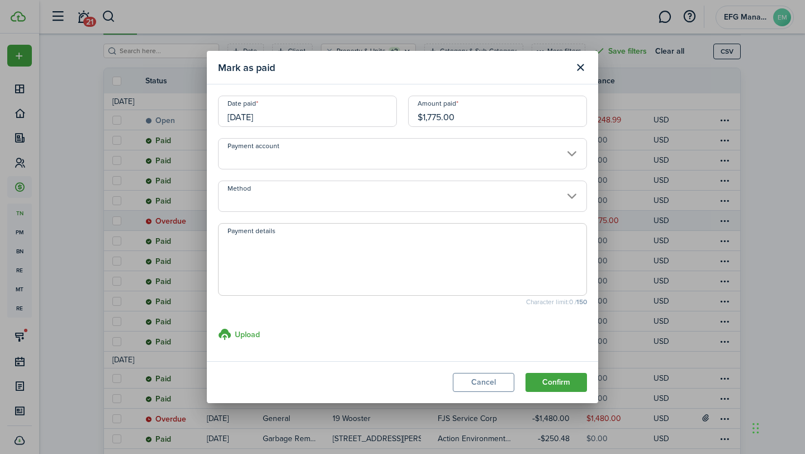
drag, startPoint x: 476, startPoint y: 119, endPoint x: 361, endPoint y: 119, distance: 114.6
click at [361, 119] on div "Date paid [DATE] Amount paid $1,775.00" at bounding box center [402, 117] width 380 height 42
click at [287, 154] on input "Payment account" at bounding box center [402, 153] width 369 height 31
type input "$550.00"
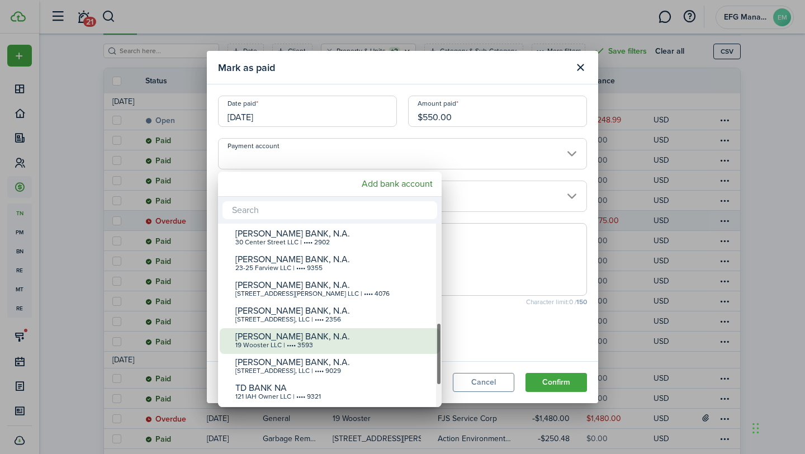
click at [269, 334] on div "[PERSON_NAME] BANK, N.A." at bounding box center [334, 337] width 198 height 10
type input "•••• •••• •••• 3593"
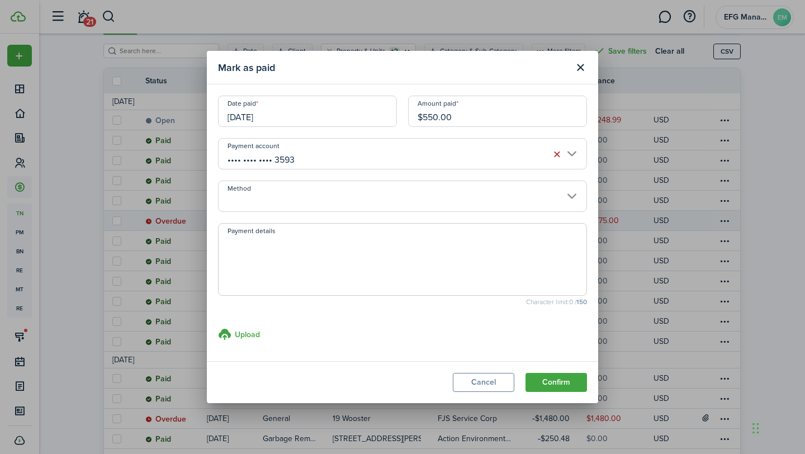
click at [295, 197] on input "Method" at bounding box center [402, 196] width 369 height 31
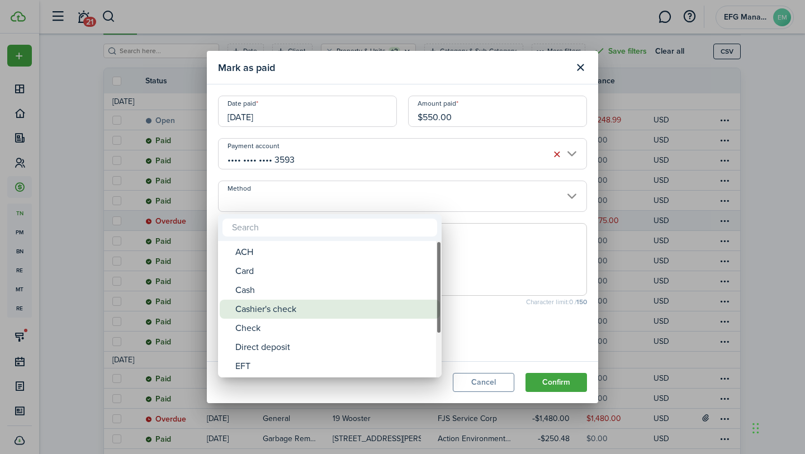
click at [266, 303] on div "Cashier's check" at bounding box center [334, 309] width 198 height 19
type input "Cashier's check"
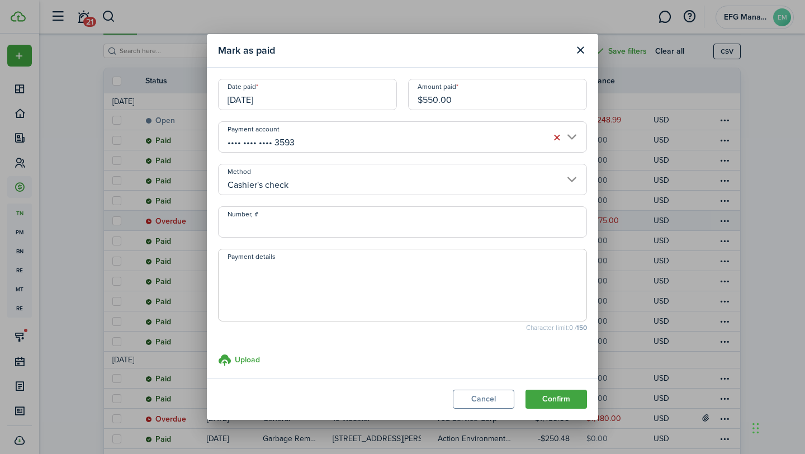
click at [261, 226] on input "Number, #" at bounding box center [402, 221] width 369 height 31
type input "2210483668"
click at [547, 401] on button "Confirm" at bounding box center [556, 399] width 61 height 19
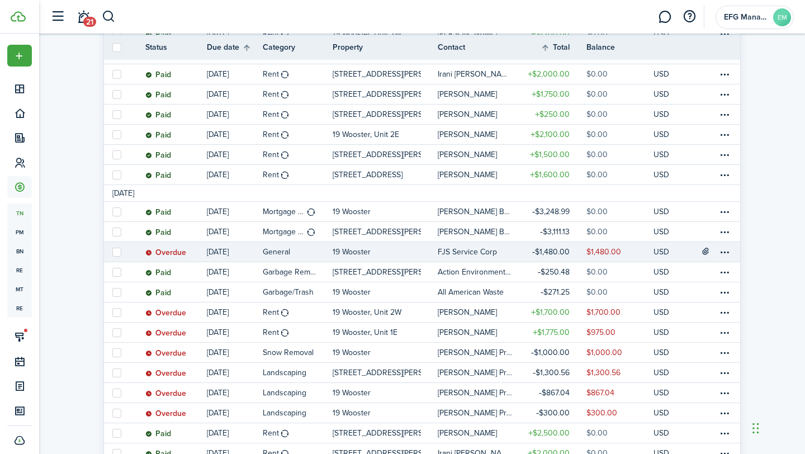
scroll to position [305, 0]
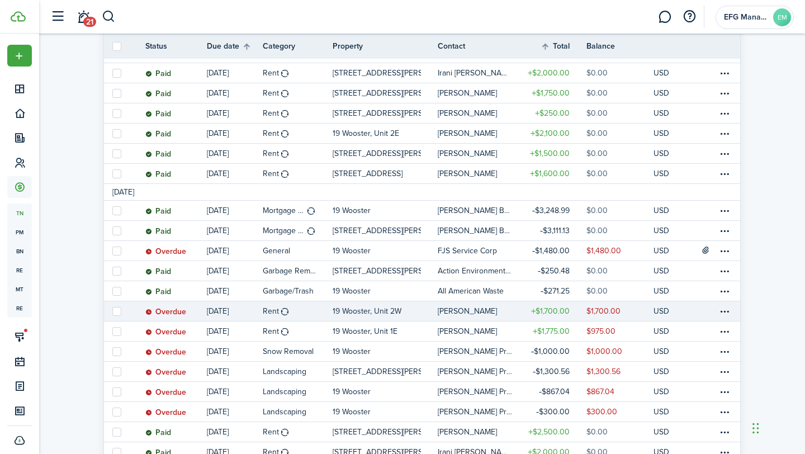
click at [115, 310] on label at bounding box center [116, 311] width 9 height 9
click at [112, 311] on input "checkbox" at bounding box center [112, 311] width 1 height 1
checkbox input "true"
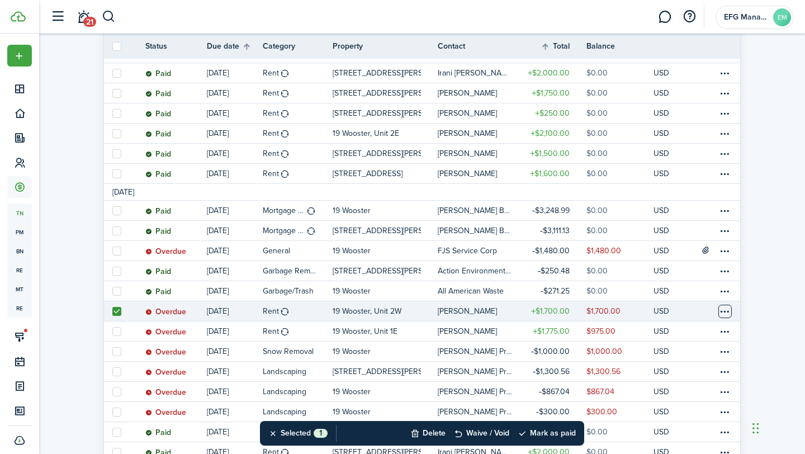
click at [724, 314] on table-menu-btn-icon at bounding box center [724, 311] width 13 height 13
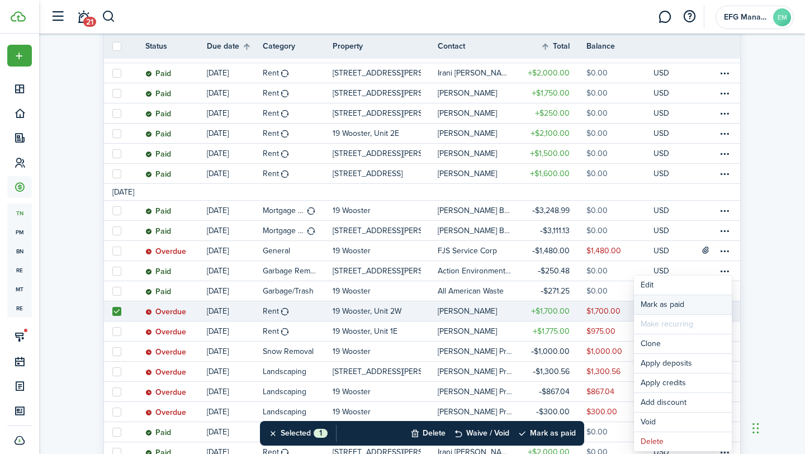
click at [673, 309] on link "Mark as paid" at bounding box center [683, 304] width 98 height 19
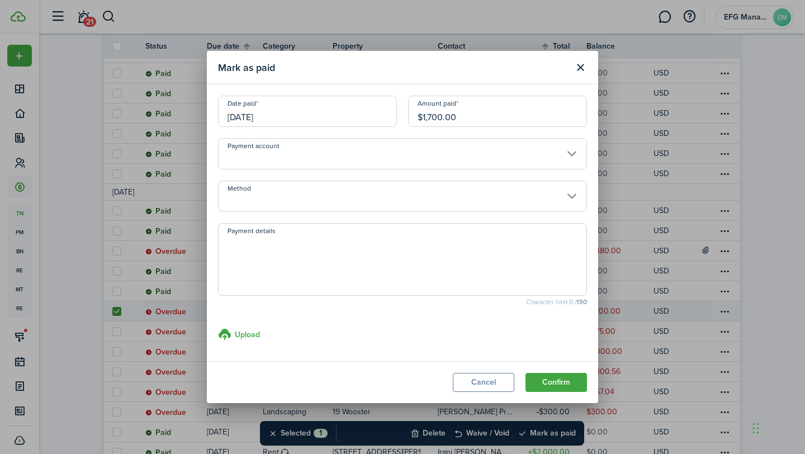
click at [332, 112] on input "[DATE]" at bounding box center [307, 111] width 179 height 31
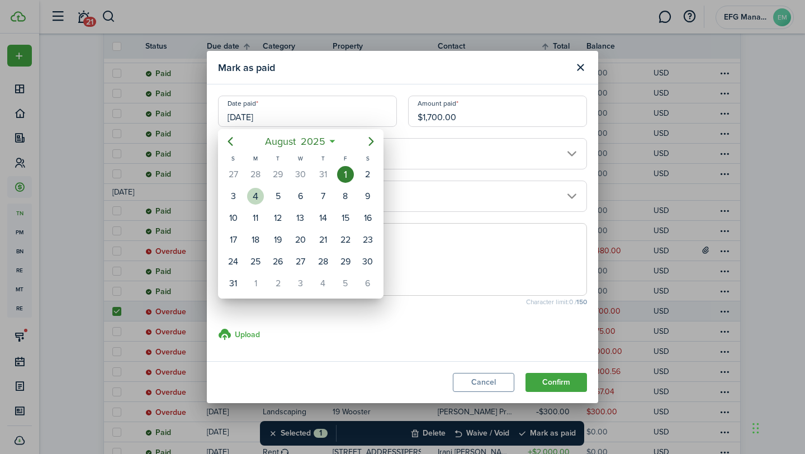
click at [254, 193] on div "4" at bounding box center [255, 196] width 17 height 17
type input "[DATE]"
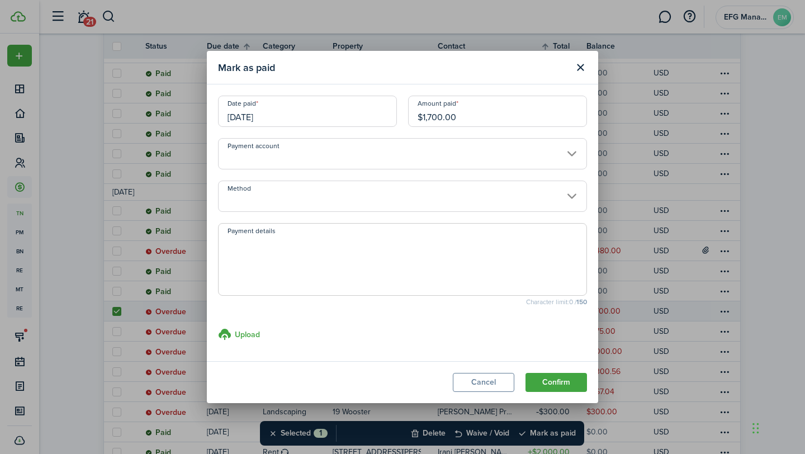
click at [373, 151] on input "Payment account" at bounding box center [402, 153] width 369 height 31
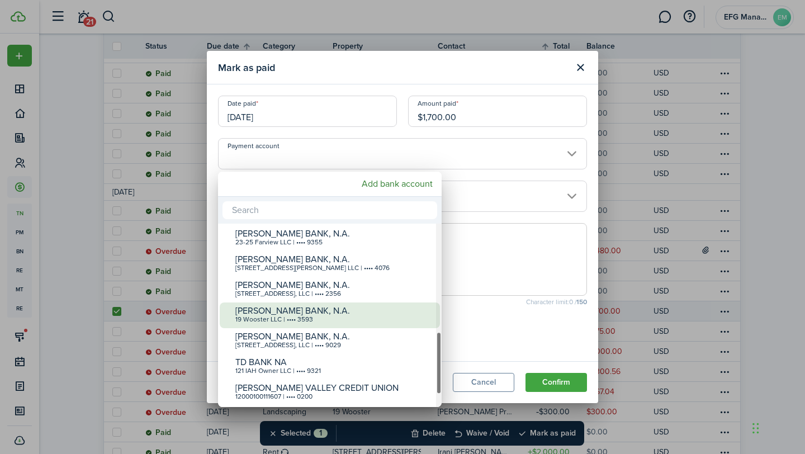
click at [281, 307] on div "[PERSON_NAME] BANK, N.A." at bounding box center [334, 311] width 198 height 10
type input "•••• •••• •••• 3593"
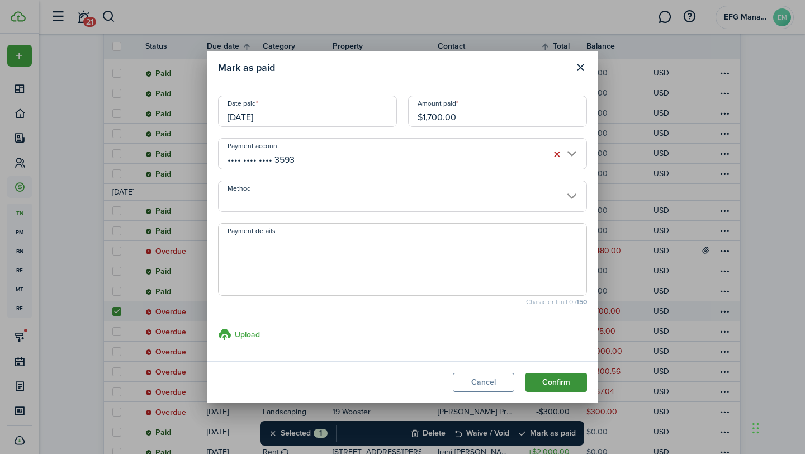
click at [555, 375] on button "Confirm" at bounding box center [556, 382] width 61 height 19
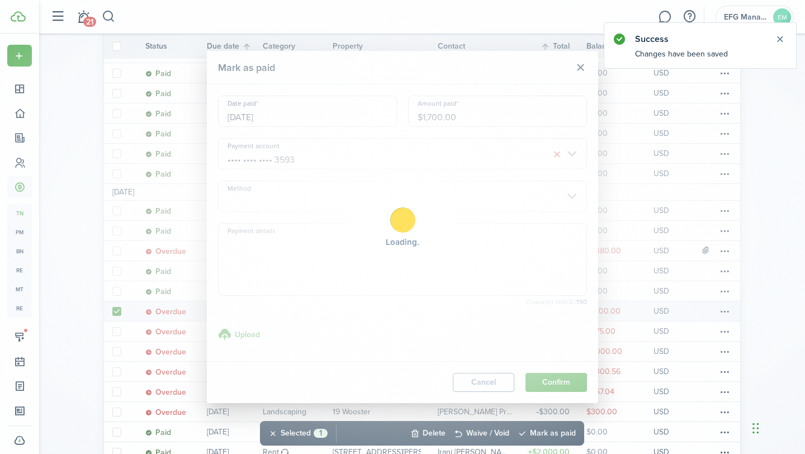
scroll to position [0, 0]
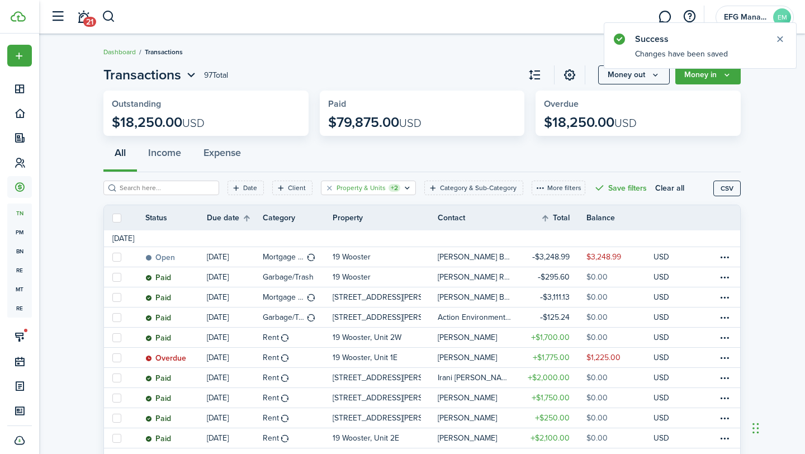
click at [353, 185] on filter-tag-label "Property & Units" at bounding box center [361, 188] width 49 height 10
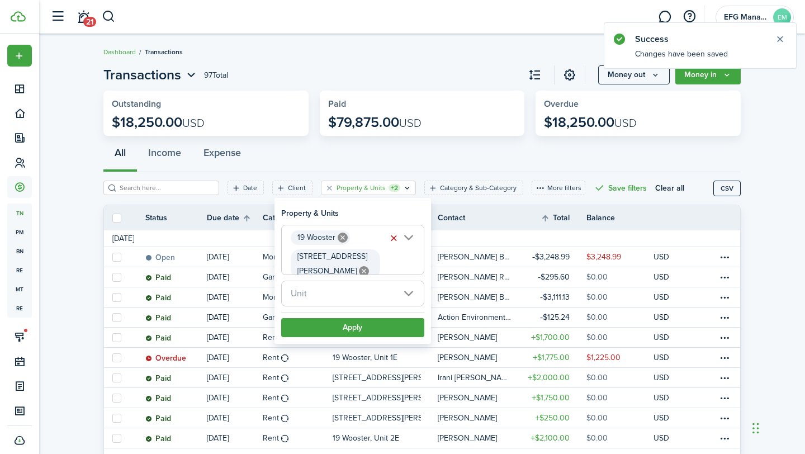
click at [405, 239] on span "19 Wooster [STREET_ADDRESS][PERSON_NAME]" at bounding box center [353, 249] width 142 height 49
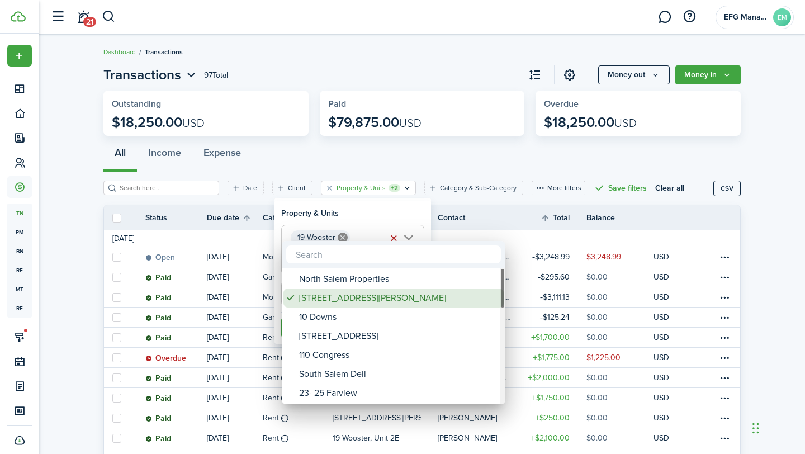
click at [288, 299] on span at bounding box center [291, 298] width 16 height 16
type input "19 Wooster"
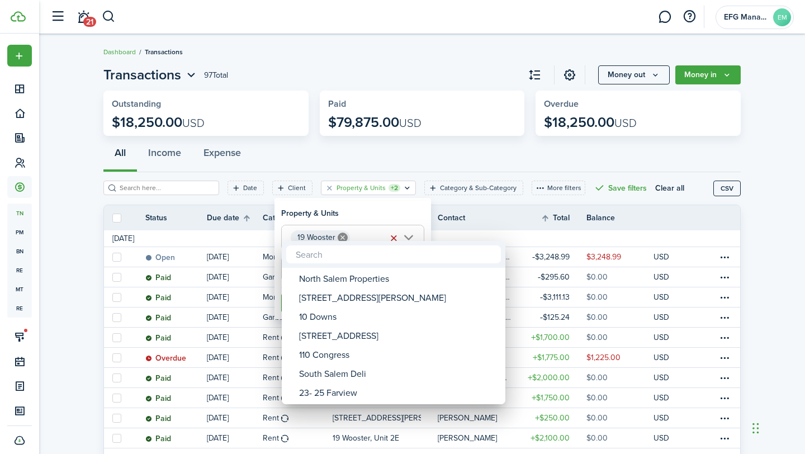
click at [344, 238] on div at bounding box center [403, 227] width 984 height 633
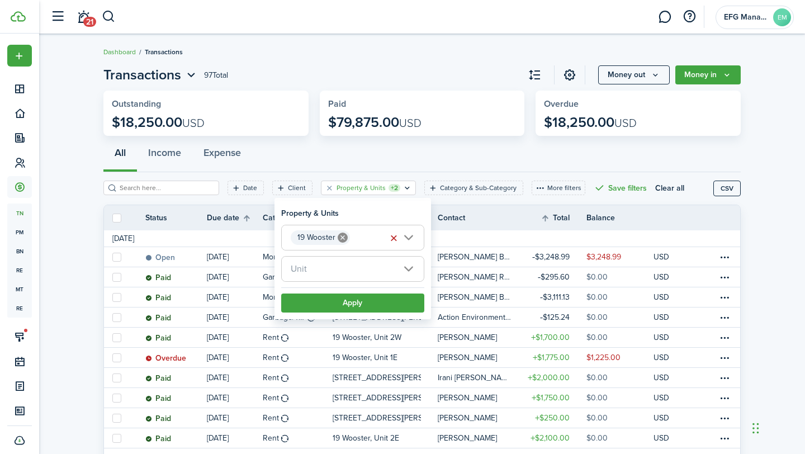
click at [344, 238] on icon at bounding box center [343, 238] width 10 height 10
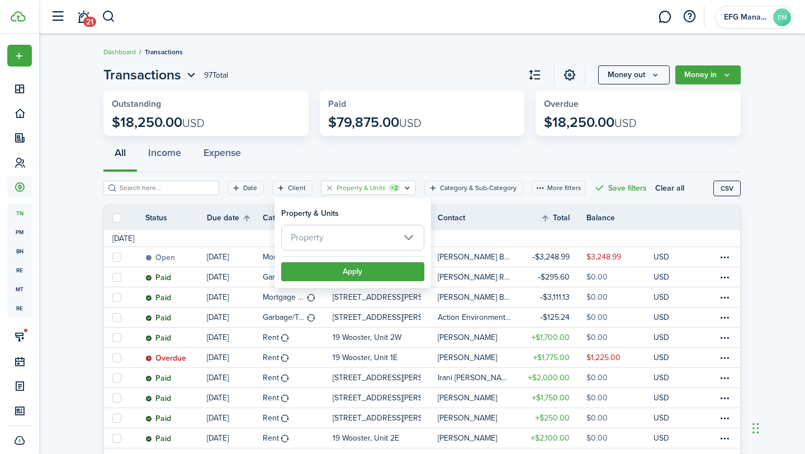
click at [357, 188] on filter-tag-label "Property & Units" at bounding box center [361, 188] width 49 height 10
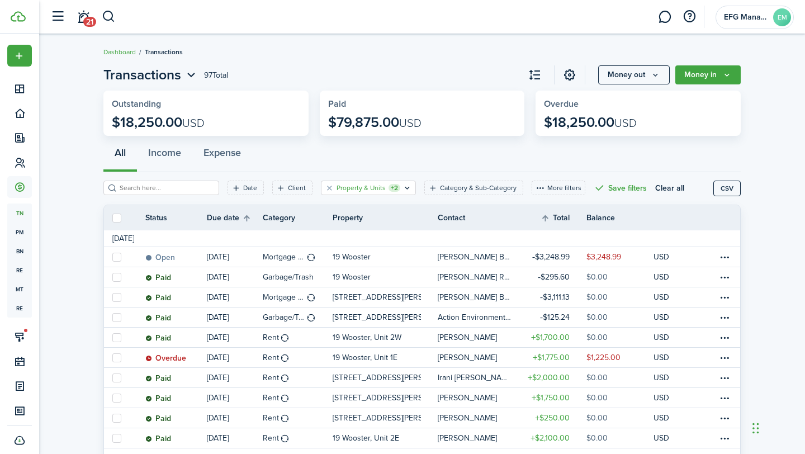
click at [357, 188] on filter-tag-label "Property & Units" at bounding box center [361, 188] width 49 height 10
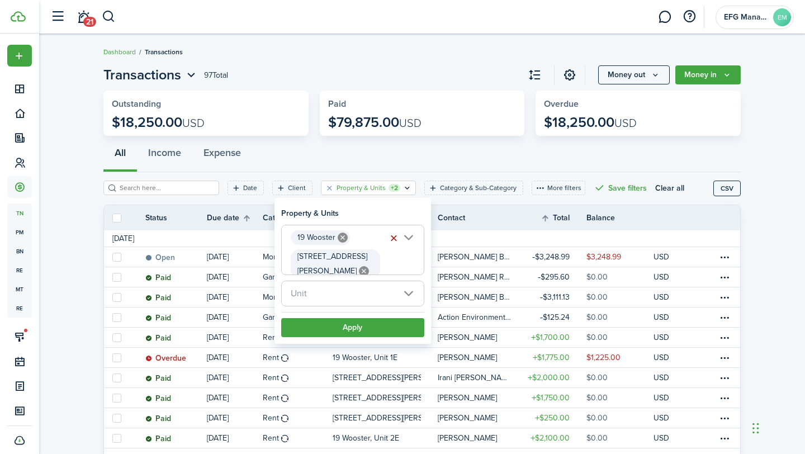
click at [389, 239] on button "button" at bounding box center [394, 238] width 16 height 16
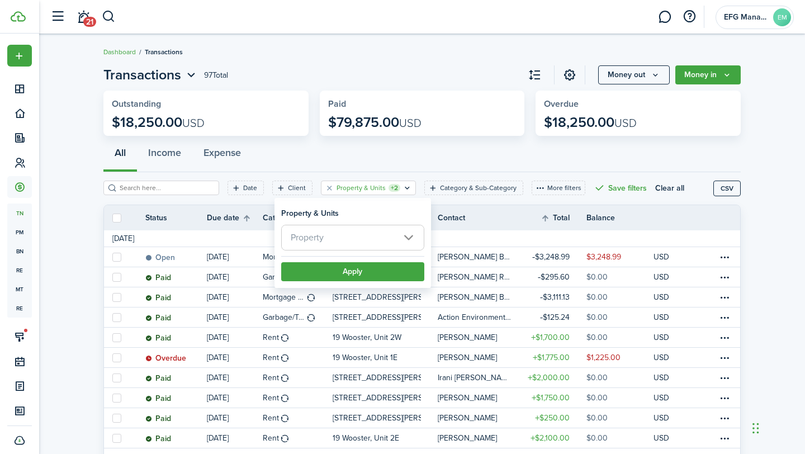
click at [342, 248] on span "Property" at bounding box center [353, 237] width 142 height 25
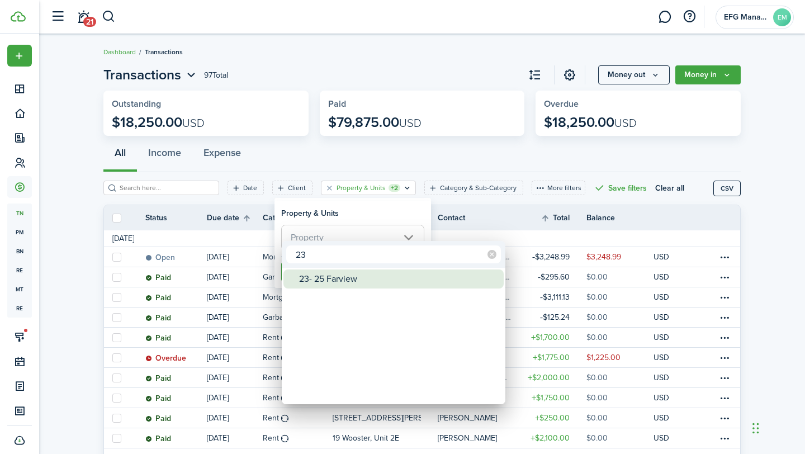
type input "23"
click at [342, 273] on div "23- 25 Farview" at bounding box center [398, 278] width 198 height 19
type input "23- 25 Farview"
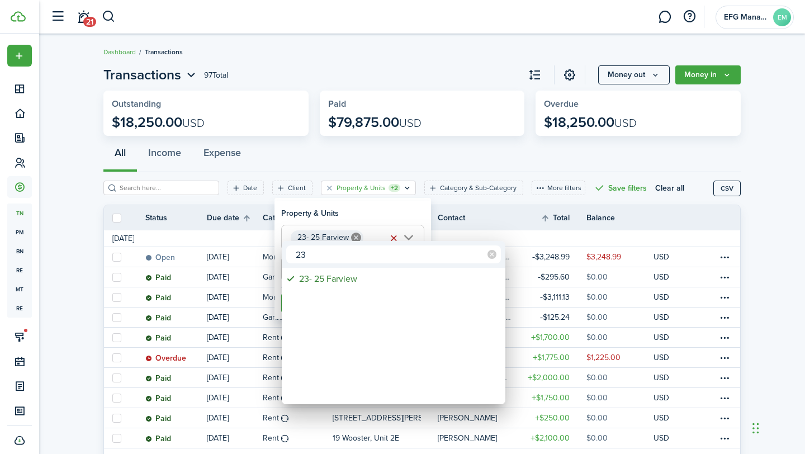
click at [340, 221] on div at bounding box center [403, 227] width 984 height 633
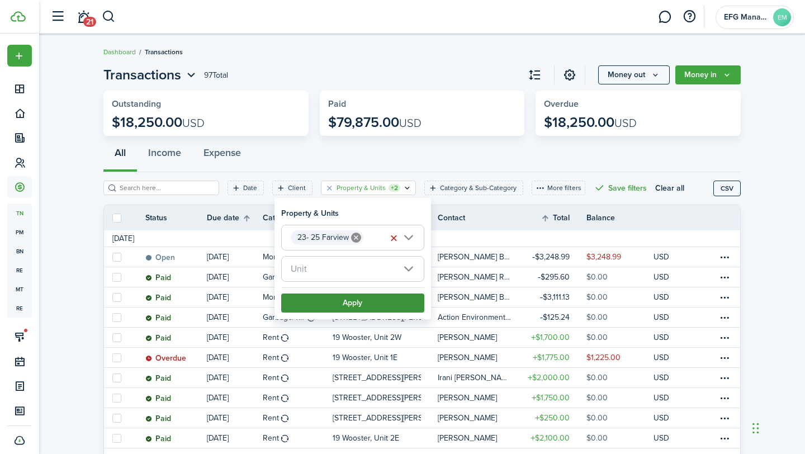
click at [332, 304] on button "Apply" at bounding box center [352, 303] width 143 height 19
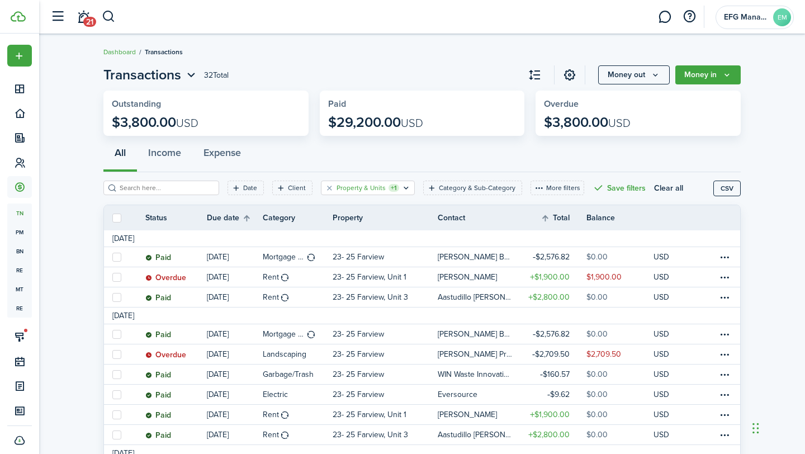
click at [401, 187] on icon "Open filter" at bounding box center [406, 187] width 10 height 9
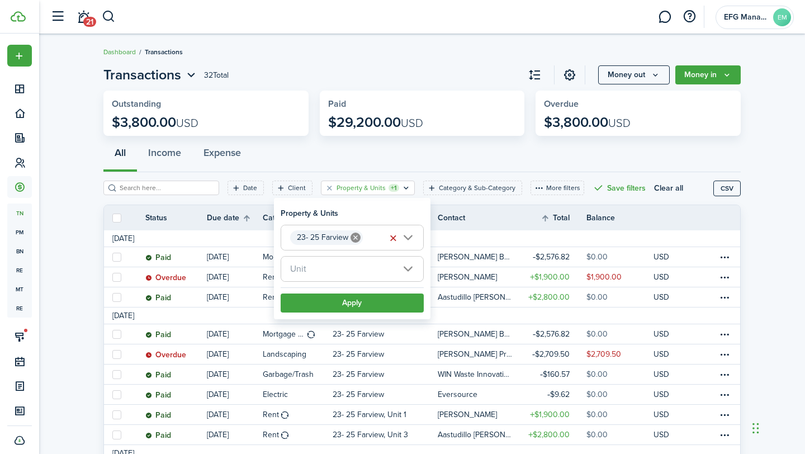
click at [354, 239] on icon at bounding box center [356, 238] width 10 height 10
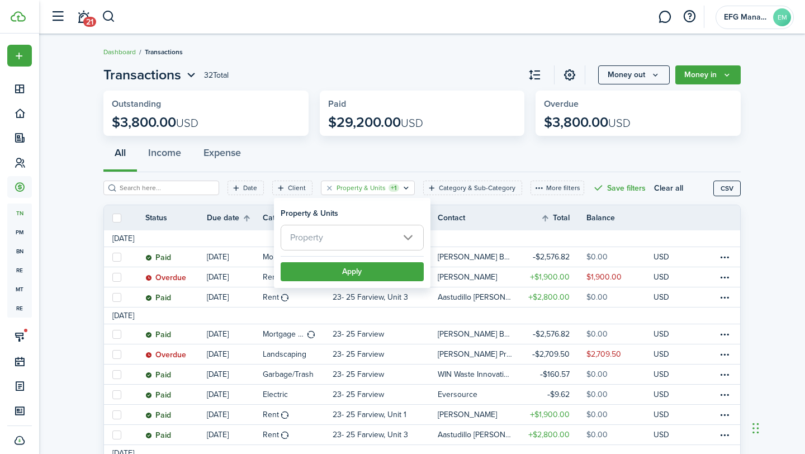
click at [347, 195] on div "Date Client Property & Units +1 Category & Sub-Category More filters Save filte…" at bounding box center [408, 192] width 610 height 23
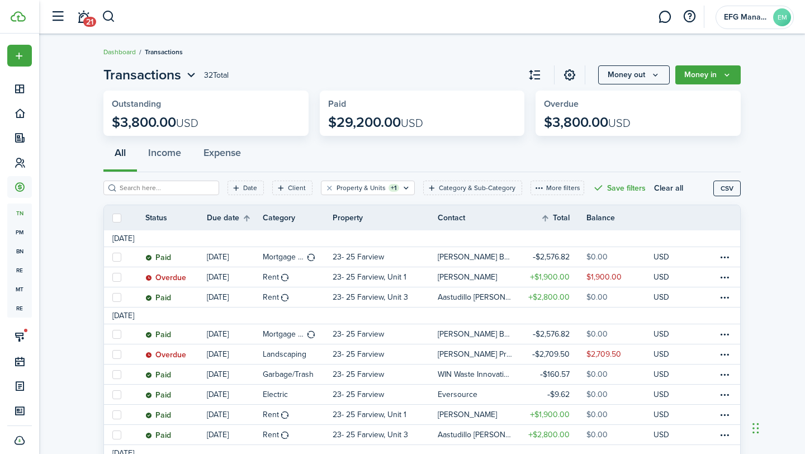
click at [347, 195] on div "Date Client Property & Units +1 Category & Sub-Category More filters Save filte…" at bounding box center [408, 192] width 610 height 23
click at [346, 188] on filter-tag-label "Property & Units" at bounding box center [361, 188] width 49 height 10
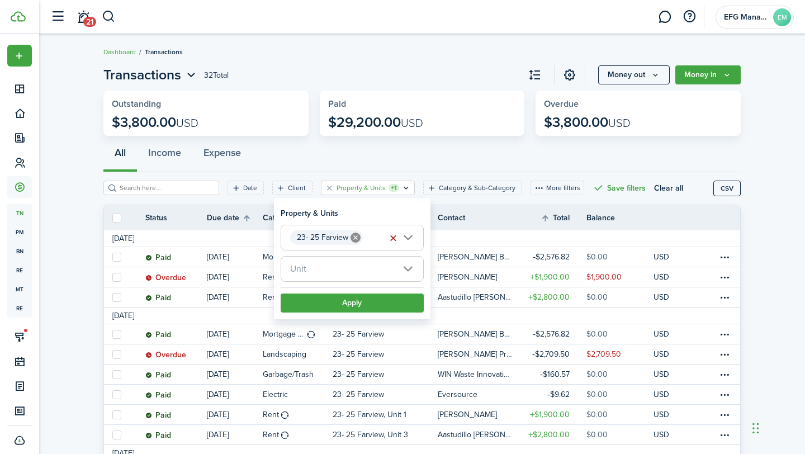
click at [395, 239] on button "button" at bounding box center [394, 238] width 16 height 16
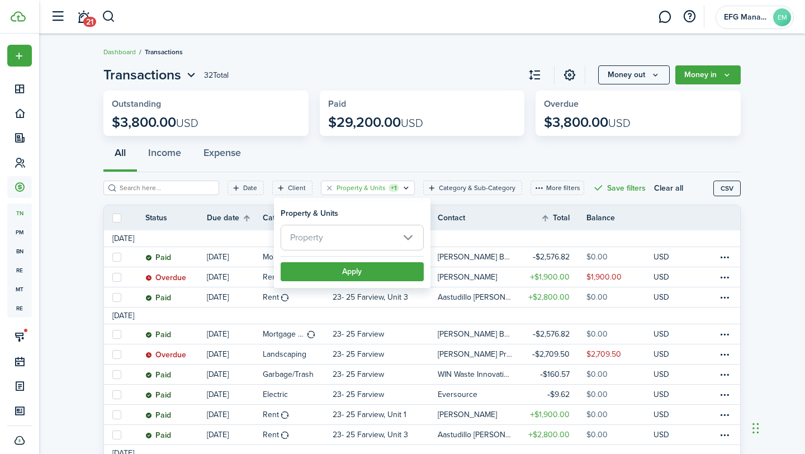
click at [389, 187] on filter-tag-counter "+1" at bounding box center [394, 188] width 11 height 8
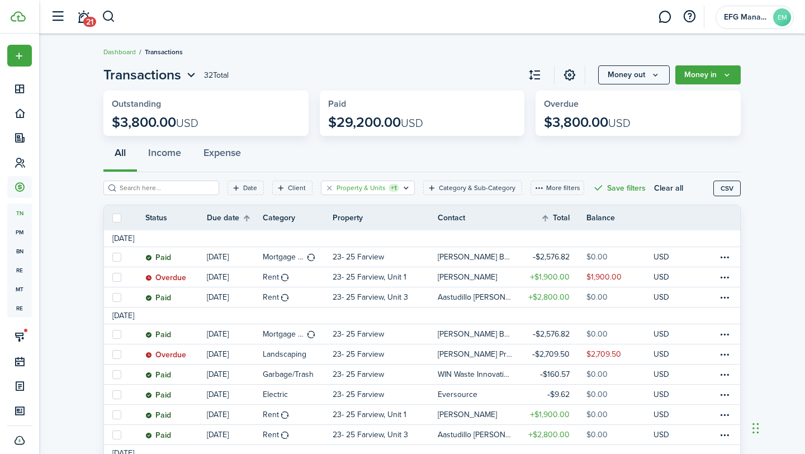
click at [389, 187] on filter-tag-counter "+1" at bounding box center [394, 188] width 11 height 8
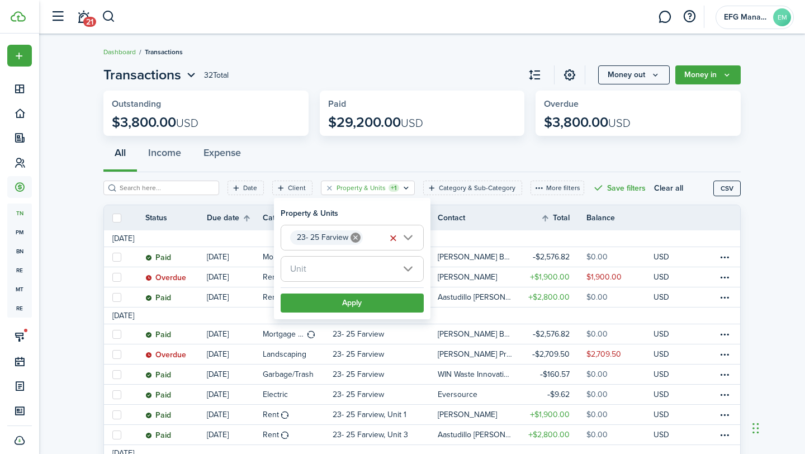
click at [356, 235] on icon at bounding box center [356, 238] width 10 height 10
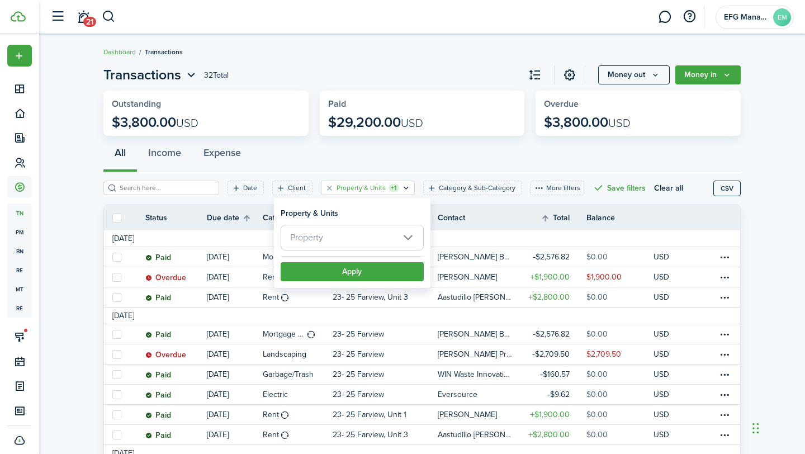
click at [334, 234] on span "Property" at bounding box center [352, 237] width 142 height 25
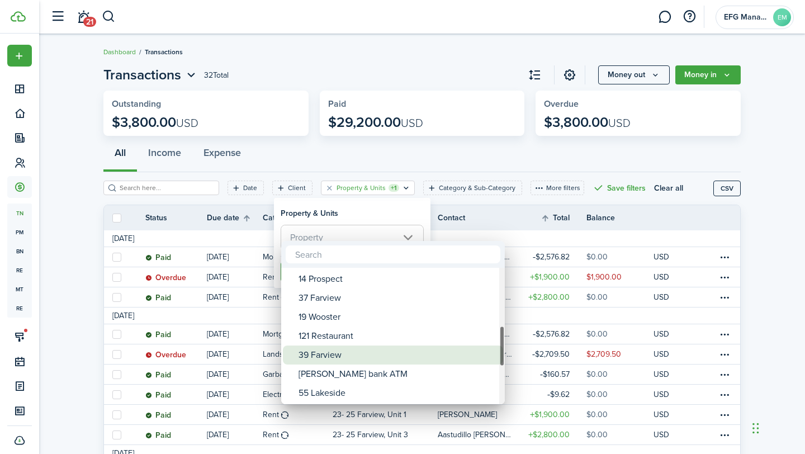
click at [315, 354] on div "39 Farview" at bounding box center [398, 355] width 198 height 19
type input "39 Farview"
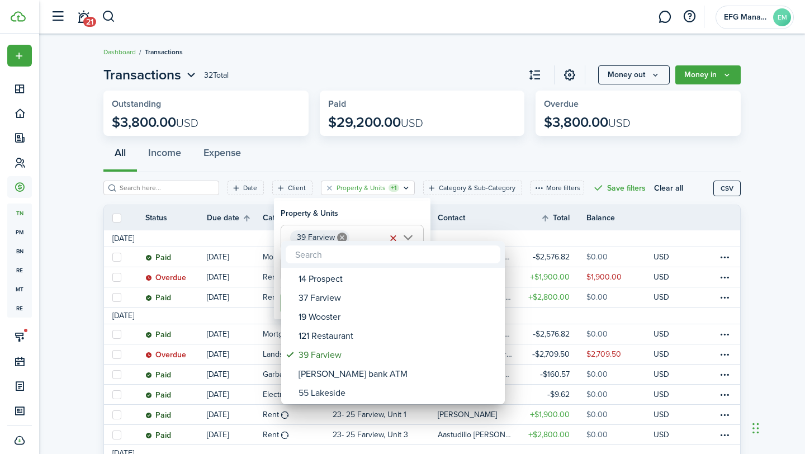
click at [344, 211] on div at bounding box center [403, 227] width 984 height 633
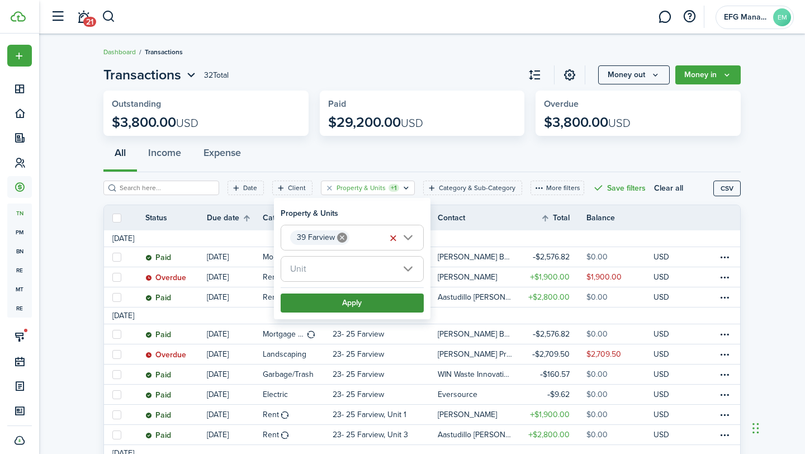
click at [327, 310] on button "Apply" at bounding box center [352, 303] width 143 height 19
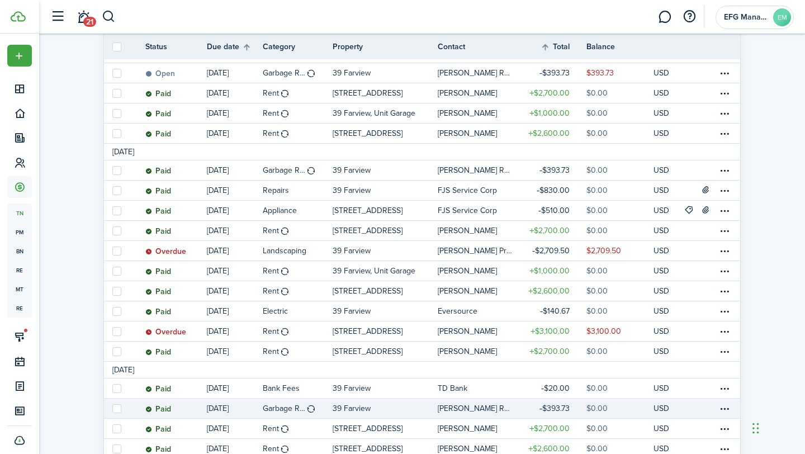
scroll to position [184, 0]
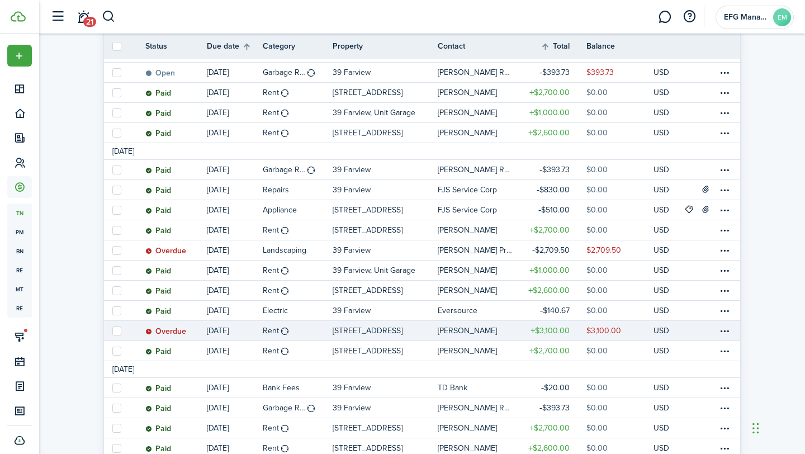
click at [115, 328] on label at bounding box center [116, 330] width 9 height 9
click at [112, 330] on input "checkbox" at bounding box center [112, 330] width 1 height 1
checkbox input "true"
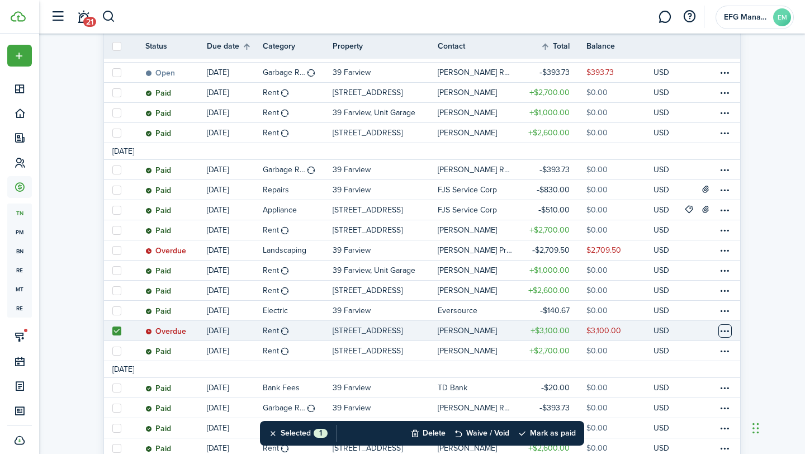
click at [725, 333] on table-menu-btn-icon at bounding box center [724, 330] width 13 height 13
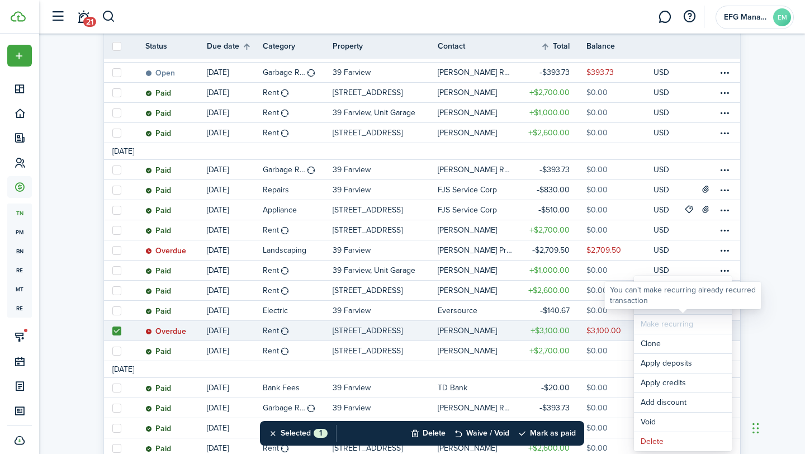
click at [658, 311] on link "Mark as paid" at bounding box center [683, 304] width 98 height 19
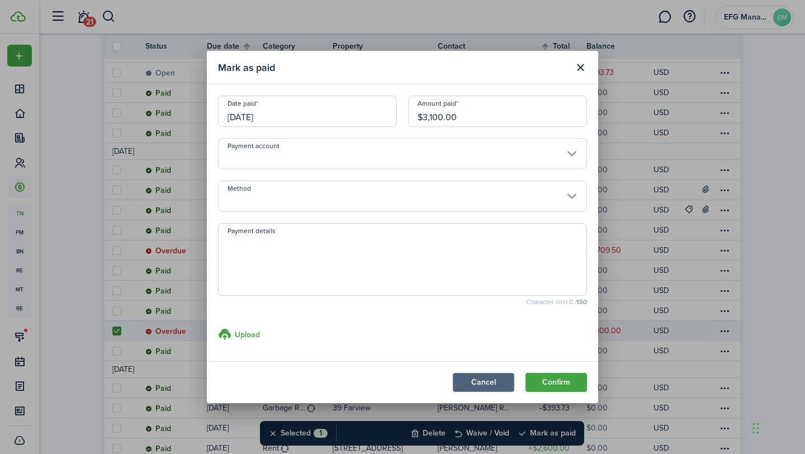
click at [483, 378] on button "Cancel" at bounding box center [483, 382] width 61 height 19
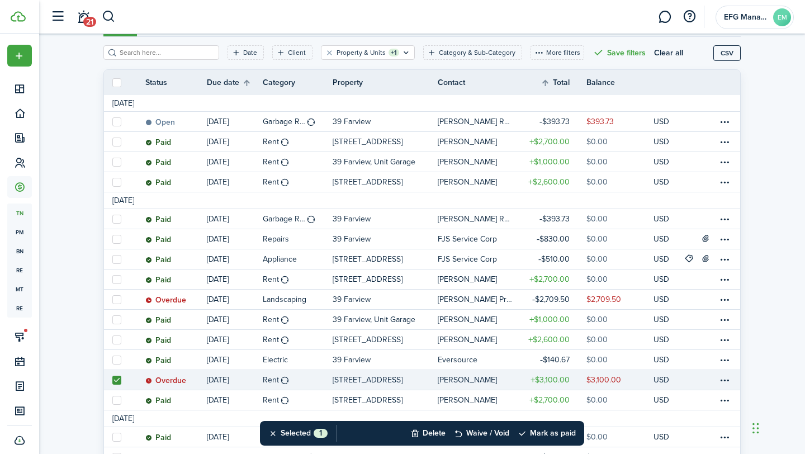
scroll to position [139, 0]
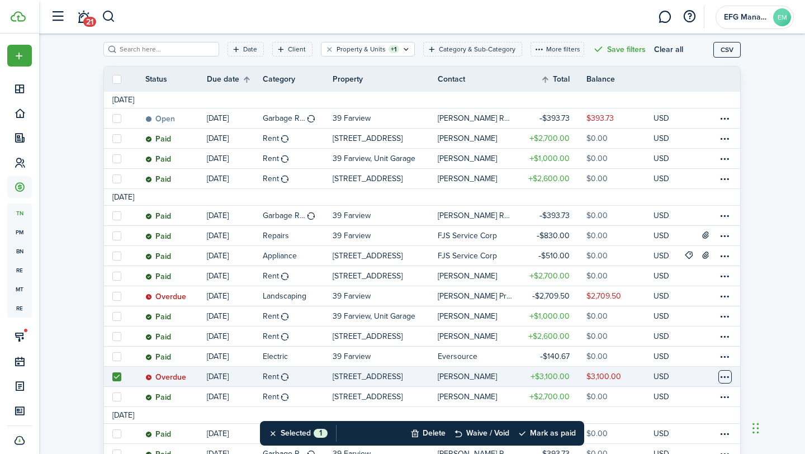
click at [726, 376] on table-menu-btn-icon "Open menu" at bounding box center [724, 376] width 13 height 13
click at [561, 377] on table-amount-title "$3,100.00" at bounding box center [550, 377] width 39 height 12
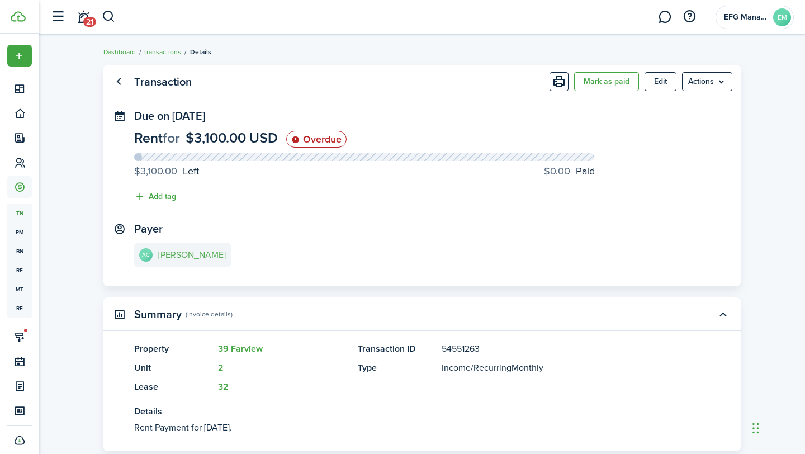
click at [209, 249] on link "AC [PERSON_NAME]" at bounding box center [182, 254] width 97 height 23
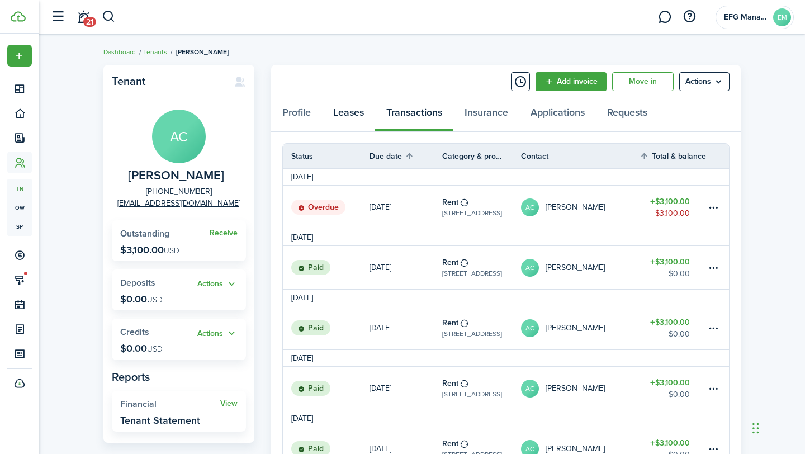
click at [354, 116] on link "Leases" at bounding box center [348, 115] width 53 height 34
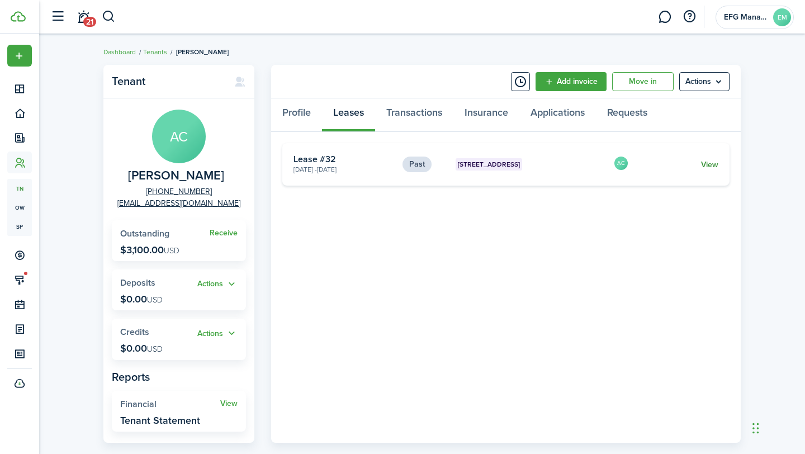
click at [709, 163] on link "View" at bounding box center [709, 165] width 17 height 12
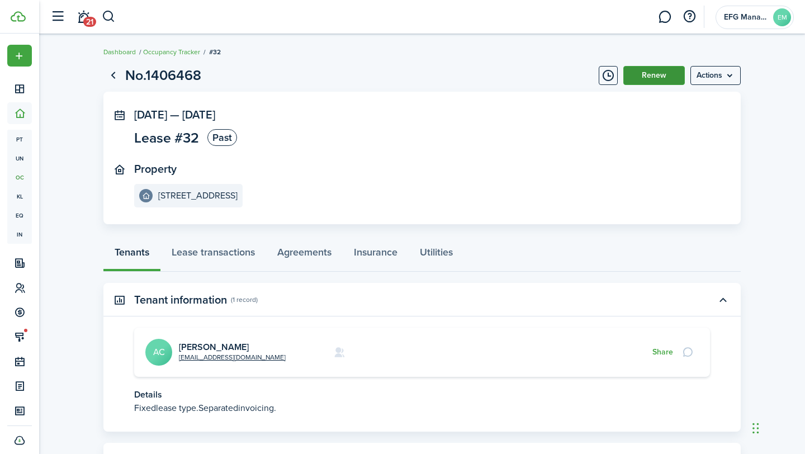
click at [650, 73] on button "Renew" at bounding box center [653, 75] width 61 height 19
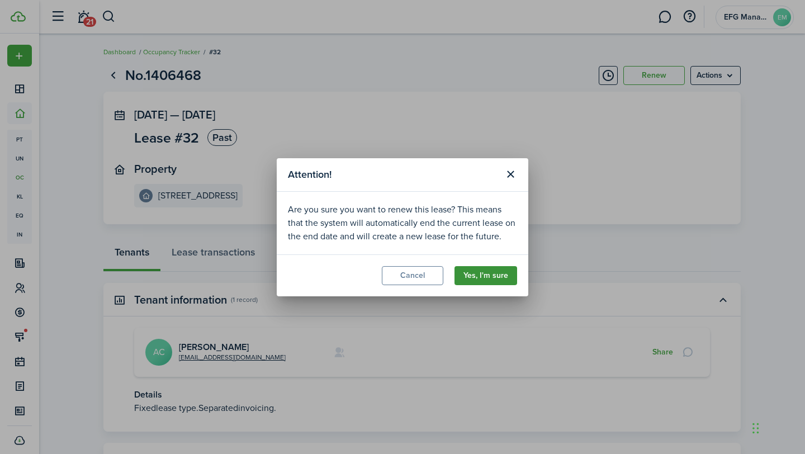
click at [486, 276] on button "Yes, I'm sure" at bounding box center [486, 275] width 63 height 19
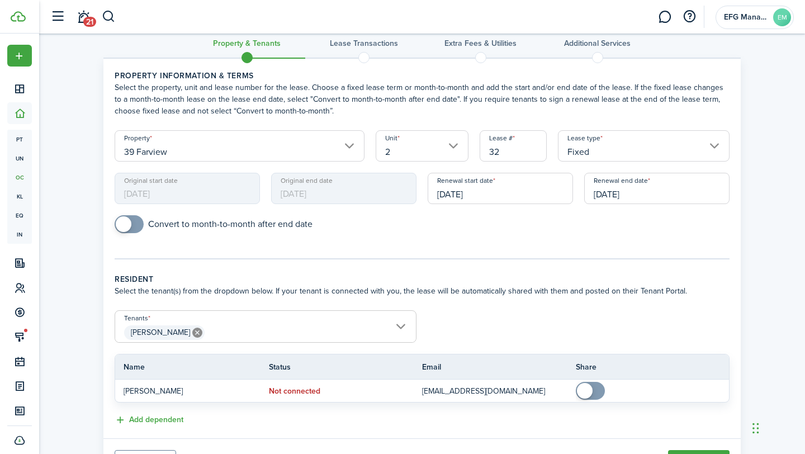
scroll to position [74, 0]
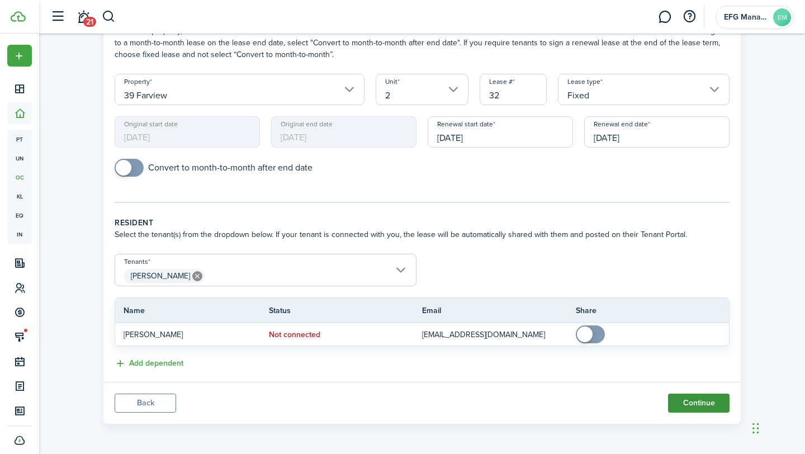
click at [699, 401] on button "Continue" at bounding box center [698, 403] width 61 height 19
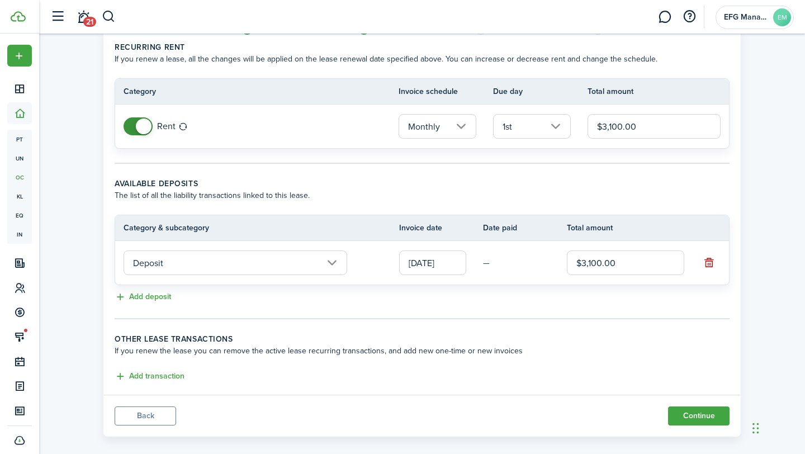
scroll to position [59, 0]
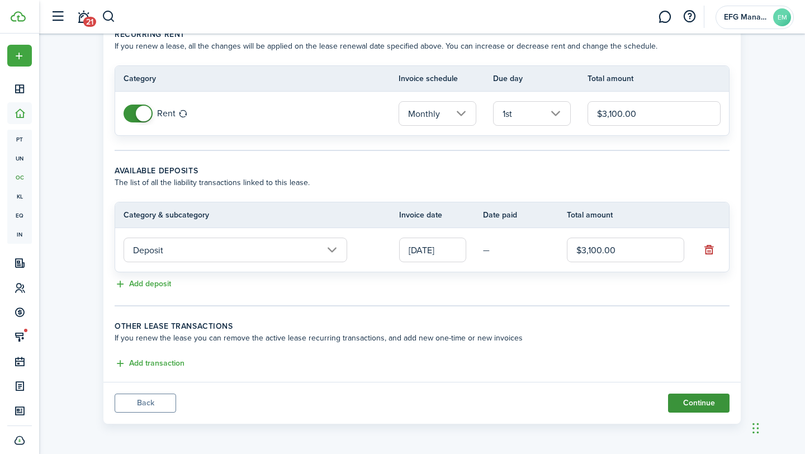
click at [693, 404] on button "Continue" at bounding box center [698, 403] width 61 height 19
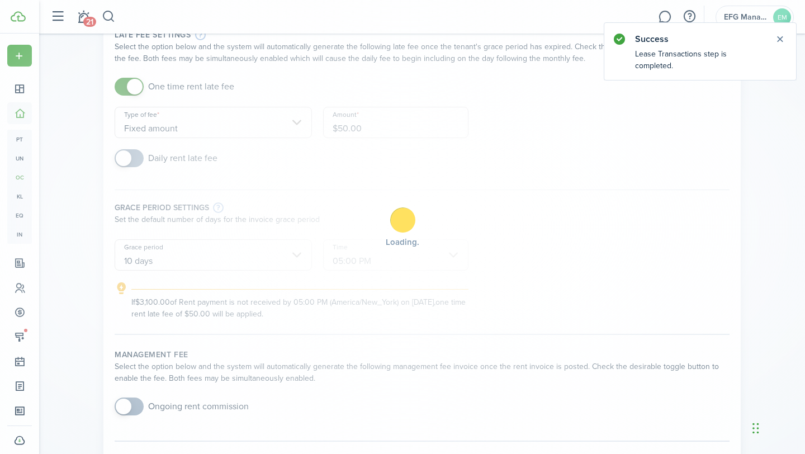
scroll to position [0, 0]
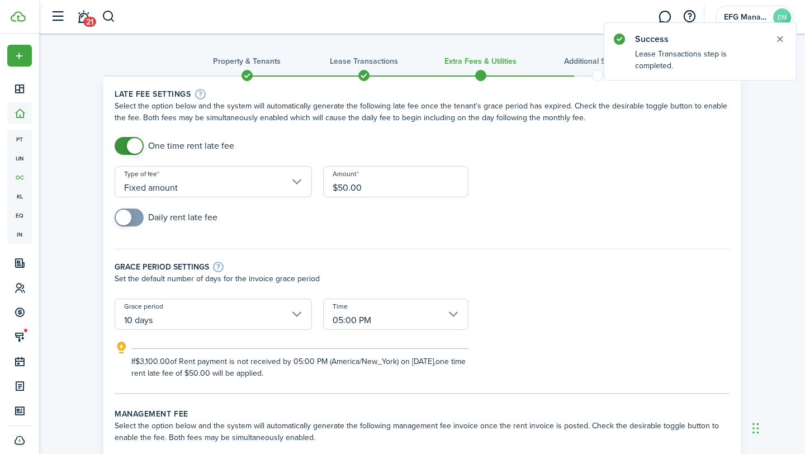
checkbox input "false"
click at [132, 141] on span at bounding box center [135, 146] width 16 height 16
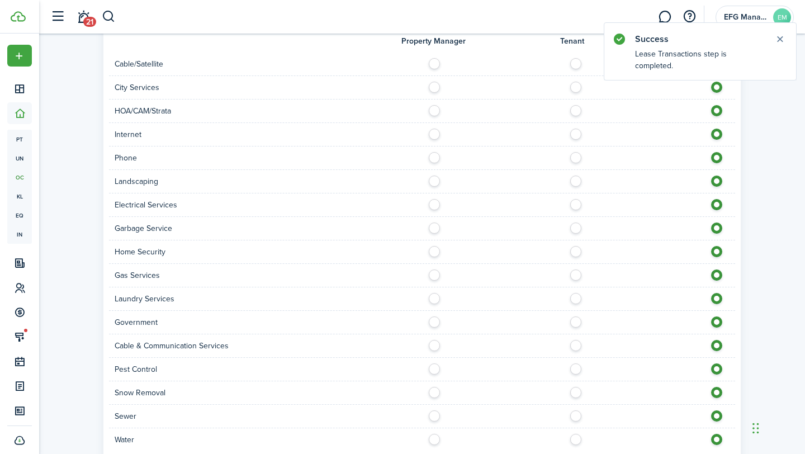
scroll to position [808, 0]
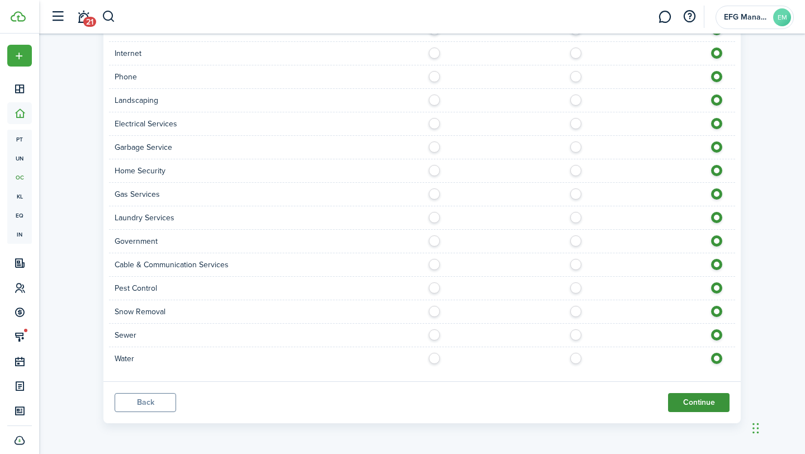
click at [687, 398] on button "Continue" at bounding box center [698, 402] width 61 height 19
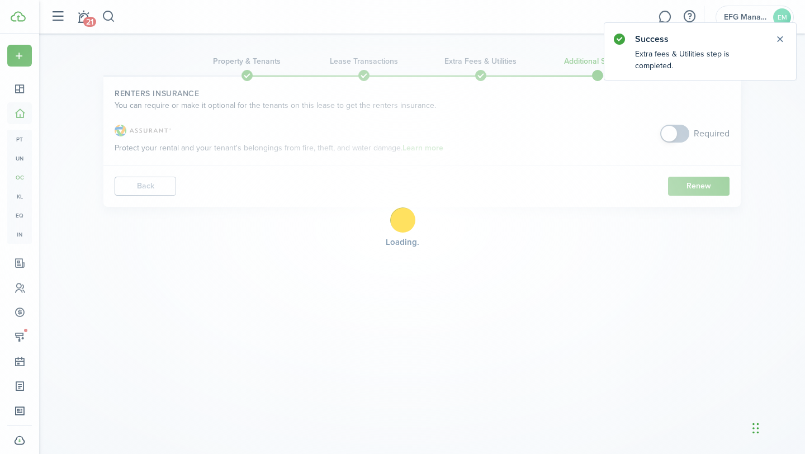
scroll to position [0, 0]
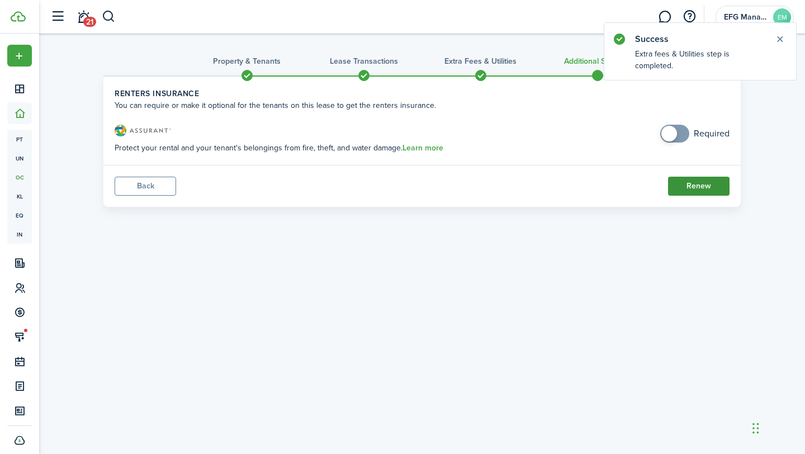
click at [724, 180] on button "Renew" at bounding box center [698, 186] width 61 height 19
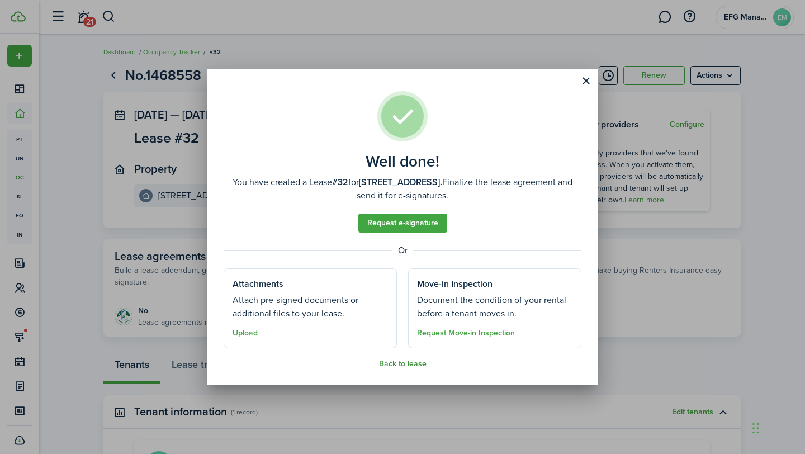
click at [400, 364] on button "Back to lease" at bounding box center [403, 363] width 48 height 9
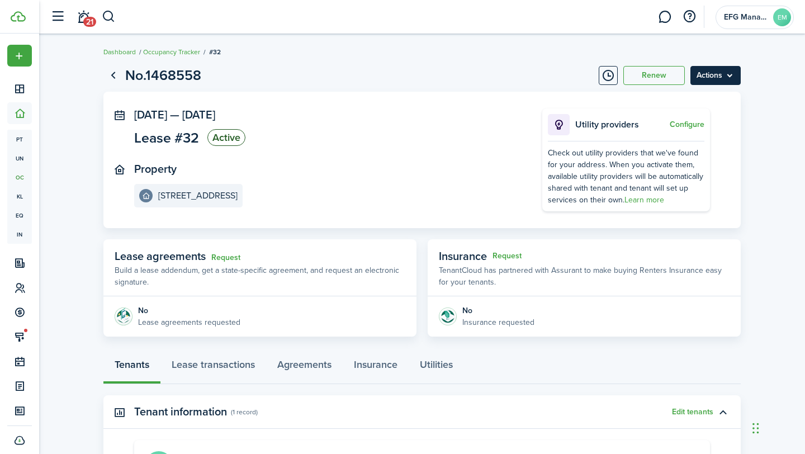
click at [738, 67] on menu-btn "Actions" at bounding box center [715, 75] width 50 height 19
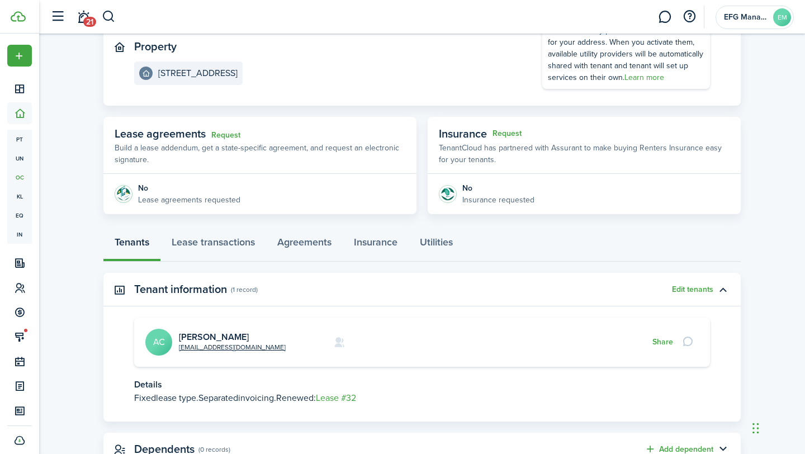
scroll to position [124, 0]
click at [240, 245] on link "Lease transactions" at bounding box center [213, 244] width 106 height 34
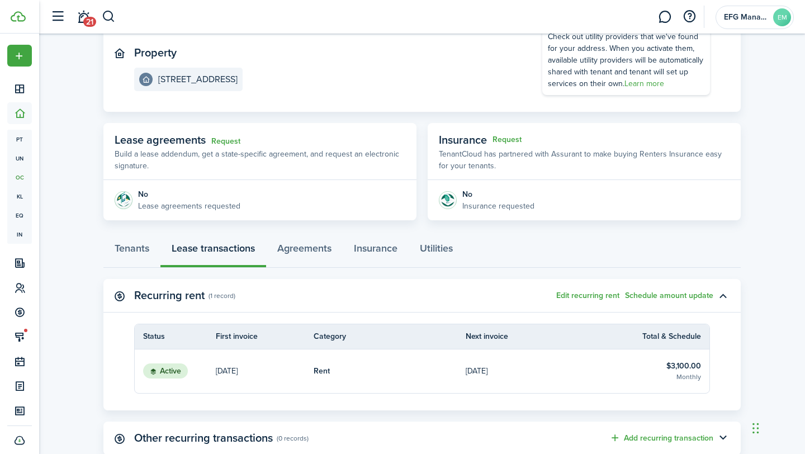
scroll to position [192, 0]
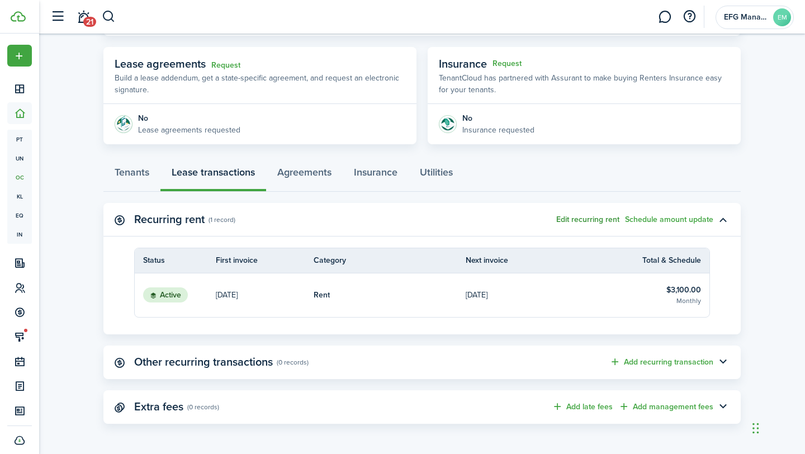
click at [605, 219] on button "Edit recurring rent" at bounding box center [587, 219] width 63 height 9
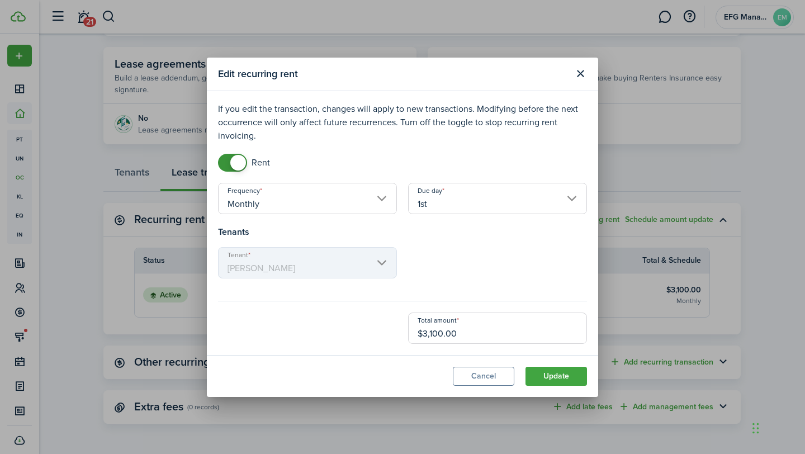
drag, startPoint x: 465, startPoint y: 338, endPoint x: 300, endPoint y: 334, distance: 165.5
click at [300, 334] on div "Total amount $3,100.00" at bounding box center [402, 328] width 380 height 31
type input "$2,700.00"
click at [471, 250] on div "Tenant [PERSON_NAME]" at bounding box center [402, 268] width 380 height 42
click at [553, 369] on button "Update" at bounding box center [556, 376] width 61 height 19
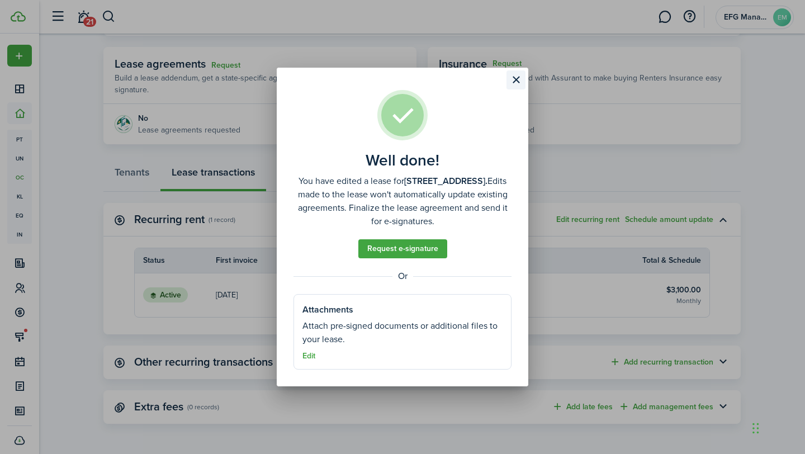
click at [509, 81] on button "Close modal" at bounding box center [516, 79] width 19 height 19
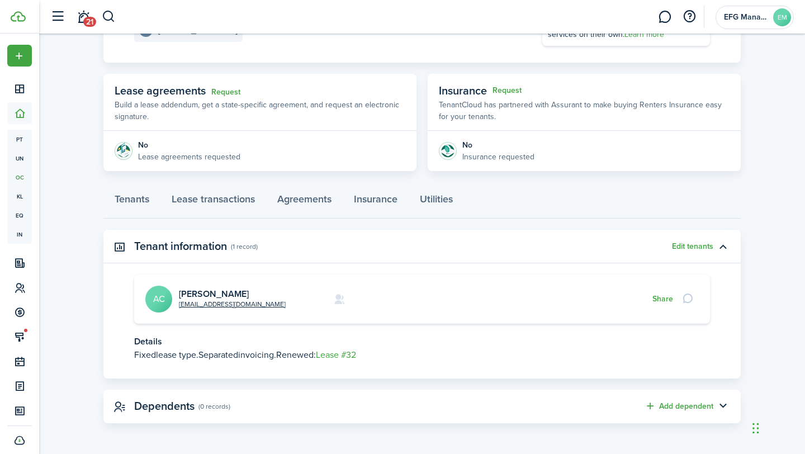
scroll to position [124, 0]
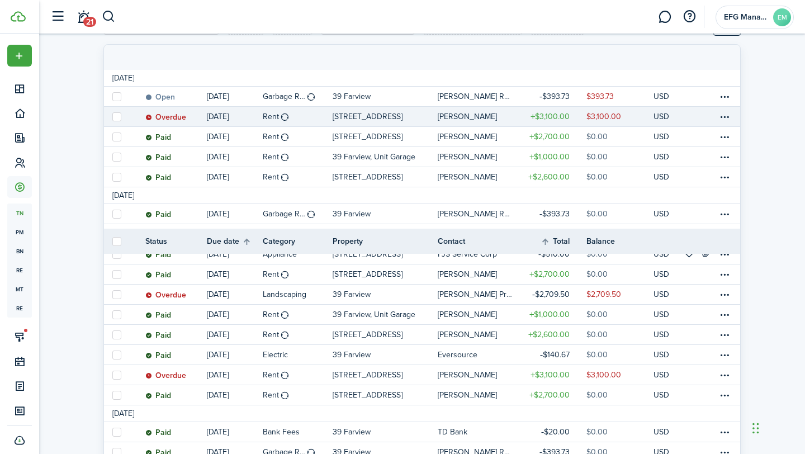
scroll to position [356, 0]
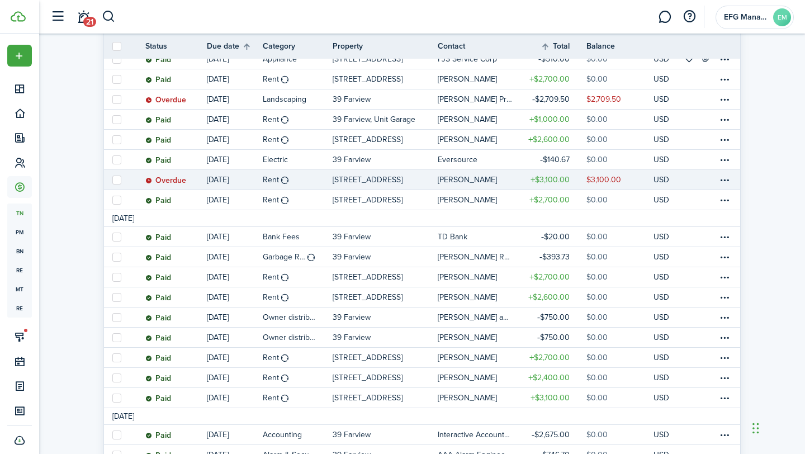
click at [116, 180] on label at bounding box center [116, 180] width 9 height 9
click at [112, 180] on input "checkbox" at bounding box center [112, 179] width 1 height 1
checkbox input "true"
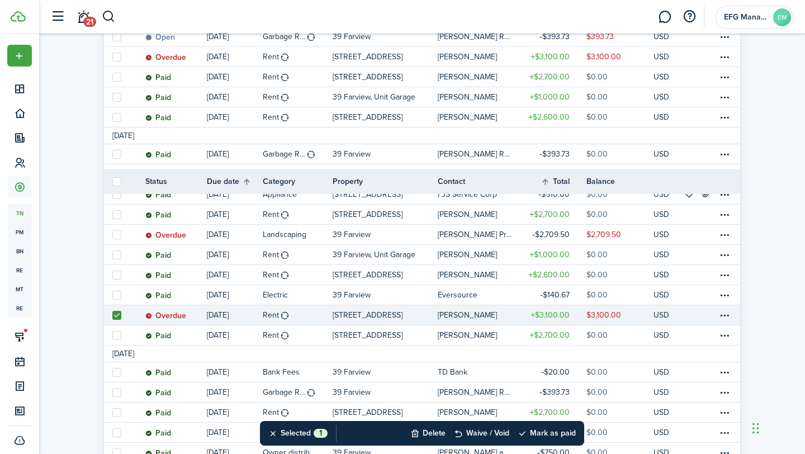
scroll to position [40, 0]
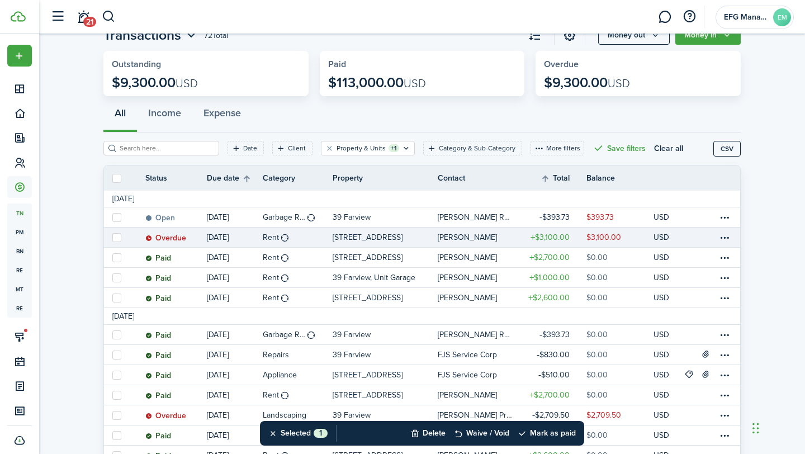
click at [111, 239] on link at bounding box center [116, 238] width 25 height 20
click at [124, 240] on link at bounding box center [116, 238] width 25 height 20
click at [119, 239] on label at bounding box center [116, 237] width 9 height 9
click at [112, 238] on input "checkbox" at bounding box center [112, 237] width 1 height 1
checkbox input "true"
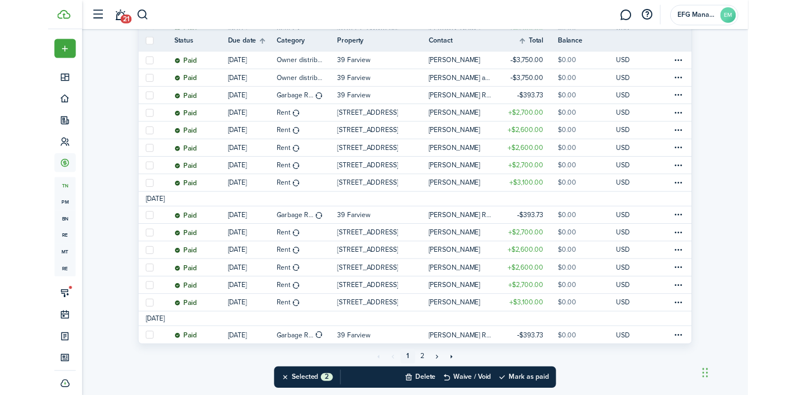
scroll to position [959, 0]
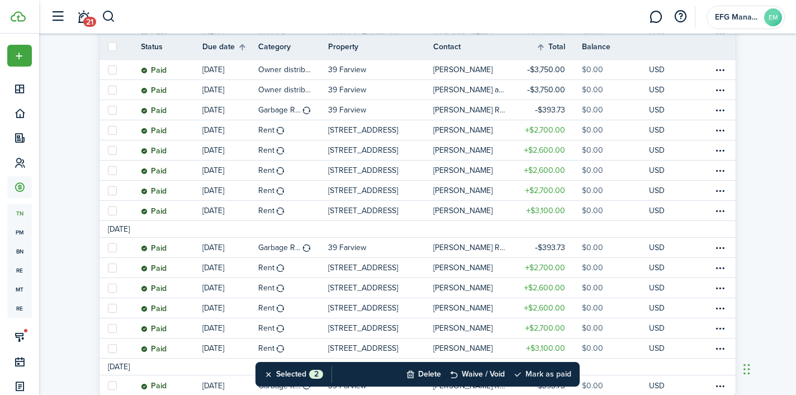
click at [553, 372] on button "Mark as paid" at bounding box center [542, 374] width 58 height 25
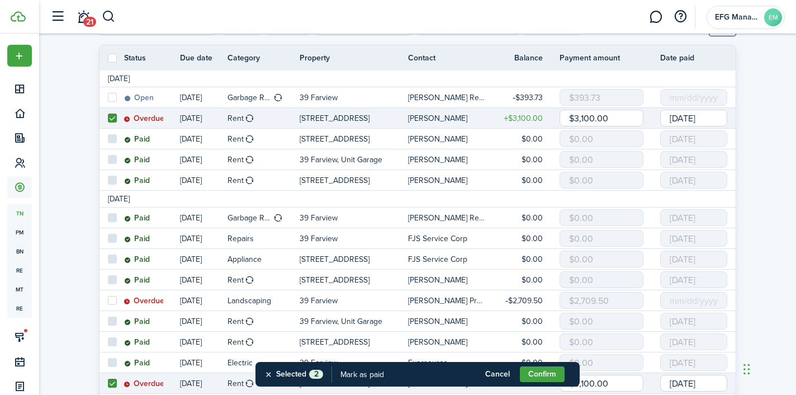
scroll to position [161, 0]
click at [536, 363] on div "Confirm" at bounding box center [546, 374] width 52 height 25
click at [536, 368] on button "Confirm" at bounding box center [542, 374] width 45 height 16
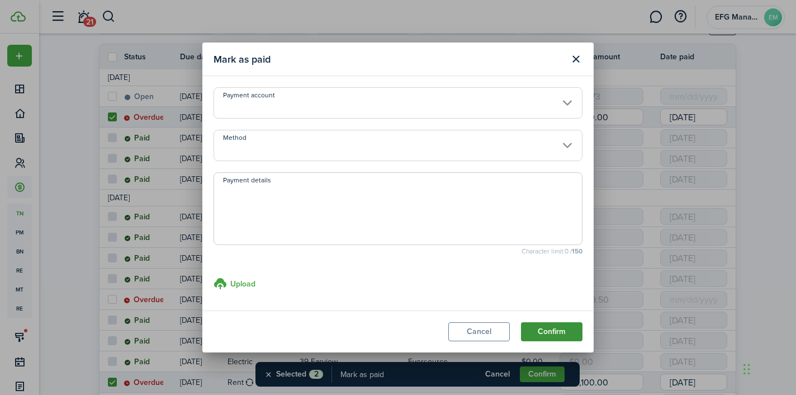
click at [562, 325] on button "Confirm" at bounding box center [551, 331] width 61 height 19
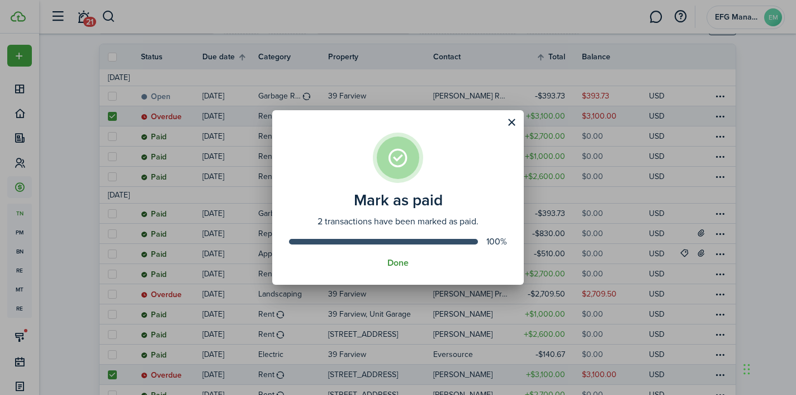
click at [404, 263] on button "Done" at bounding box center [397, 263] width 21 height 10
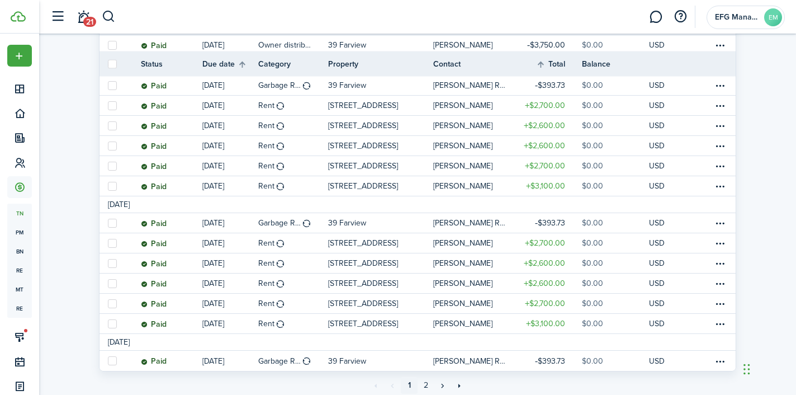
scroll to position [1019, 0]
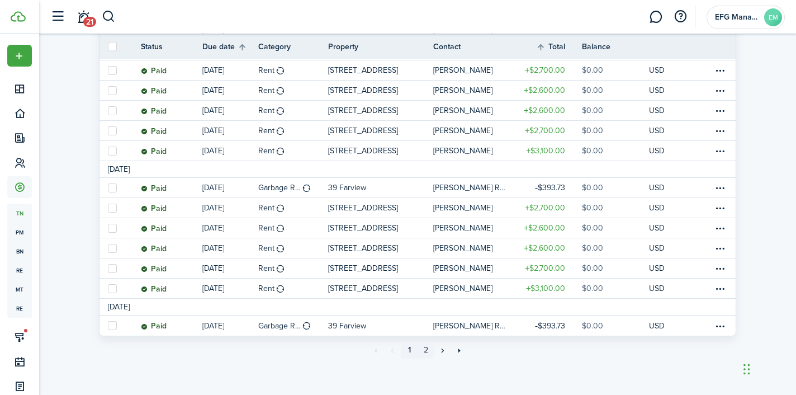
click at [424, 351] on link "2" at bounding box center [426, 350] width 17 height 17
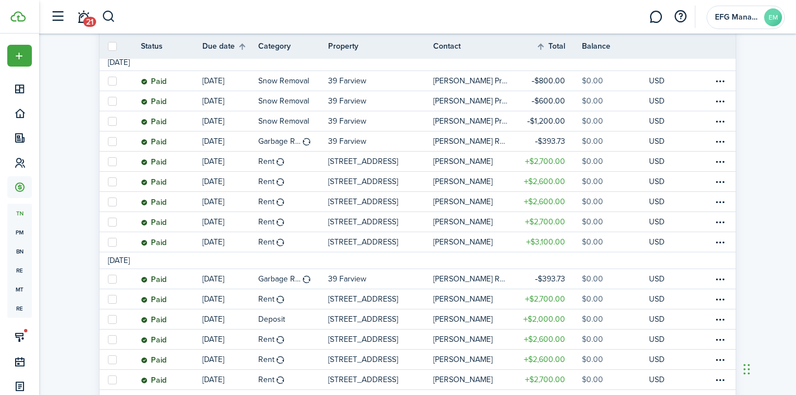
scroll to position [405, 0]
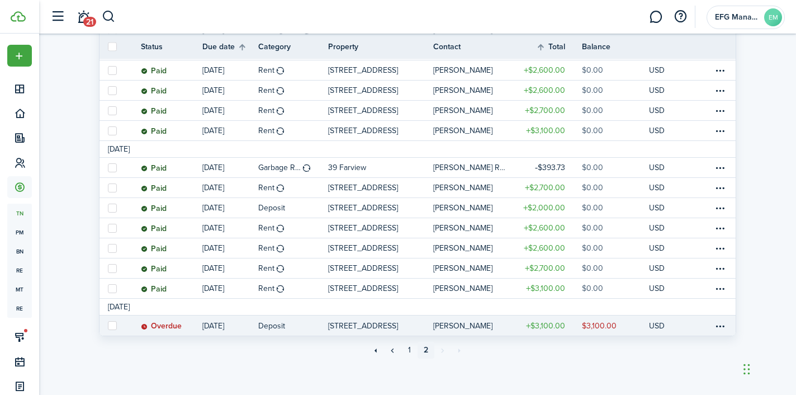
click at [109, 324] on label at bounding box center [112, 325] width 9 height 9
click at [108, 325] on input "checkbox" at bounding box center [107, 325] width 1 height 1
checkbox input "true"
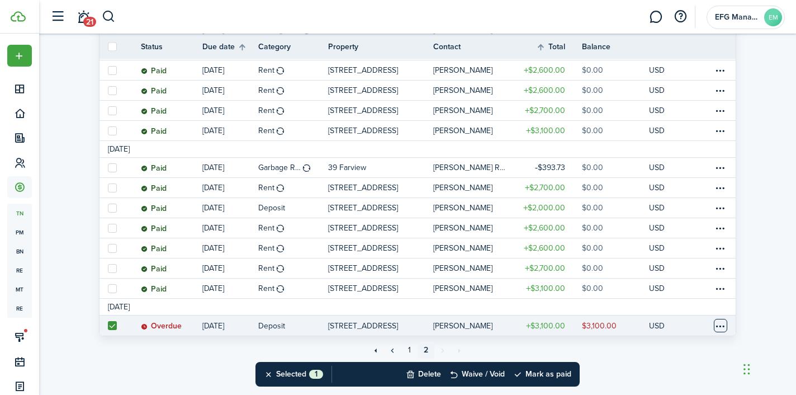
click at [716, 326] on table-menu-btn-icon at bounding box center [720, 325] width 13 height 13
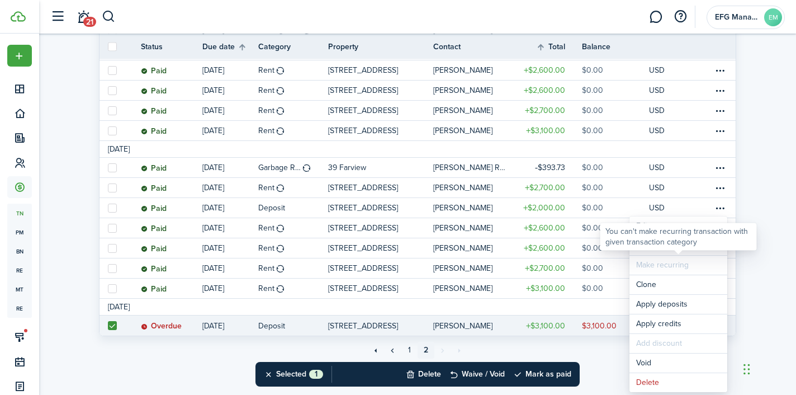
click at [666, 249] on div "You can't make recurring transaction with given transaction category" at bounding box center [678, 236] width 157 height 27
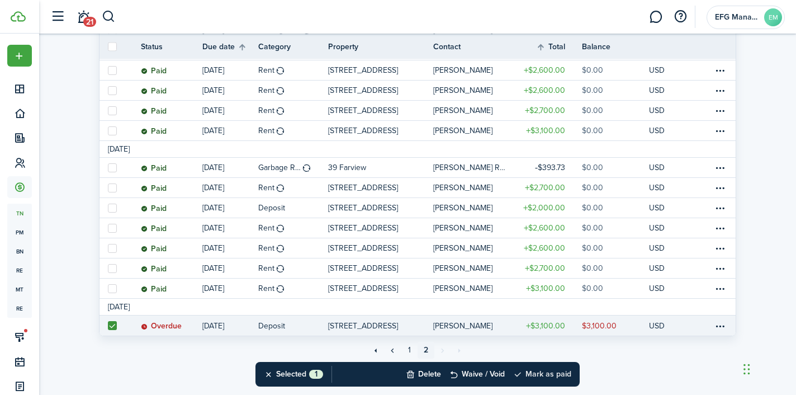
click at [564, 373] on button "Mark as paid" at bounding box center [542, 374] width 58 height 25
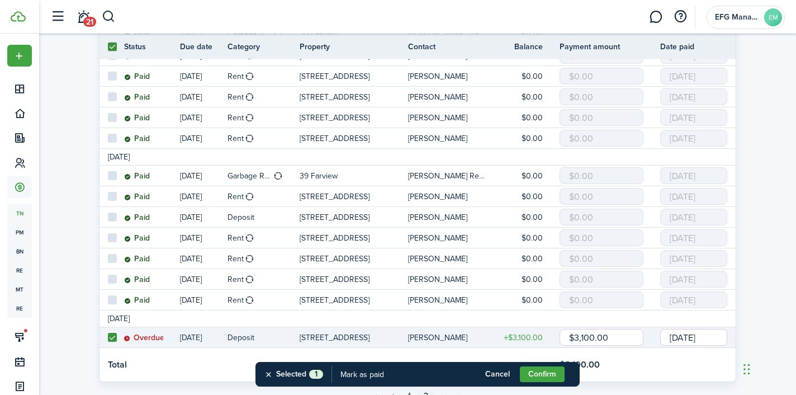
click at [713, 339] on input "[DATE]" at bounding box center [693, 337] width 67 height 17
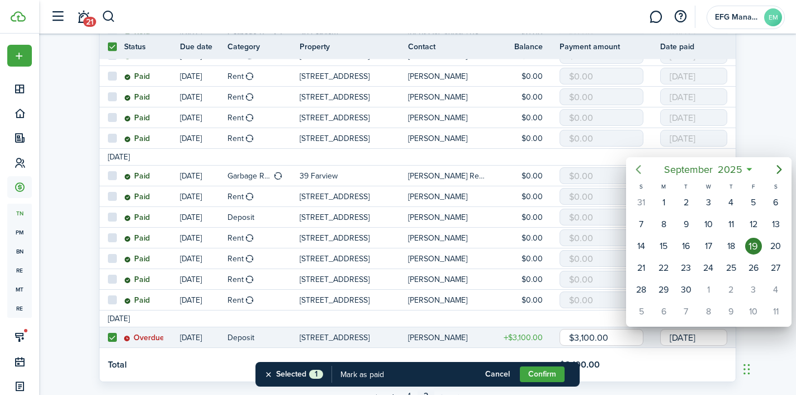
click at [642, 169] on icon "Previous page" at bounding box center [638, 169] width 13 height 13
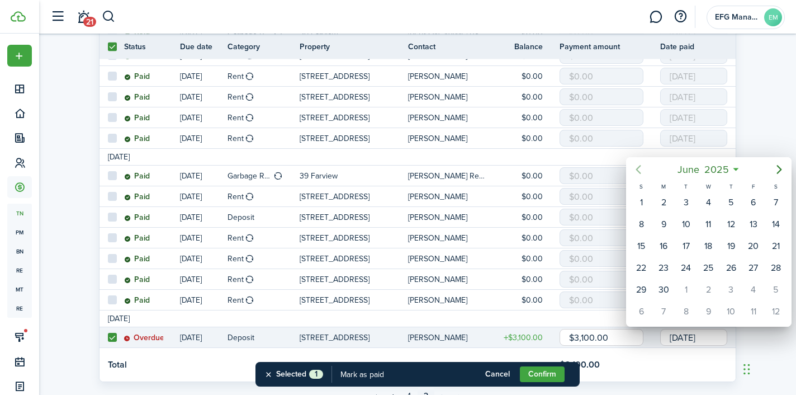
click at [642, 169] on icon "Previous page" at bounding box center [638, 169] width 13 height 13
